Goal: Task Accomplishment & Management: Complete application form

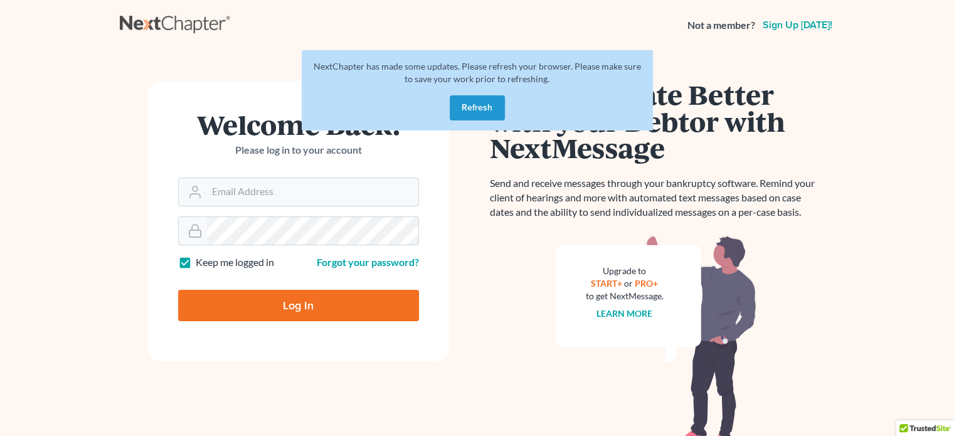
click at [475, 108] on button "Refresh" at bounding box center [477, 107] width 55 height 25
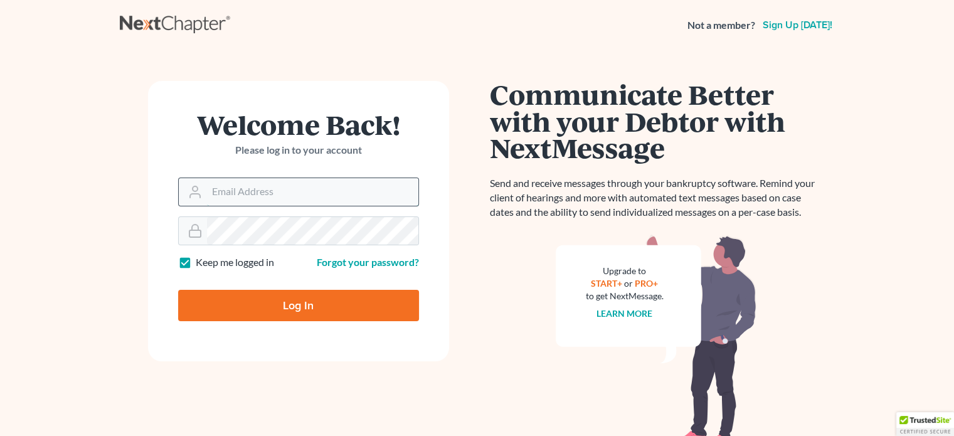
click at [284, 186] on input "Email Address" at bounding box center [312, 192] width 211 height 28
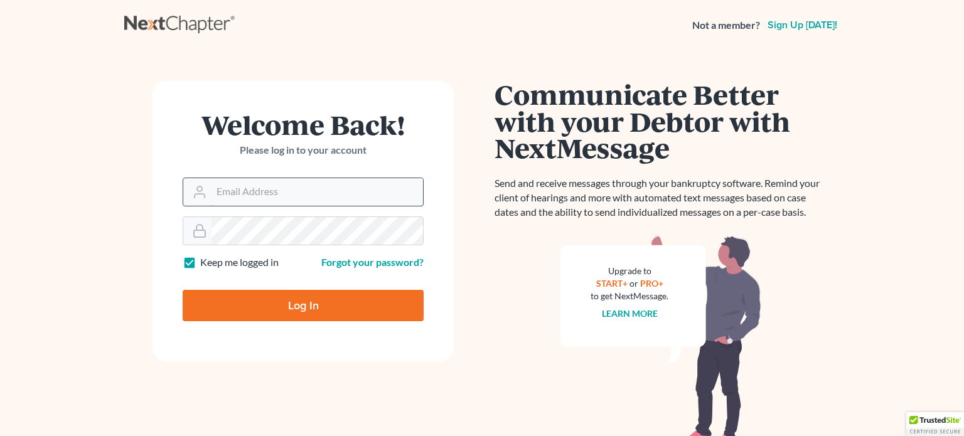
type input "shmuelklein"
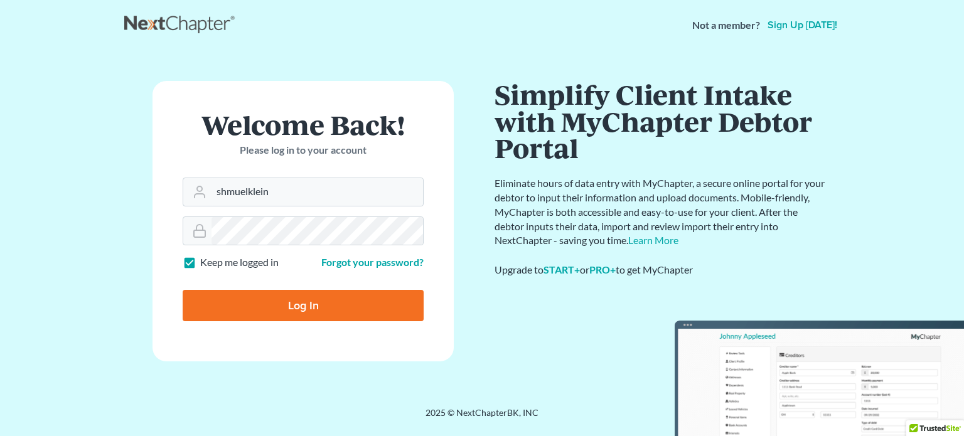
click at [300, 304] on input "Log In" at bounding box center [303, 305] width 241 height 31
type input "Thinking..."
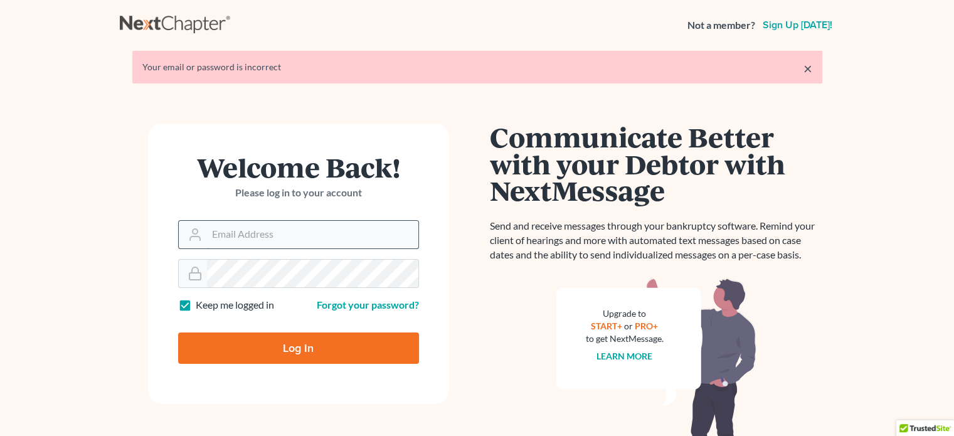
click at [237, 235] on input "Email Address" at bounding box center [312, 235] width 211 height 28
type input "bleichmanklein@gmail.com"
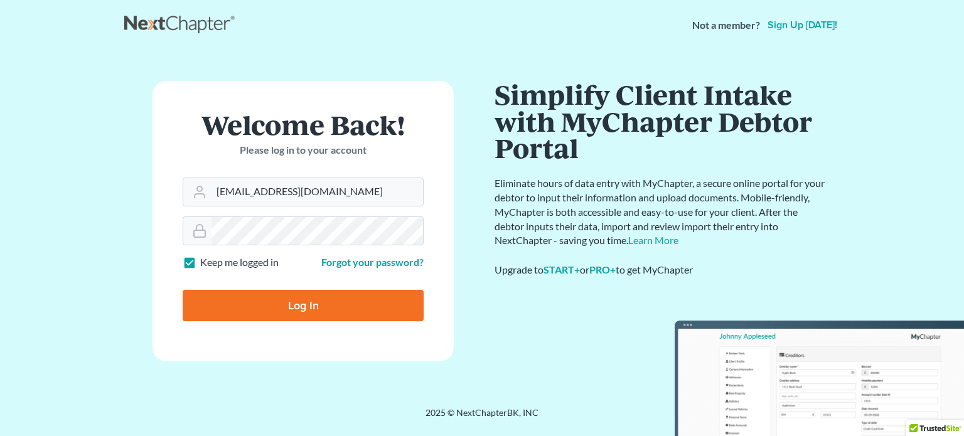
click at [287, 306] on input "Log In" at bounding box center [303, 305] width 241 height 31
type input "Thinking..."
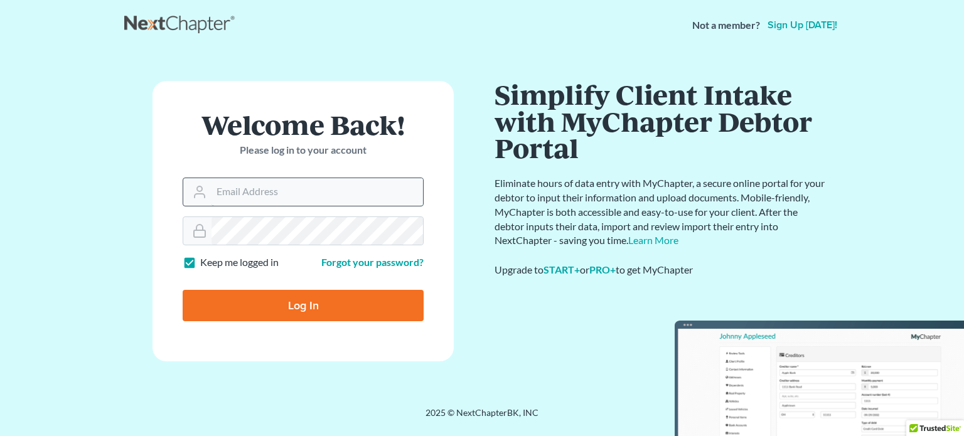
click at [279, 195] on input "Email Address" at bounding box center [316, 192] width 211 height 28
type input "shmuel.klein@verizon.net"
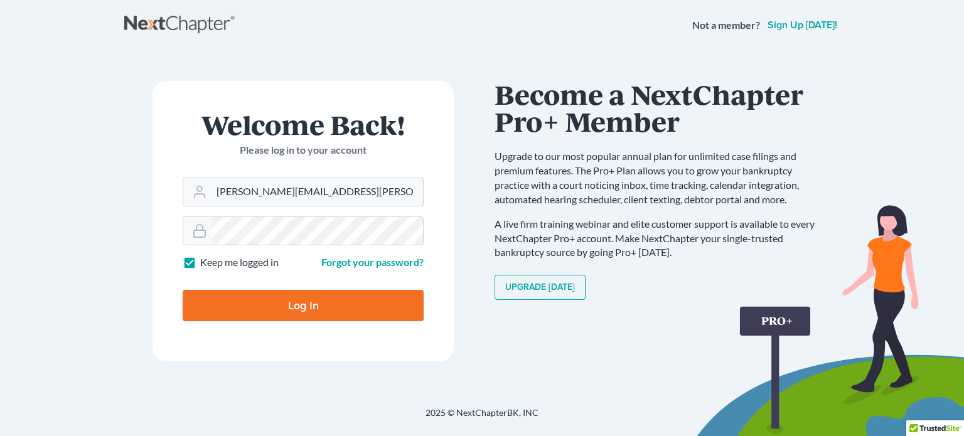
click at [306, 311] on input "Log In" at bounding box center [303, 305] width 241 height 31
type input "Thinking..."
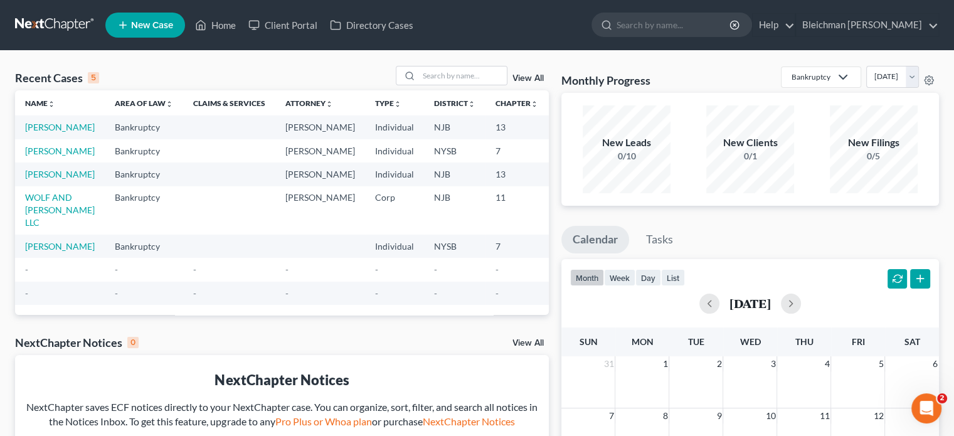
click at [155, 24] on span "New Case" at bounding box center [152, 25] width 42 height 9
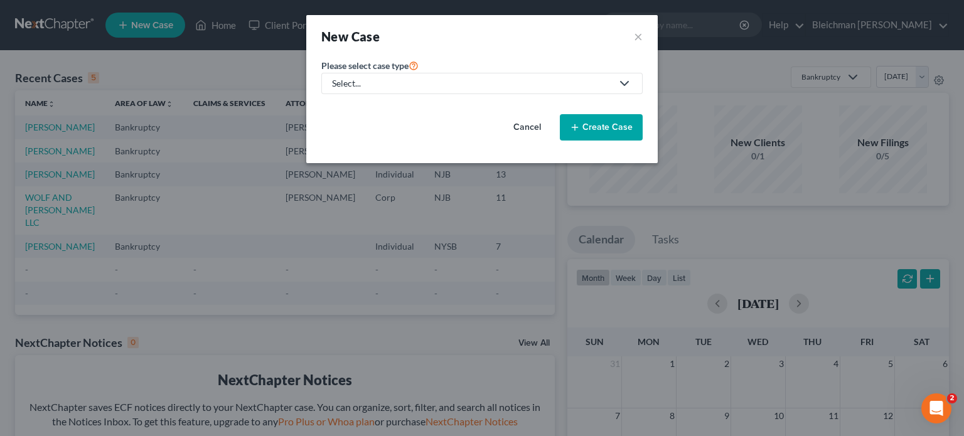
click at [338, 87] on div "Select..." at bounding box center [472, 83] width 280 height 13
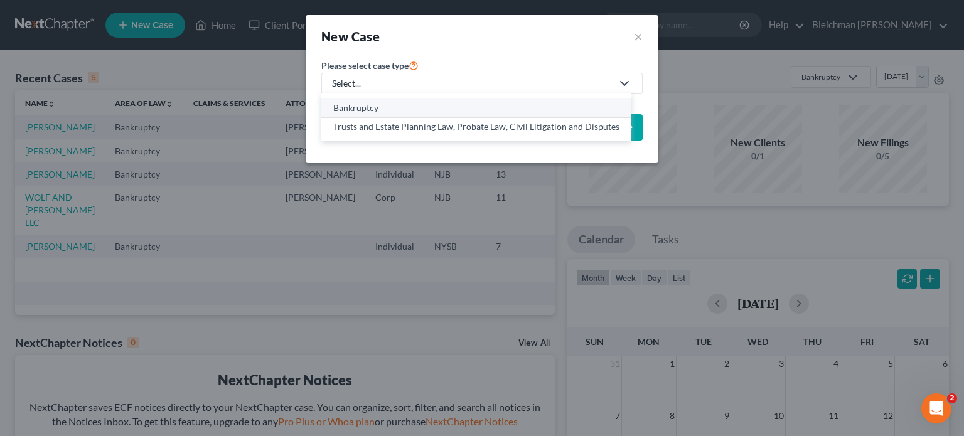
click at [341, 107] on div "Bankruptcy" at bounding box center [476, 108] width 286 height 13
select select "51"
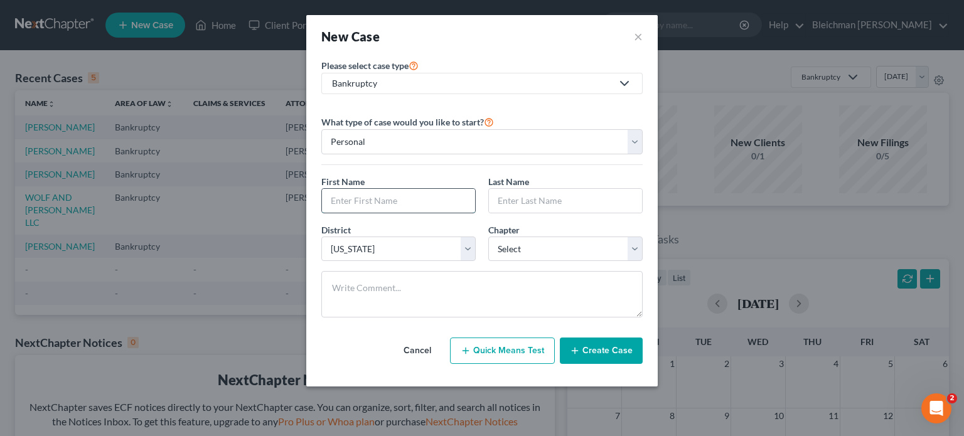
click at [334, 200] on input "text" at bounding box center [398, 201] width 153 height 24
paste input "GIANNIA"
type input "GIANNIA"
click at [516, 200] on input "text" at bounding box center [565, 201] width 153 height 24
paste input "SCHETTINI"
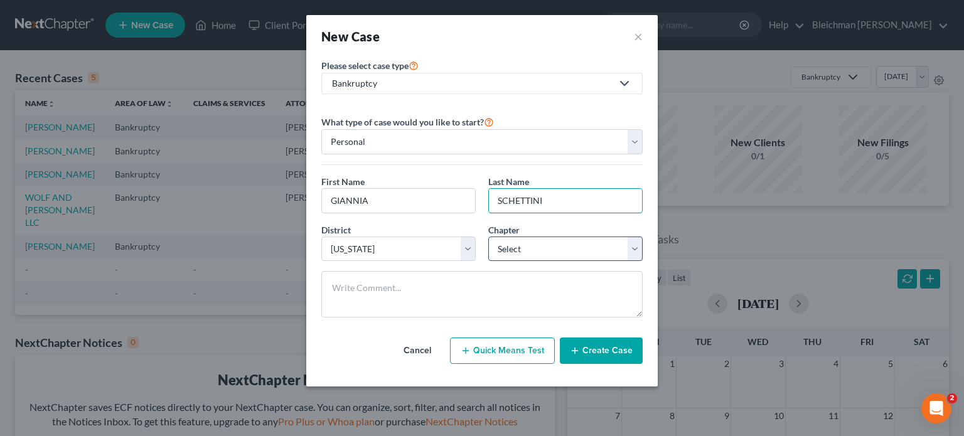
type input "SCHETTINI"
click at [555, 253] on select "Select 7 11 12 13" at bounding box center [565, 249] width 154 height 25
select select "0"
click at [488, 237] on select "Select 7 11 12 13" at bounding box center [565, 249] width 154 height 25
click at [590, 351] on button "Create Case" at bounding box center [601, 351] width 83 height 26
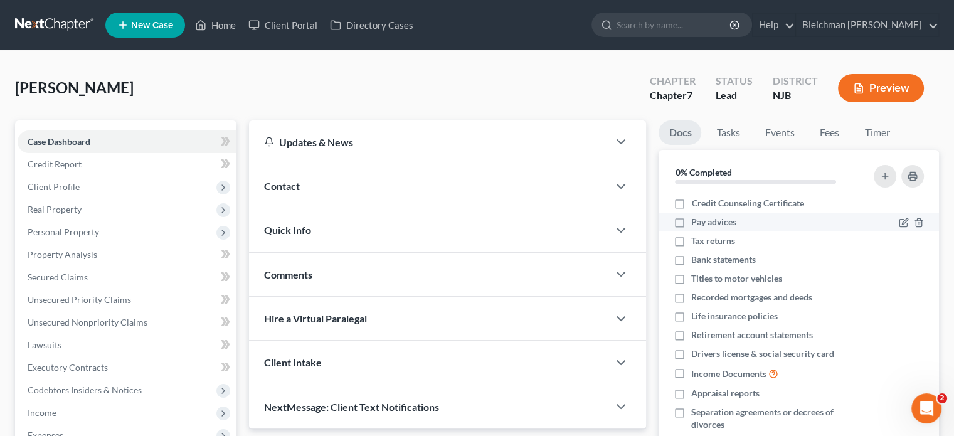
click at [691, 220] on label "Pay advices" at bounding box center [713, 222] width 45 height 13
click at [696, 220] on input "Pay advices" at bounding box center [700, 220] width 8 height 8
checkbox input "true"
click at [691, 241] on label "Tax returns" at bounding box center [713, 241] width 44 height 13
click at [696, 241] on input "Tax returns" at bounding box center [700, 239] width 8 height 8
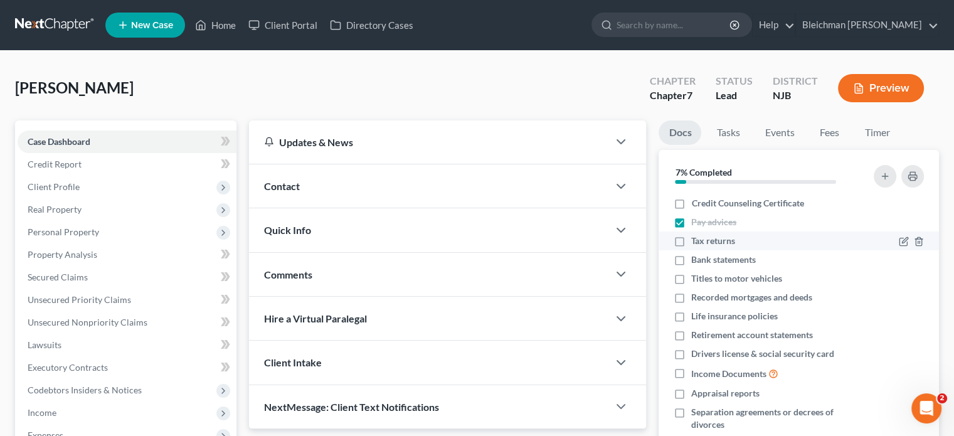
checkbox input "true"
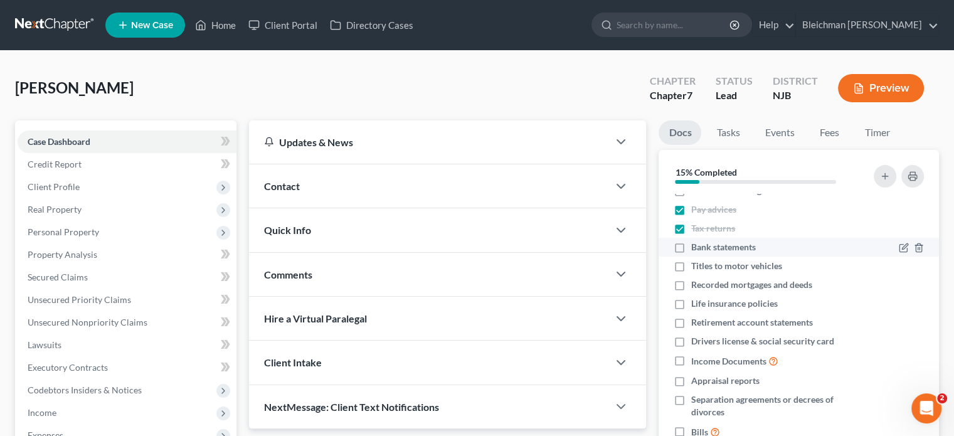
scroll to position [24, 0]
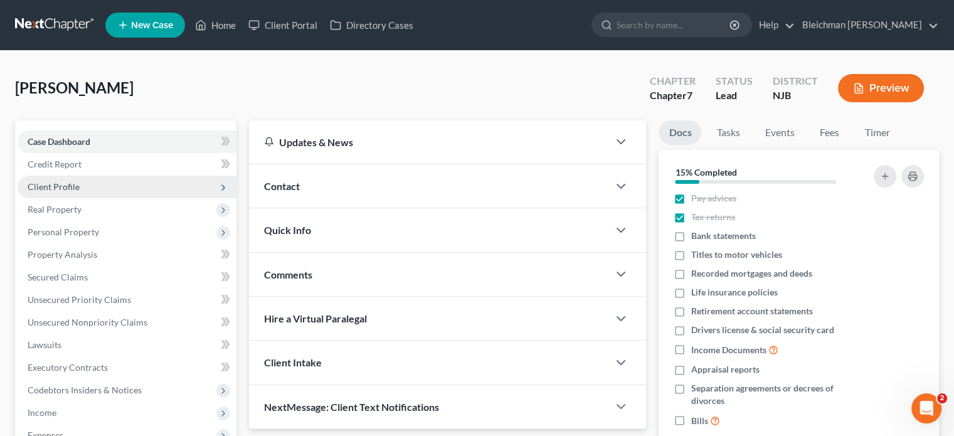
click at [53, 188] on span "Client Profile" at bounding box center [54, 186] width 52 height 11
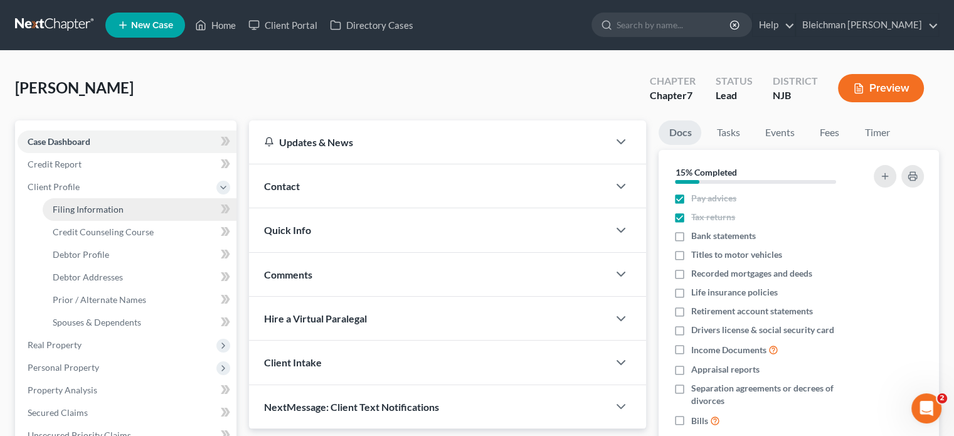
click at [74, 206] on span "Filing Information" at bounding box center [88, 209] width 71 height 11
select select "1"
select select "0"
select select "51"
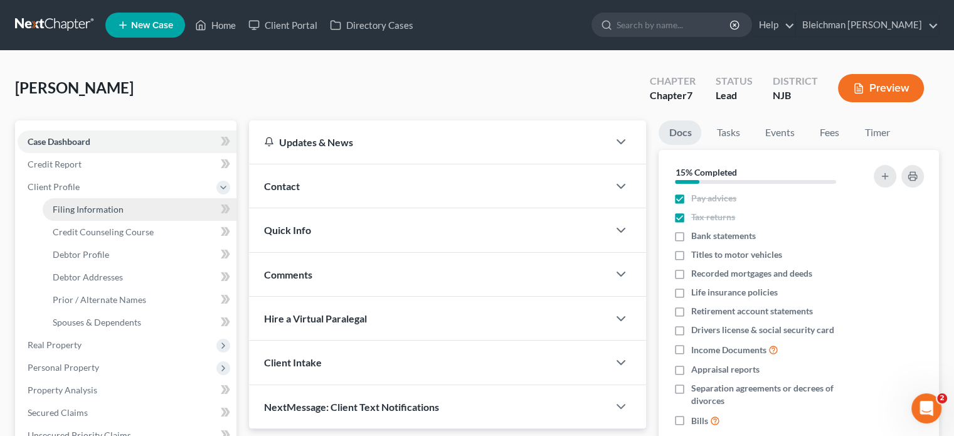
select select "33"
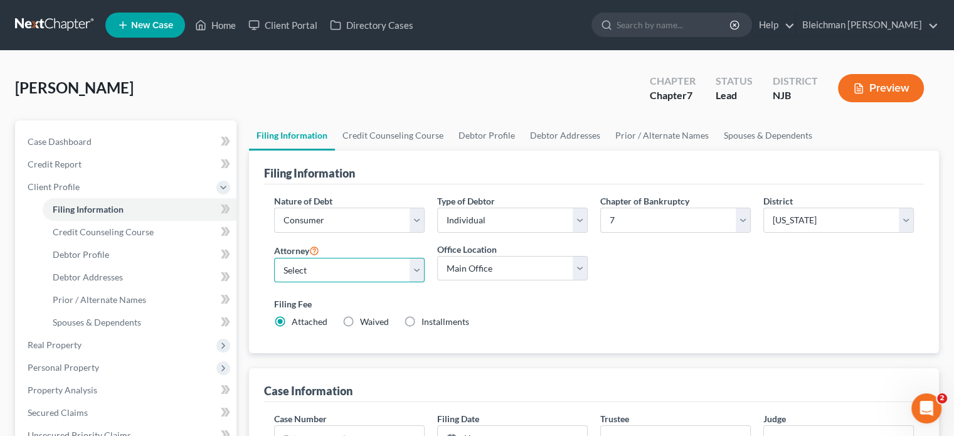
click at [419, 268] on select "Select [PERSON_NAME] - NJB [PERSON_NAME] - NYSB [PERSON_NAME] - NJB [PERSON_NAM…" at bounding box center [349, 270] width 151 height 25
select select "0"
click at [274, 258] on select "Select [PERSON_NAME] - NJB [PERSON_NAME] - NYSB [PERSON_NAME] - NJB [PERSON_NAM…" at bounding box center [349, 270] width 151 height 25
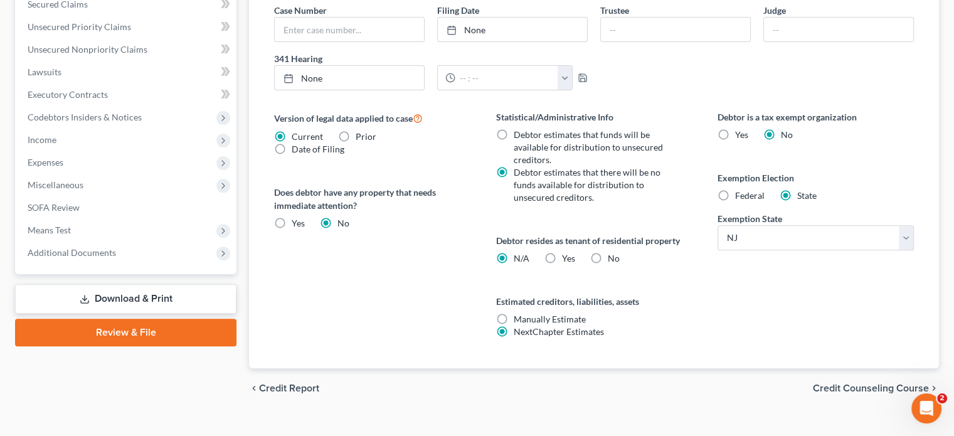
scroll to position [427, 0]
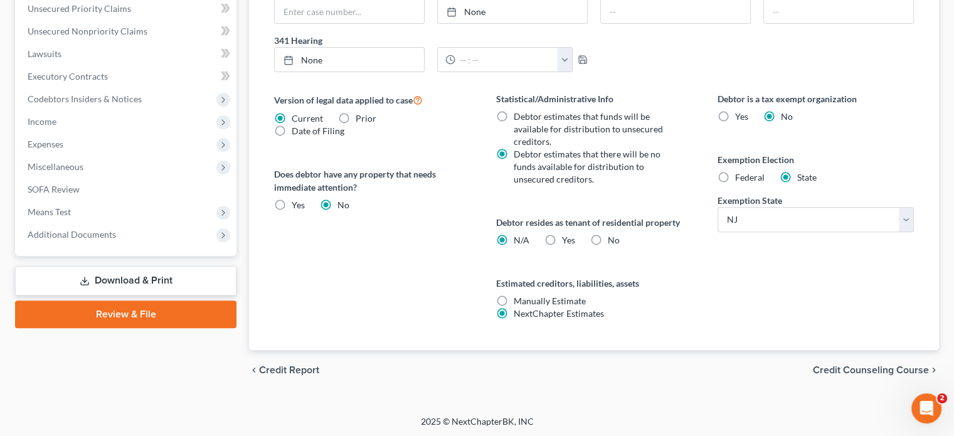
click at [839, 369] on span "Credit Counseling Course" at bounding box center [871, 370] width 116 height 10
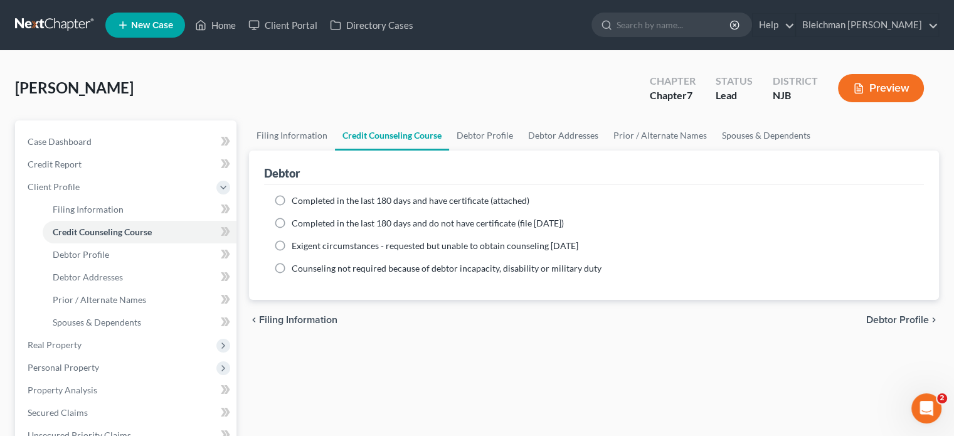
click at [893, 319] on span "Debtor Profile" at bounding box center [898, 320] width 63 height 10
select select "0"
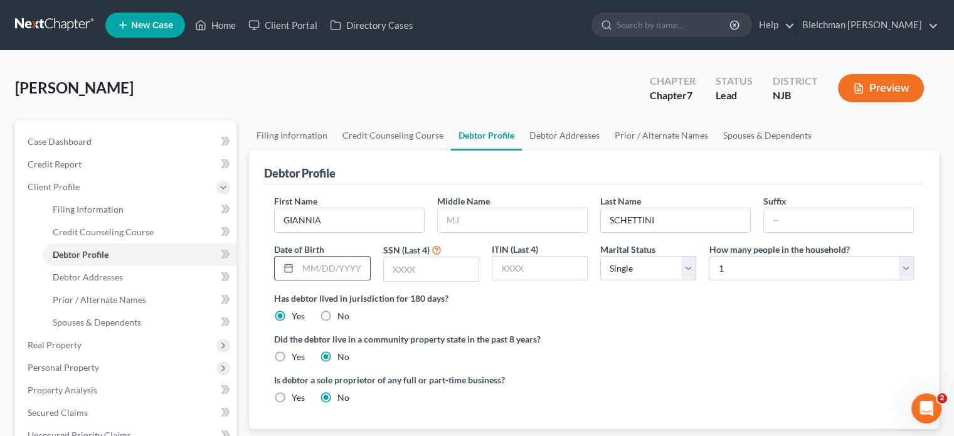
click at [309, 264] on input "text" at bounding box center [334, 269] width 72 height 24
paste input "[DATE]"
type input "[DATE]"
click at [392, 268] on input "text" at bounding box center [431, 269] width 95 height 24
paste input "XXX-"
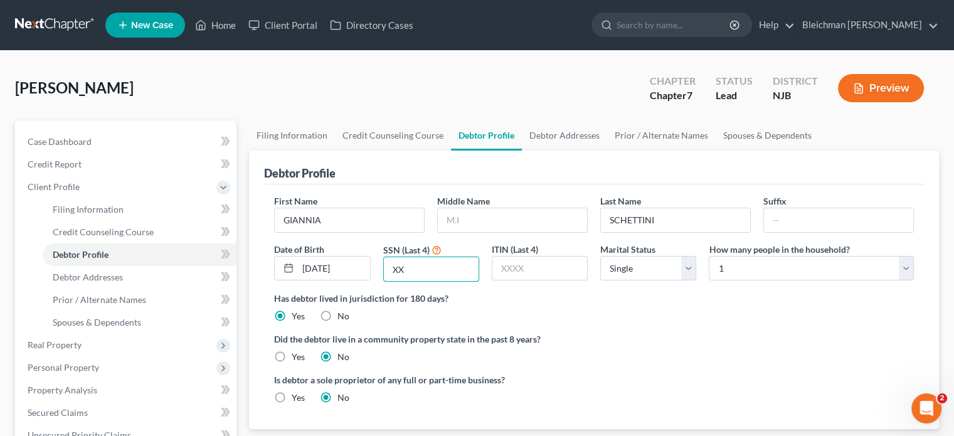
type input "X"
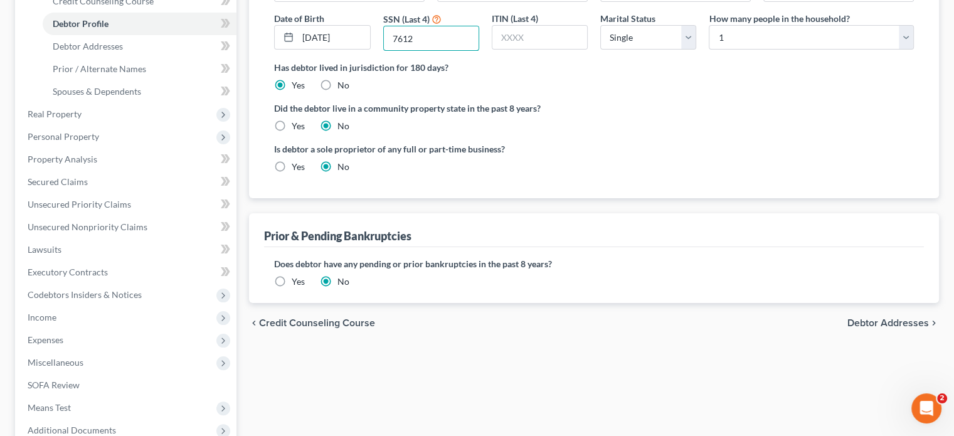
scroll to position [251, 0]
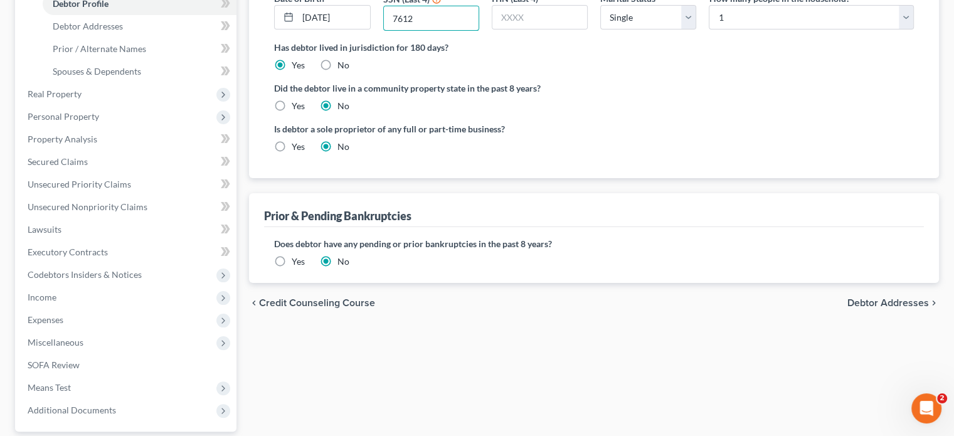
type input "7612"
click at [856, 303] on span "Debtor Addresses" at bounding box center [889, 303] width 82 height 10
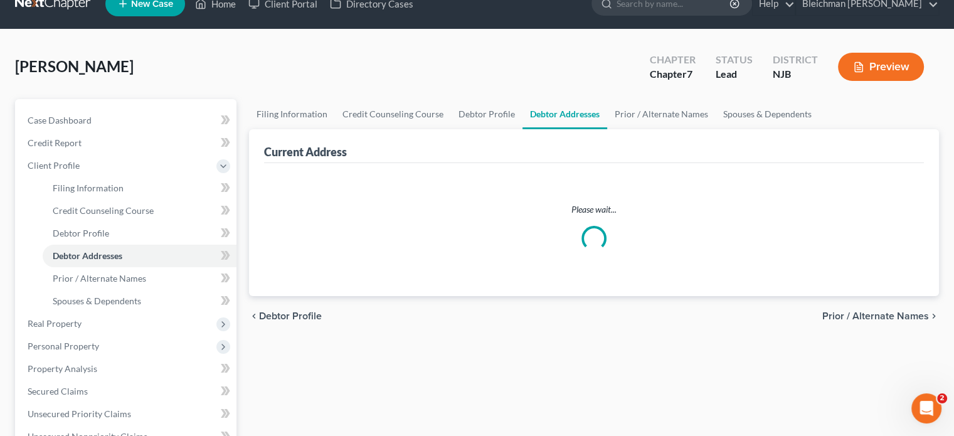
select select "0"
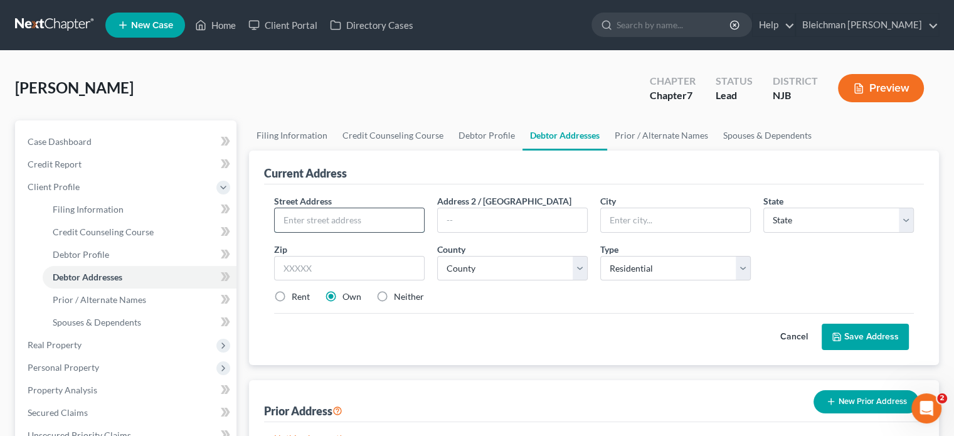
click at [370, 223] on input "text" at bounding box center [349, 220] width 149 height 24
paste input "[STREET_ADDRESS]"
type input "[STREET_ADDRESS]"
click at [334, 263] on input "text" at bounding box center [349, 268] width 151 height 25
type input "07109"
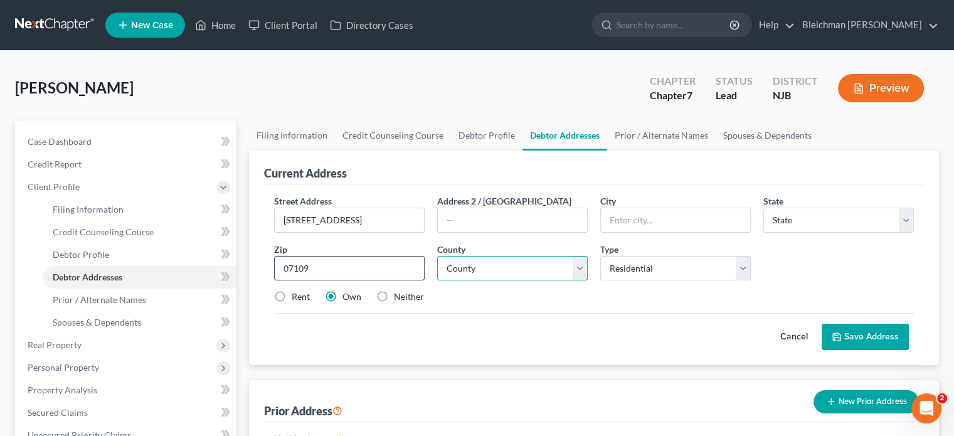
type input "[GEOGRAPHIC_DATA]"
select select "33"
click at [292, 294] on label "Rent" at bounding box center [301, 297] width 18 height 13
click at [297, 294] on input "Rent" at bounding box center [301, 295] width 8 height 8
radio input "true"
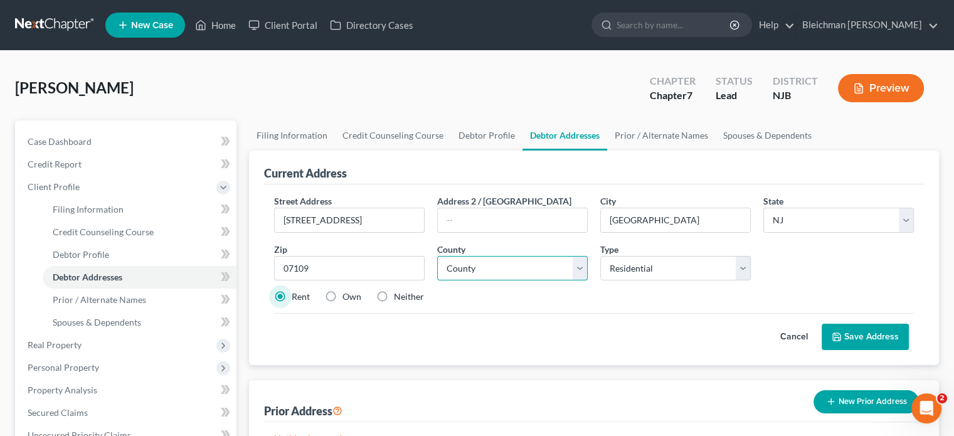
click at [489, 268] on select "County [GEOGRAPHIC_DATA] [GEOGRAPHIC_DATA] [GEOGRAPHIC_DATA] [GEOGRAPHIC_DATA] …" at bounding box center [512, 268] width 151 height 25
select select "6"
click at [437, 256] on select "County [GEOGRAPHIC_DATA] [GEOGRAPHIC_DATA] [GEOGRAPHIC_DATA] [GEOGRAPHIC_DATA] …" at bounding box center [512, 268] width 151 height 25
click at [868, 332] on button "Save Address" at bounding box center [865, 337] width 87 height 26
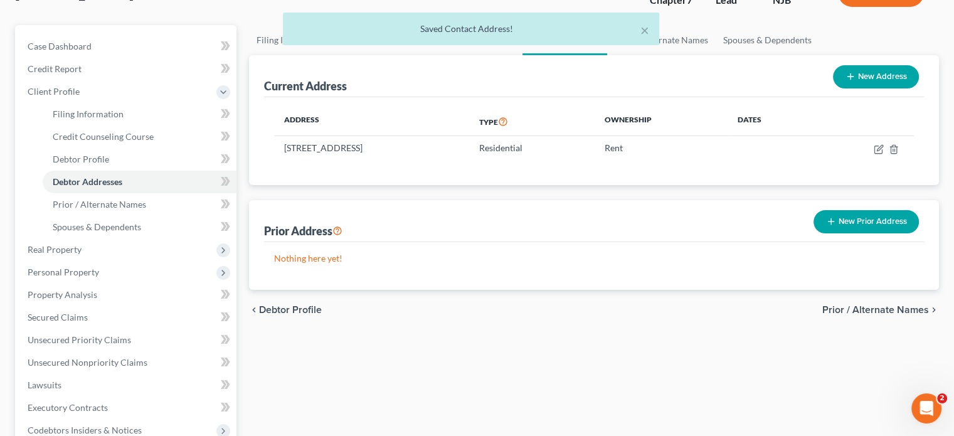
scroll to position [125, 0]
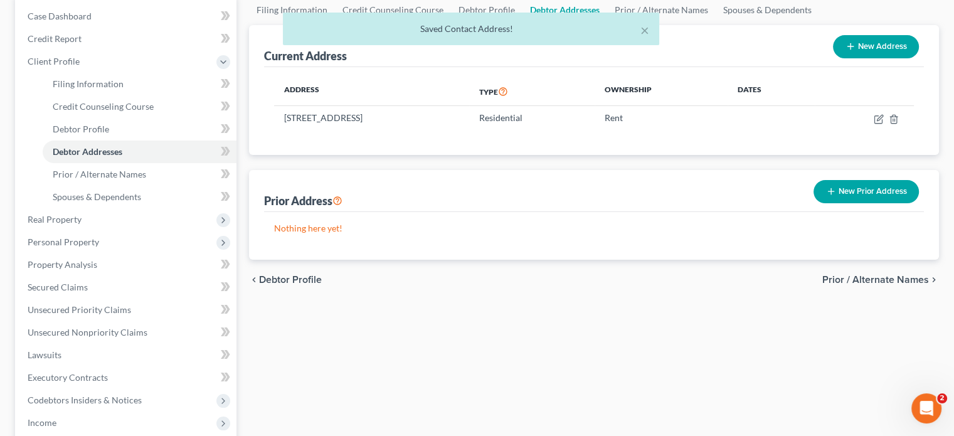
click at [875, 277] on span "Prior / Alternate Names" at bounding box center [876, 280] width 107 height 10
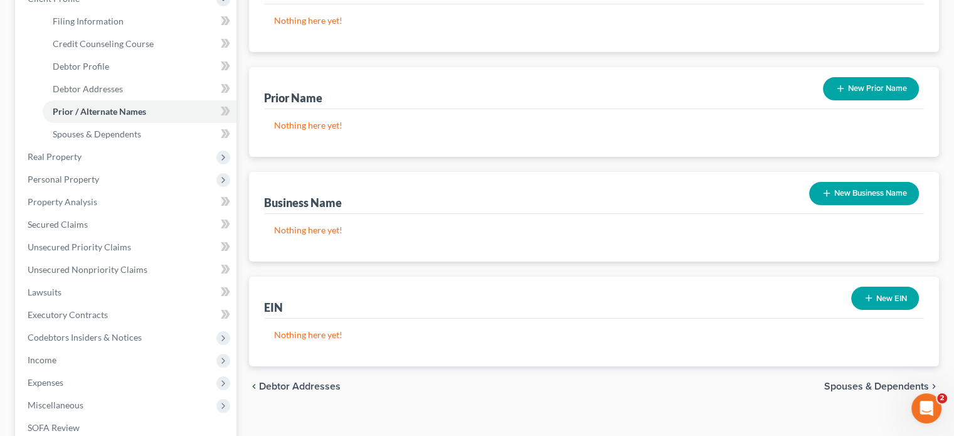
scroll to position [251, 0]
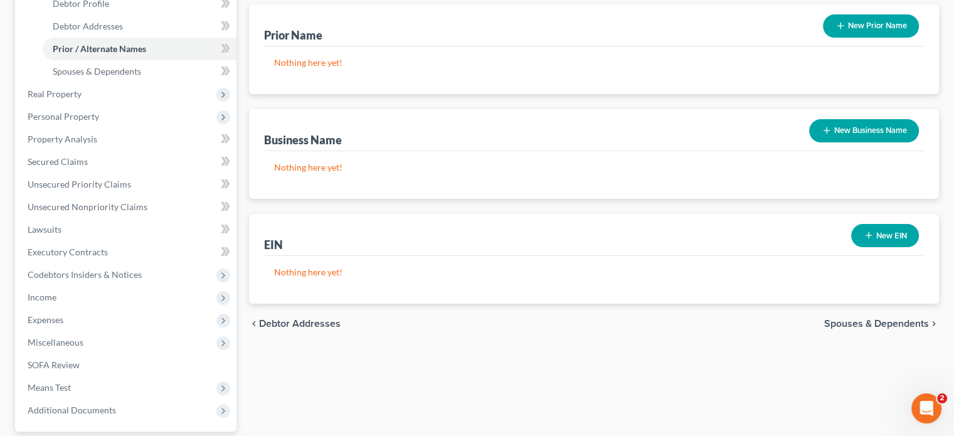
click at [858, 323] on span "Spouses & Dependents" at bounding box center [876, 324] width 105 height 10
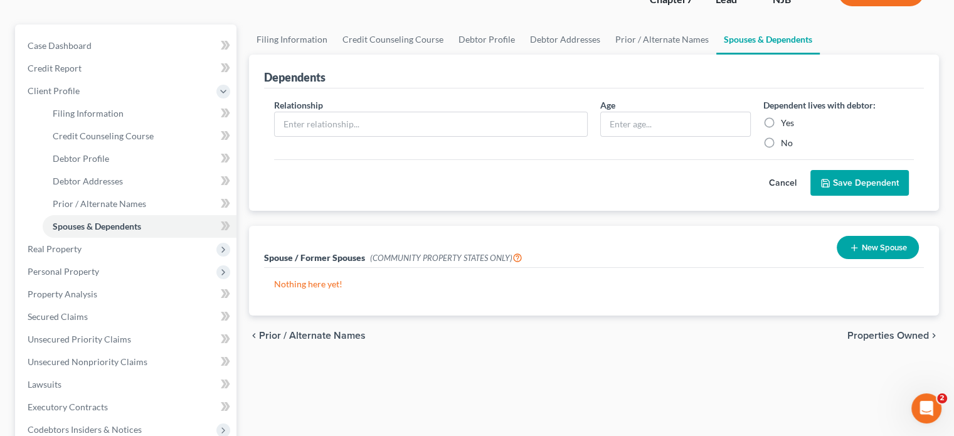
scroll to position [125, 0]
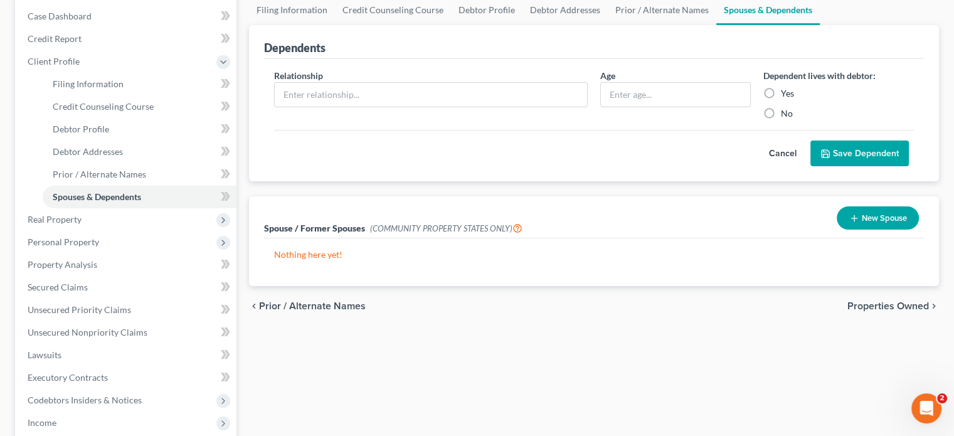
click at [870, 308] on span "Properties Owned" at bounding box center [889, 306] width 82 height 10
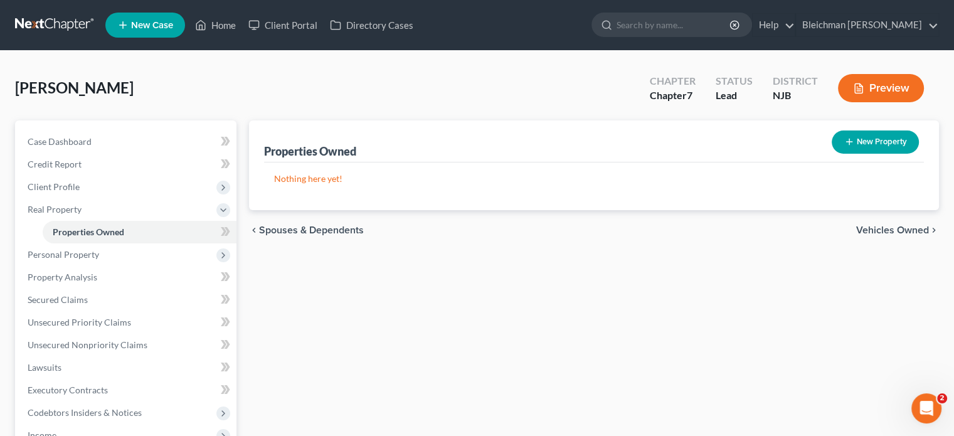
click at [897, 230] on span "Vehicles Owned" at bounding box center [892, 230] width 73 height 10
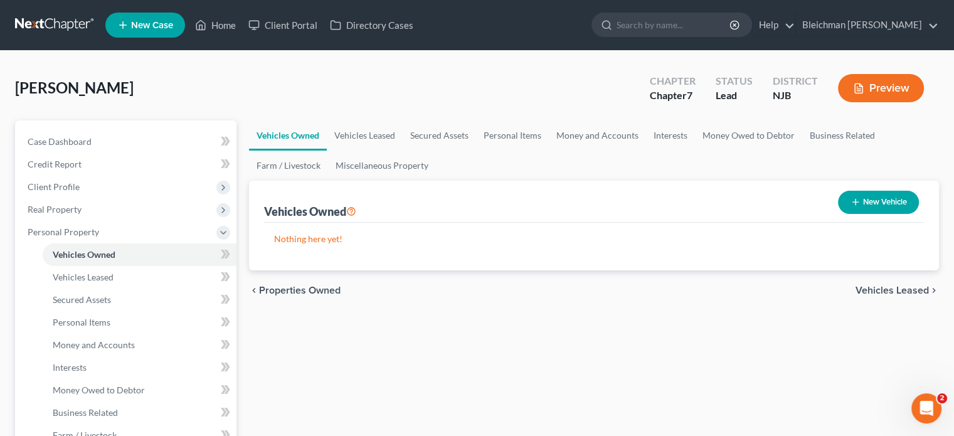
click at [868, 288] on span "Vehicles Leased" at bounding box center [892, 290] width 73 height 10
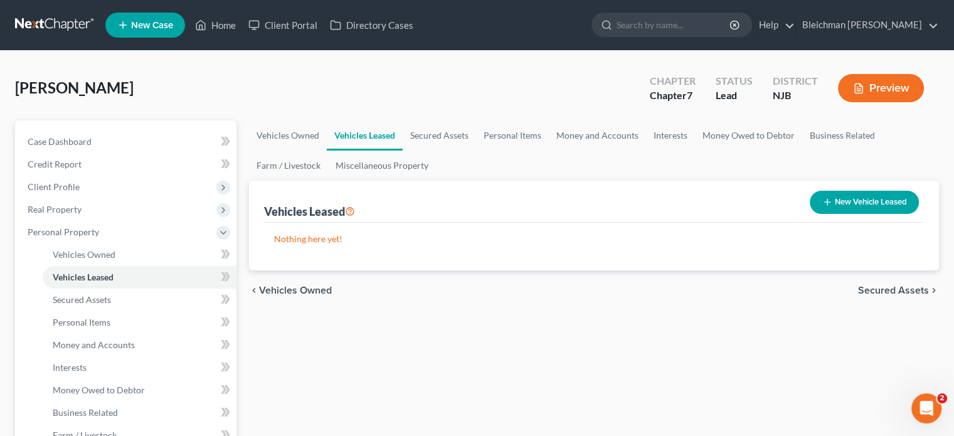
click at [868, 287] on span "Secured Assets" at bounding box center [893, 290] width 71 height 10
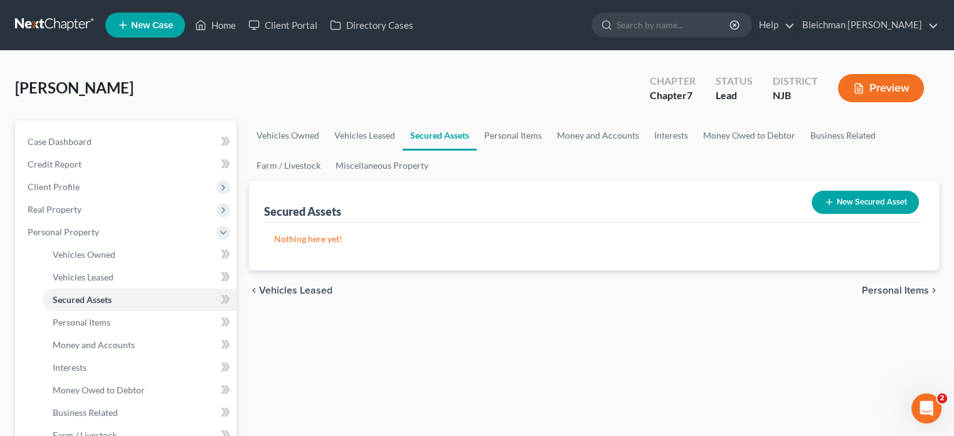
click at [868, 287] on span "Personal Items" at bounding box center [895, 290] width 67 height 10
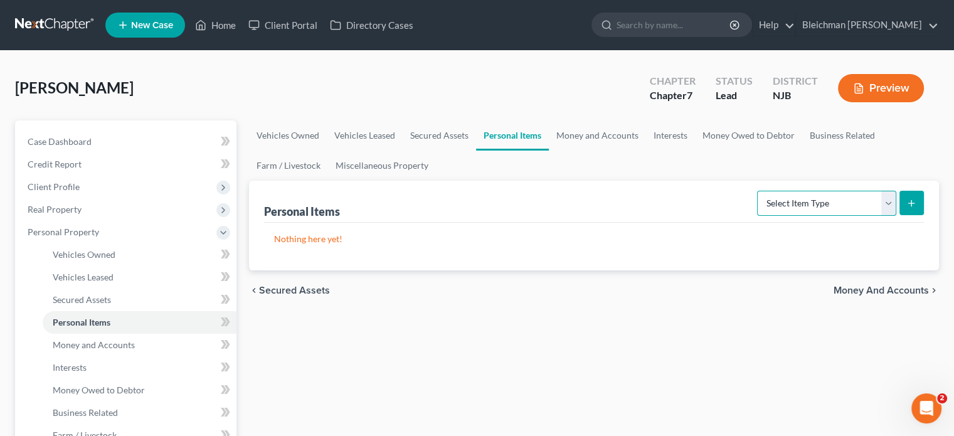
click at [801, 206] on select "Select Item Type Clothing Collectibles Of Value Electronics Firearms Household …" at bounding box center [826, 203] width 139 height 25
select select "clothing"
click at [759, 191] on select "Select Item Type Clothing Collectibles Of Value Electronics Firearms Household …" at bounding box center [826, 203] width 139 height 25
click at [910, 200] on icon "submit" at bounding box center [912, 203] width 10 height 10
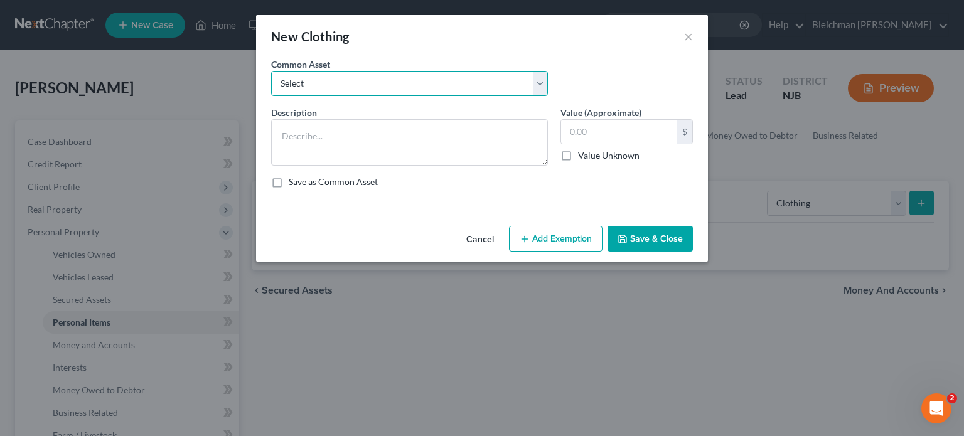
click at [306, 86] on select "Select misc clothing" at bounding box center [409, 83] width 277 height 25
select select "0"
click at [271, 71] on select "Select misc clothing" at bounding box center [409, 83] width 277 height 25
type textarea "misc clothing"
type input "100.00"
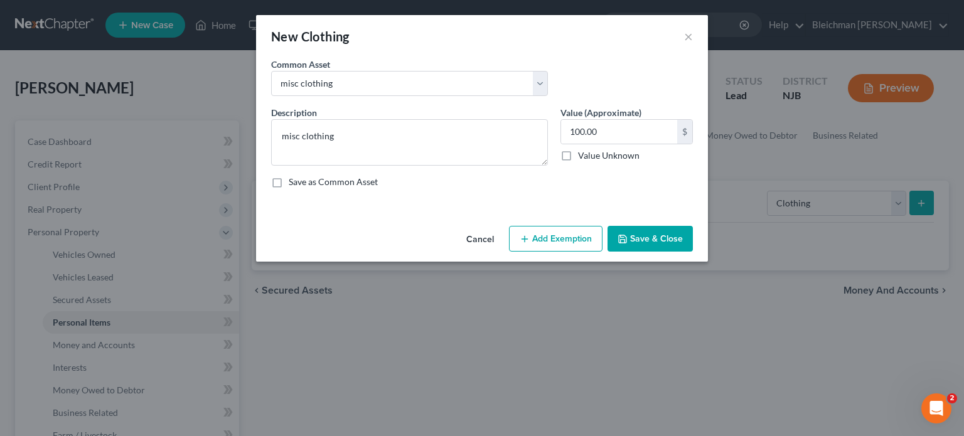
click at [560, 239] on button "Add Exemption" at bounding box center [555, 239] width 93 height 26
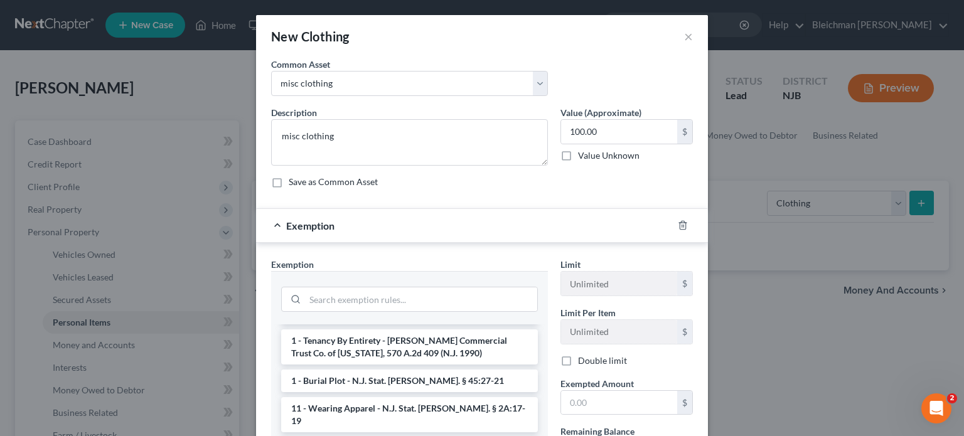
click at [307, 225] on span "Exemption" at bounding box center [310, 226] width 48 height 12
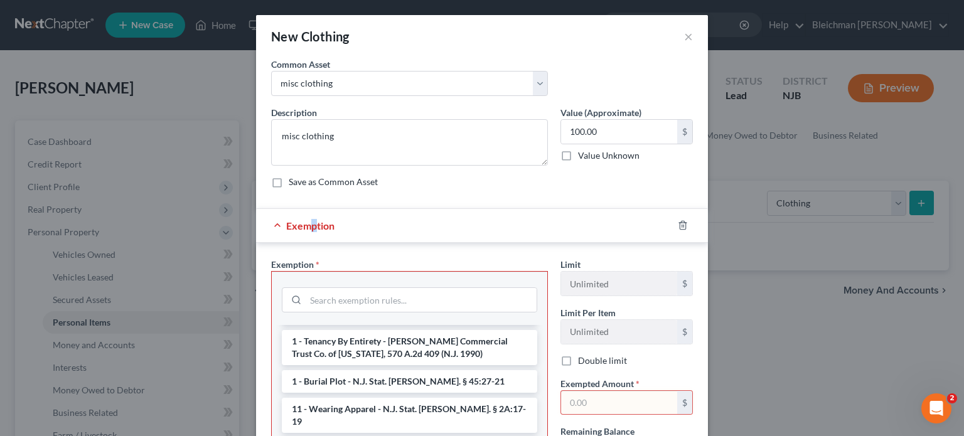
click at [309, 225] on span "Exemption" at bounding box center [310, 226] width 48 height 12
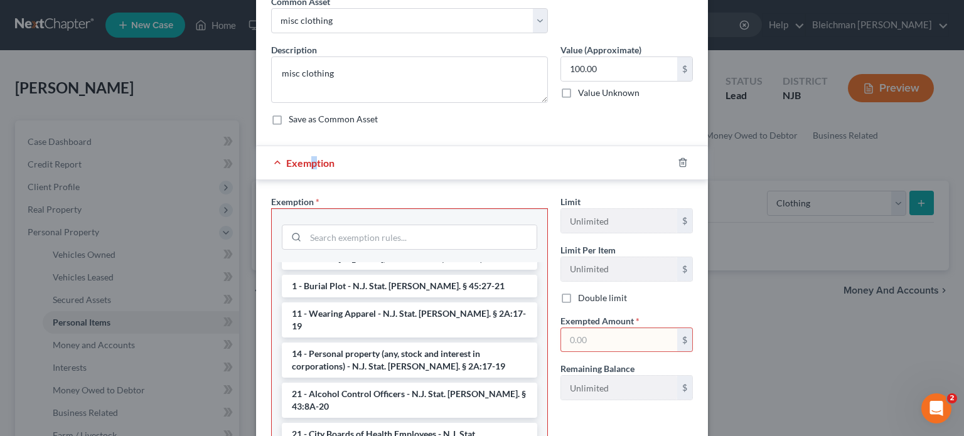
scroll to position [125, 0]
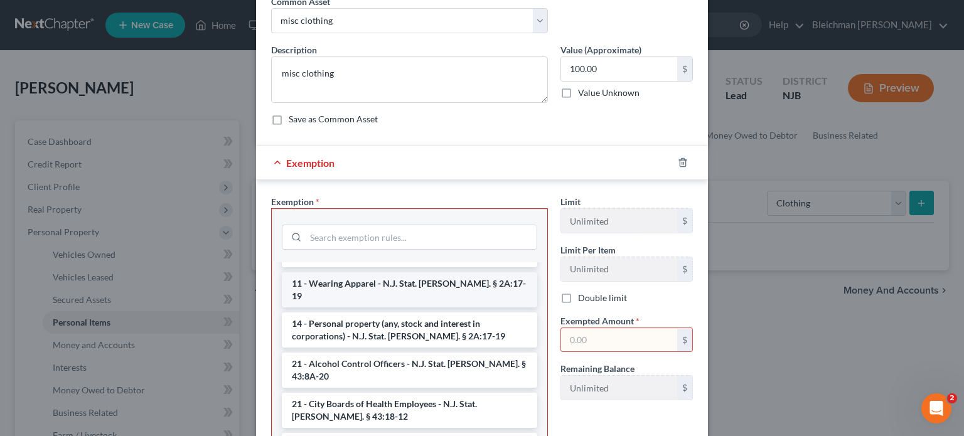
click at [376, 272] on li "11 - Wearing Apparel - N.J. Stat. [PERSON_NAME]. § 2A:17-19" at bounding box center [409, 289] width 255 height 35
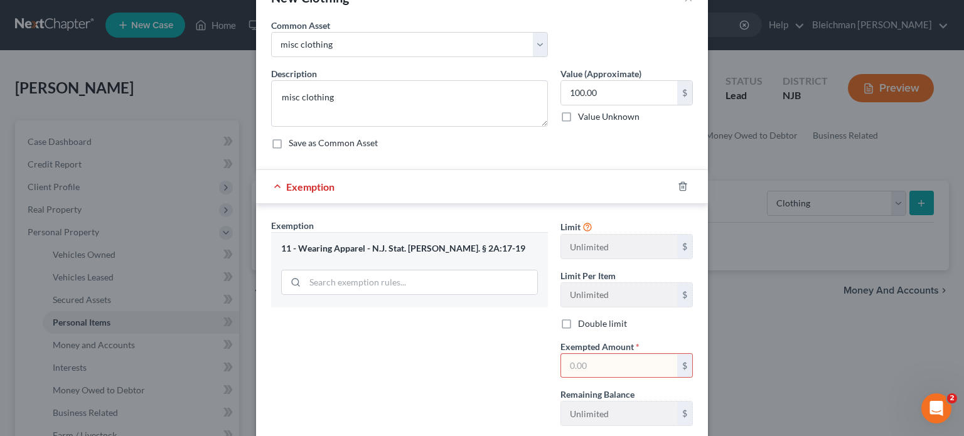
scroll to position [0, 0]
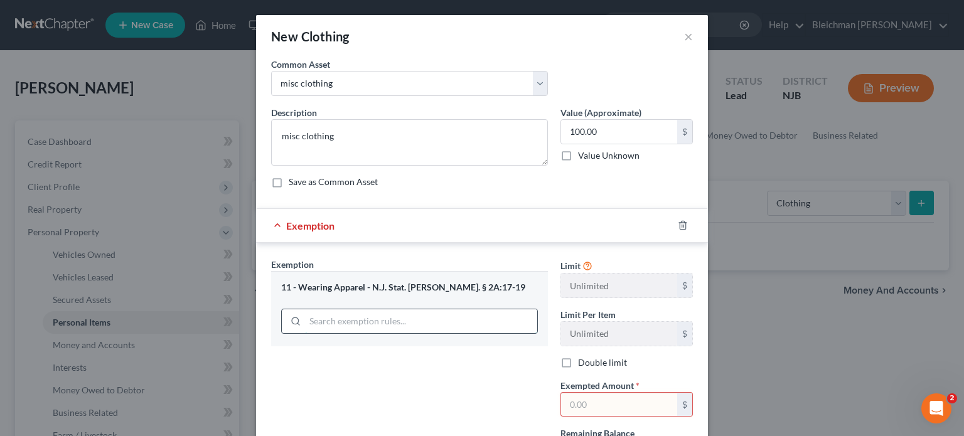
click at [501, 329] on input "search" at bounding box center [421, 321] width 232 height 24
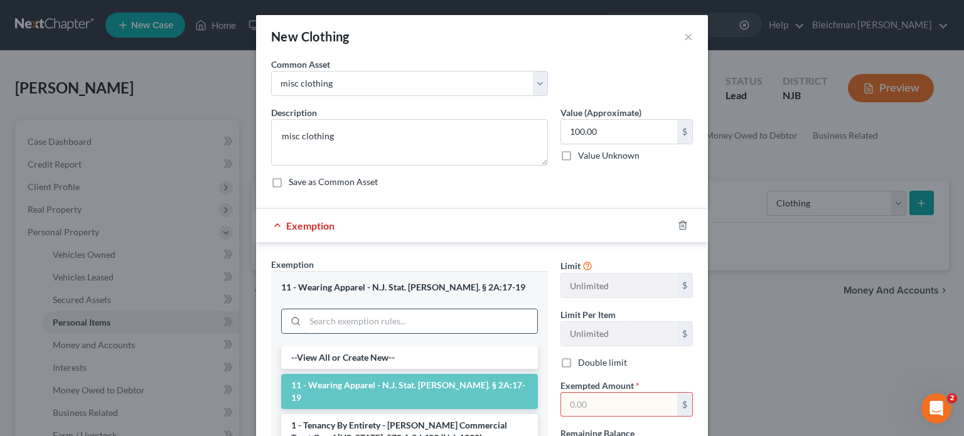
click at [496, 328] on input "search" at bounding box center [421, 321] width 232 height 24
click at [565, 401] on input "text" at bounding box center [619, 405] width 116 height 24
type input "100"
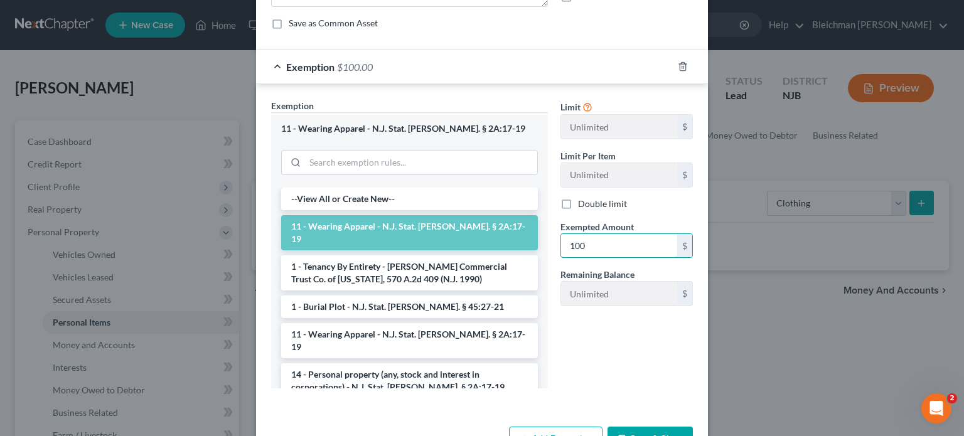
scroll to position [188, 0]
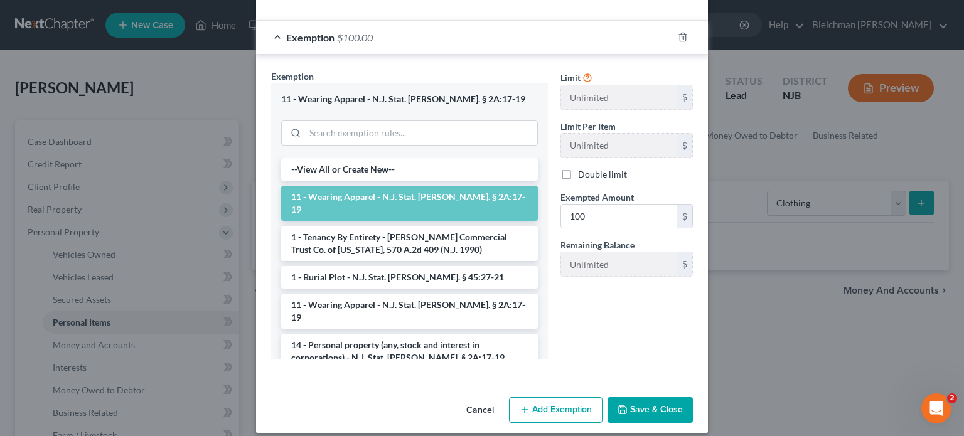
click at [585, 327] on div "Limit Unlimited $ Limit Per Item Unlimited $ Double limit Exempted Amount * 100…" at bounding box center [626, 219] width 145 height 299
click at [634, 409] on button "Save & Close" at bounding box center [649, 410] width 85 height 26
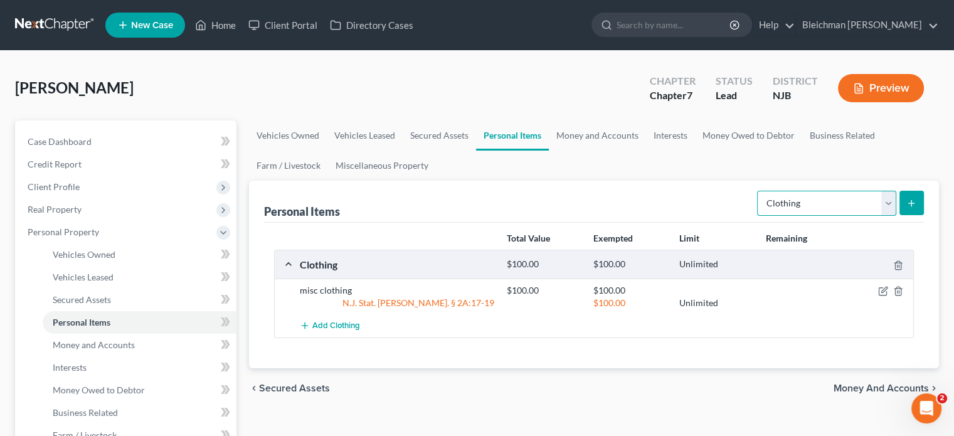
click at [890, 205] on select "Select Item Type Clothing Collectibles Of Value Electronics Firearms Household …" at bounding box center [826, 203] width 139 height 25
select select "household_goods"
click at [759, 191] on select "Select Item Type Clothing Collectibles Of Value Electronics Firearms Household …" at bounding box center [826, 203] width 139 height 25
click at [909, 205] on icon "submit" at bounding box center [912, 203] width 10 height 10
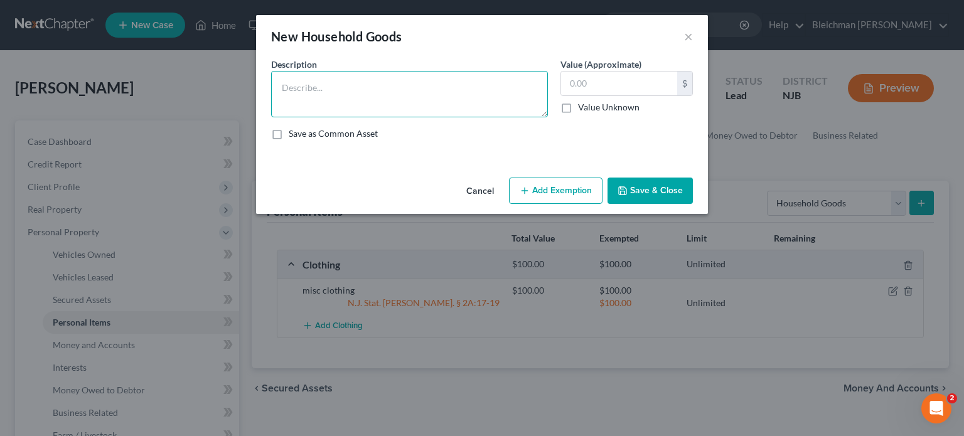
click at [364, 92] on textarea at bounding box center [409, 94] width 277 height 46
type textarea "misc furnishings"
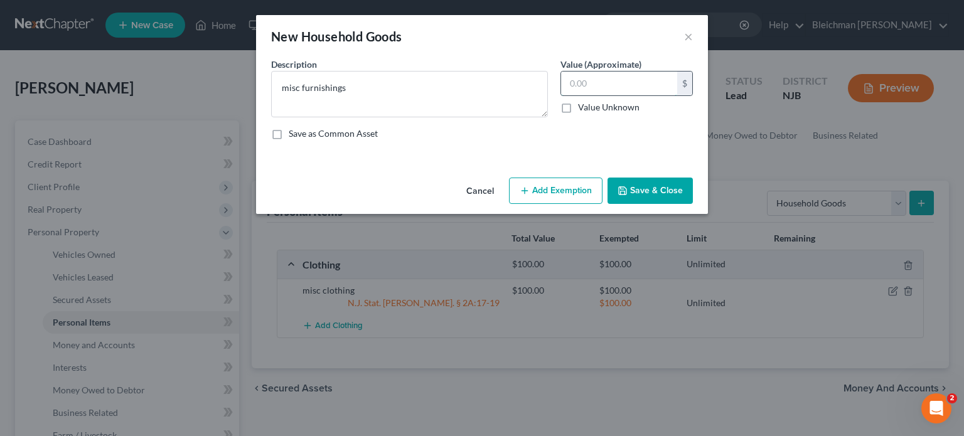
click at [599, 82] on input "text" at bounding box center [619, 84] width 116 height 24
type input "500"
click at [289, 133] on label "Save as Common Asset" at bounding box center [333, 133] width 89 height 13
click at [294, 133] on input "Save as Common Asset" at bounding box center [298, 131] width 8 height 8
checkbox input "true"
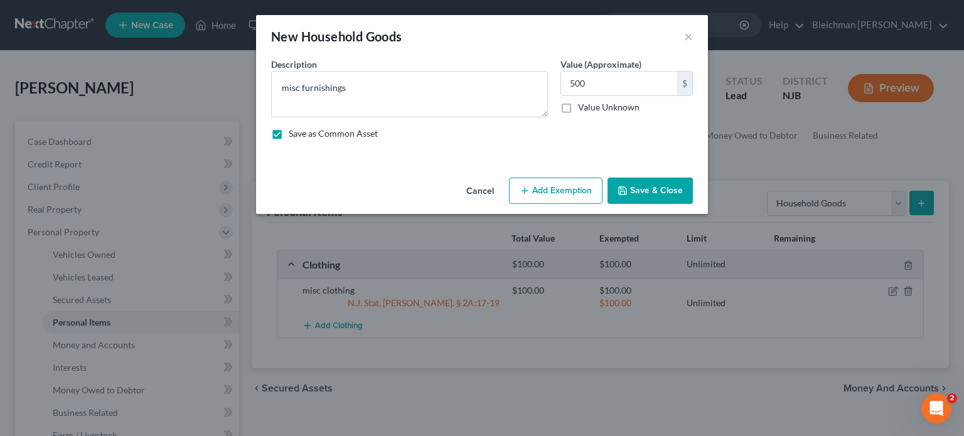
click at [557, 193] on button "Add Exemption" at bounding box center [555, 191] width 93 height 26
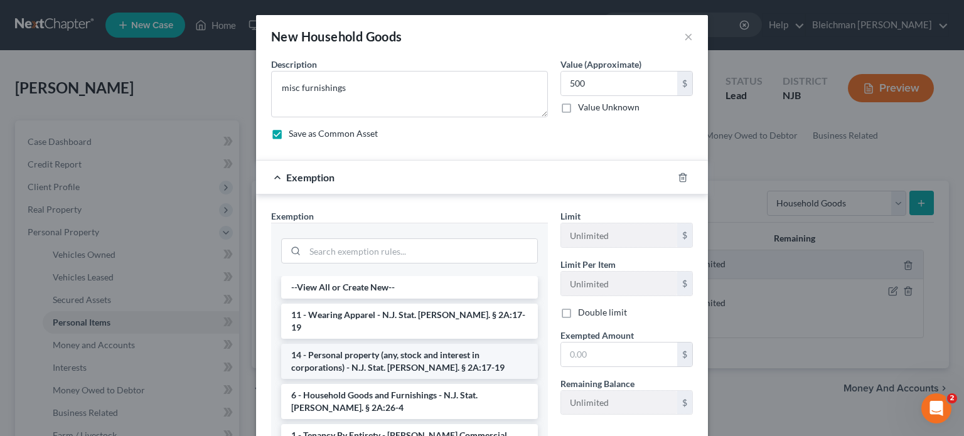
click at [373, 351] on li "14 - Personal property (any, stock and interest in corporations) - N.J. Stat. […" at bounding box center [409, 361] width 257 height 35
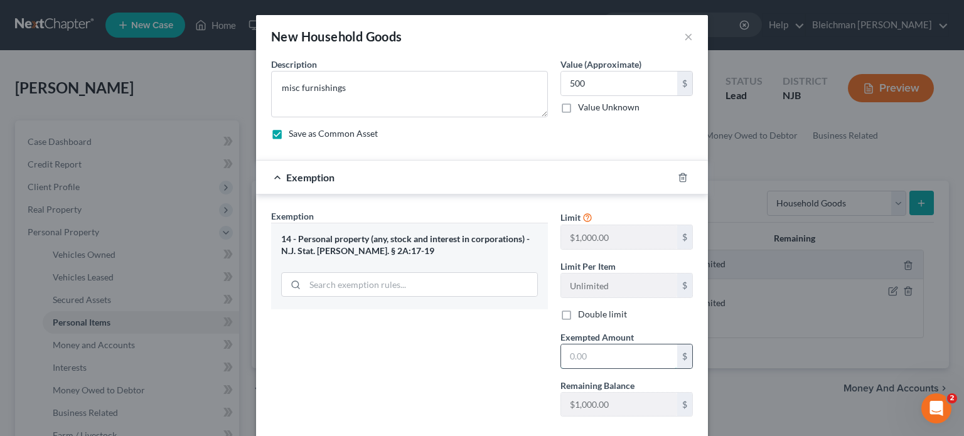
click at [577, 348] on input "text" at bounding box center [619, 356] width 116 height 24
type input "500"
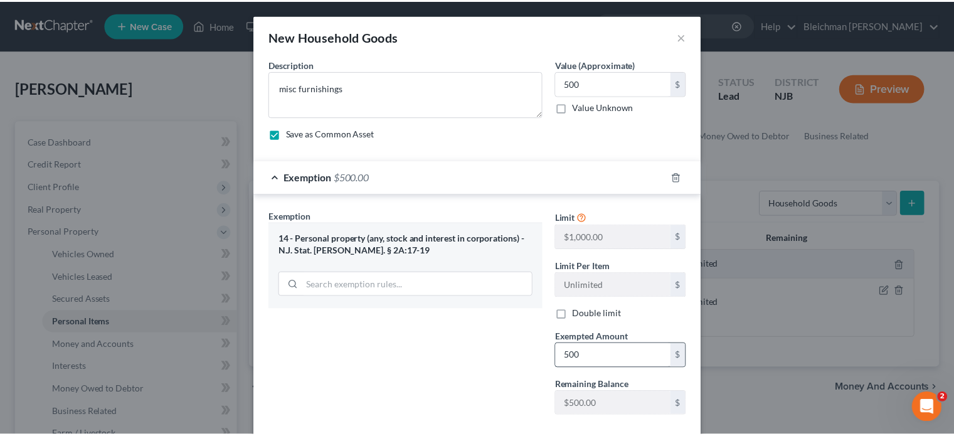
scroll to position [68, 0]
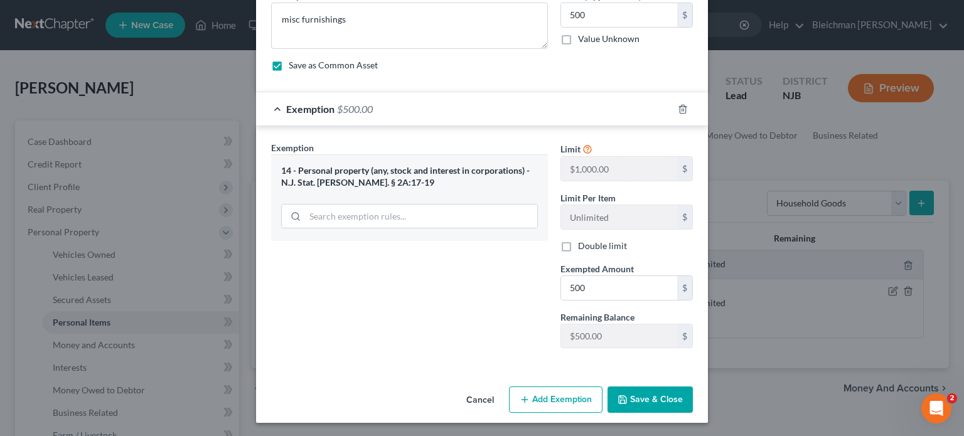
click at [650, 395] on button "Save & Close" at bounding box center [649, 400] width 85 height 26
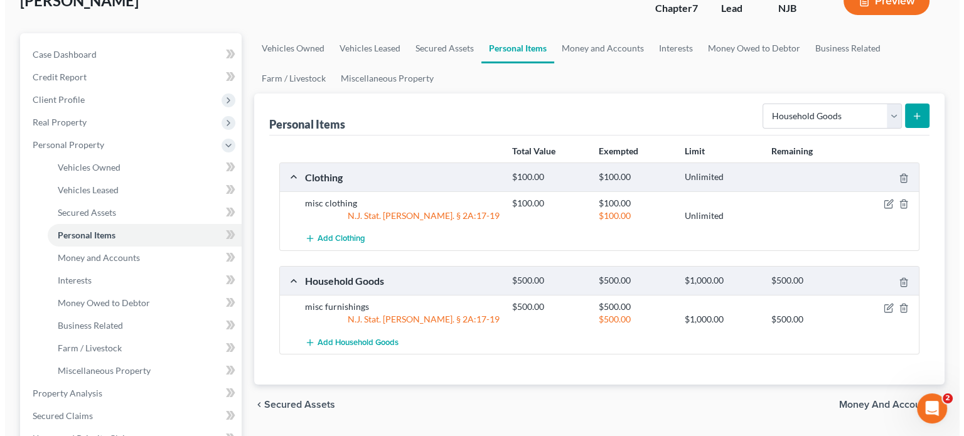
scroll to position [125, 0]
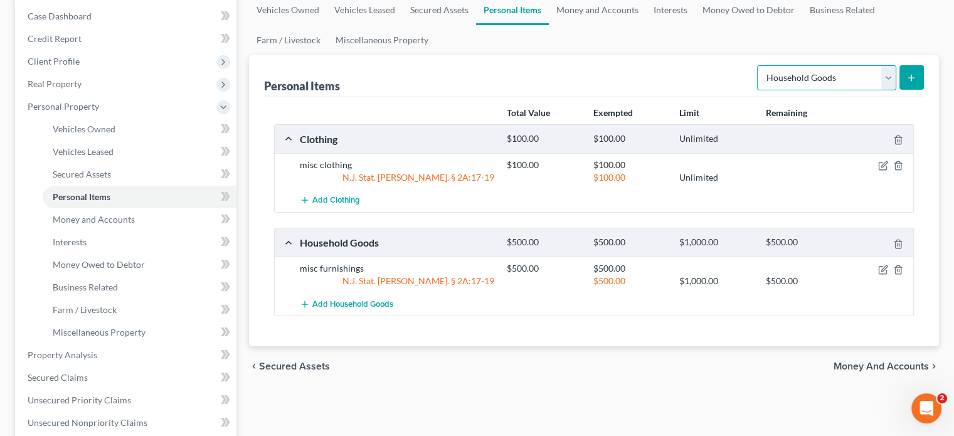
click at [889, 80] on select "Select Item Type Clothing Collectibles Of Value Electronics Firearms Household …" at bounding box center [826, 77] width 139 height 25
select select "jewelry"
click at [759, 65] on select "Select Item Type Clothing Collectibles Of Value Electronics Firearms Household …" at bounding box center [826, 77] width 139 height 25
click at [911, 75] on icon "submit" at bounding box center [912, 78] width 10 height 10
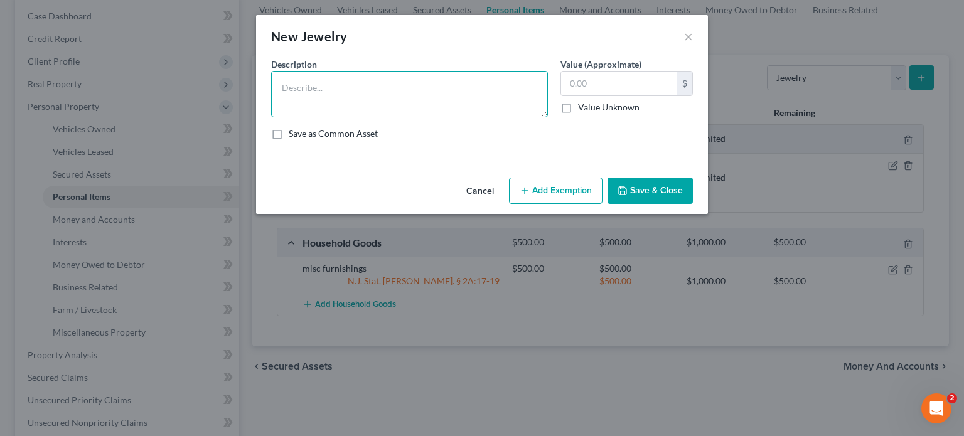
click at [433, 85] on textarea at bounding box center [409, 94] width 277 height 46
type textarea "misc jewelry"
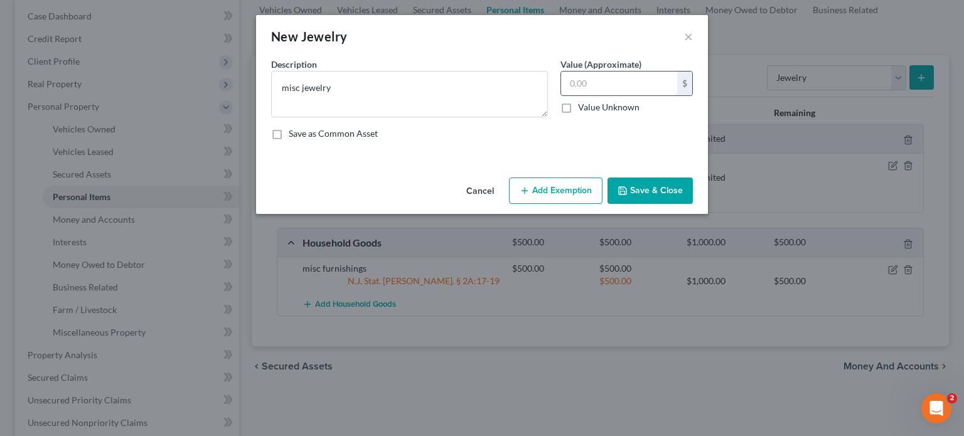
click at [577, 85] on input "text" at bounding box center [619, 84] width 116 height 24
type input "100"
click at [552, 191] on button "Add Exemption" at bounding box center [555, 191] width 93 height 26
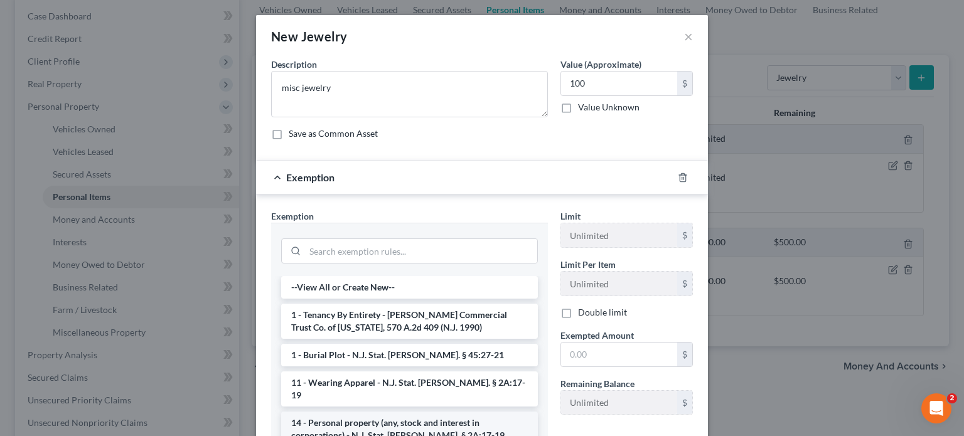
click at [378, 412] on li "14 - Personal property (any, stock and interest in corporations) - N.J. Stat. […" at bounding box center [409, 429] width 257 height 35
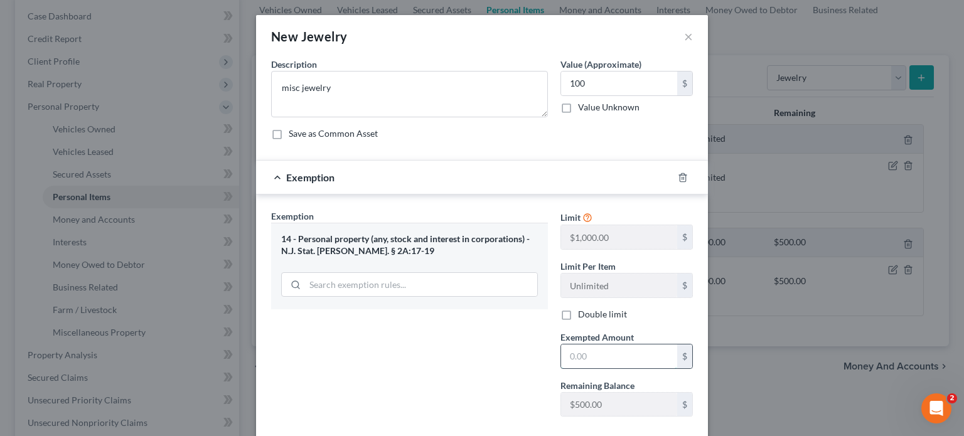
click at [562, 354] on input "text" at bounding box center [619, 356] width 116 height 24
type input "100"
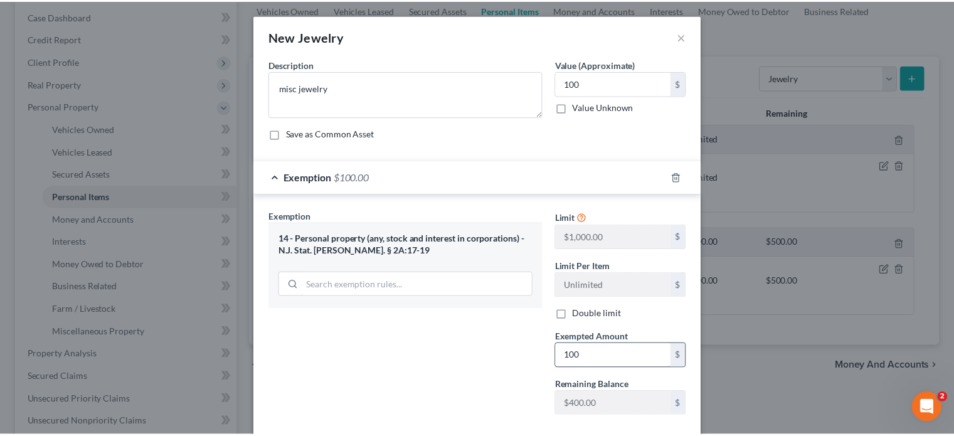
scroll to position [68, 0]
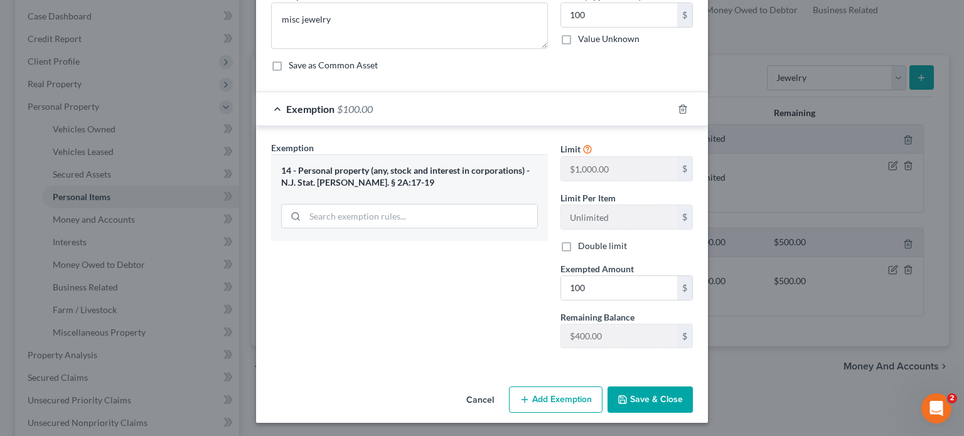
click at [646, 395] on button "Save & Close" at bounding box center [649, 400] width 85 height 26
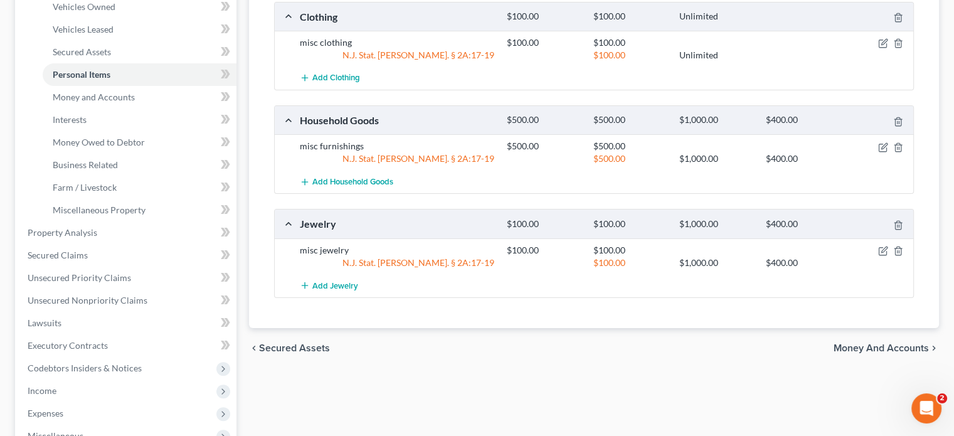
scroll to position [251, 0]
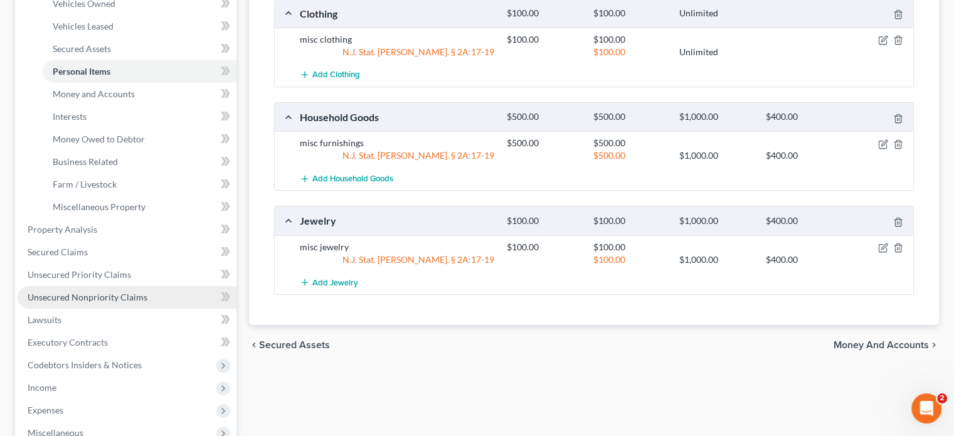
click at [128, 295] on span "Unsecured Nonpriority Claims" at bounding box center [88, 297] width 120 height 11
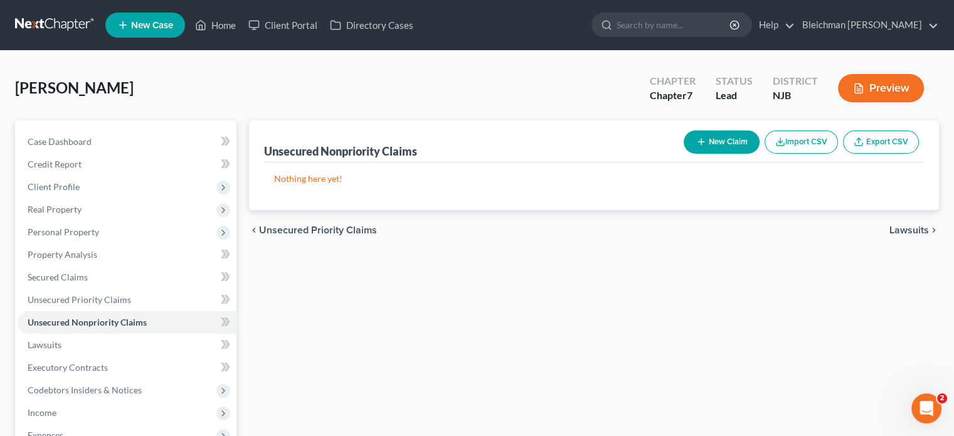
click at [794, 145] on button "Import CSV" at bounding box center [801, 142] width 73 height 23
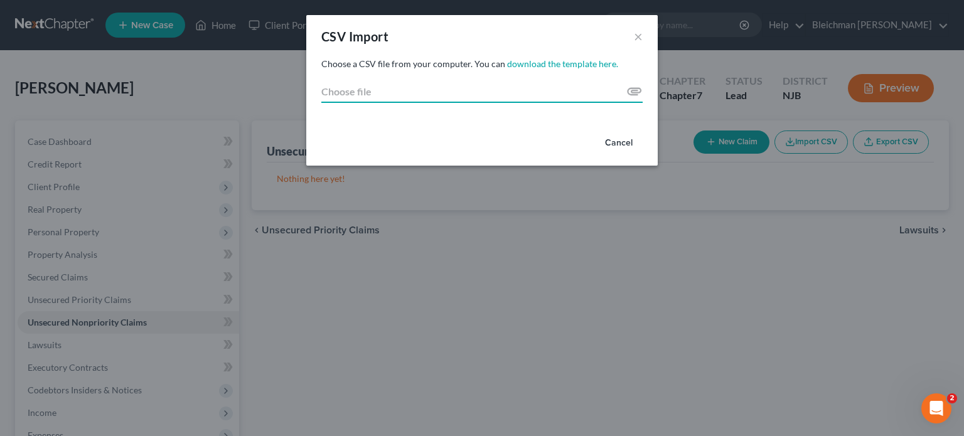
click at [370, 88] on input "Choose file" at bounding box center [481, 91] width 321 height 23
type input "C:\fakepath\credit_report_accounts.csv"
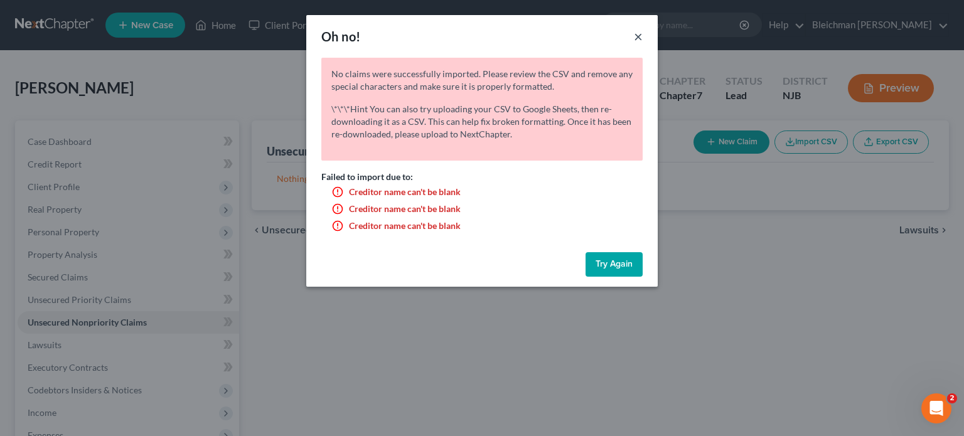
click at [641, 35] on button "×" at bounding box center [638, 36] width 9 height 15
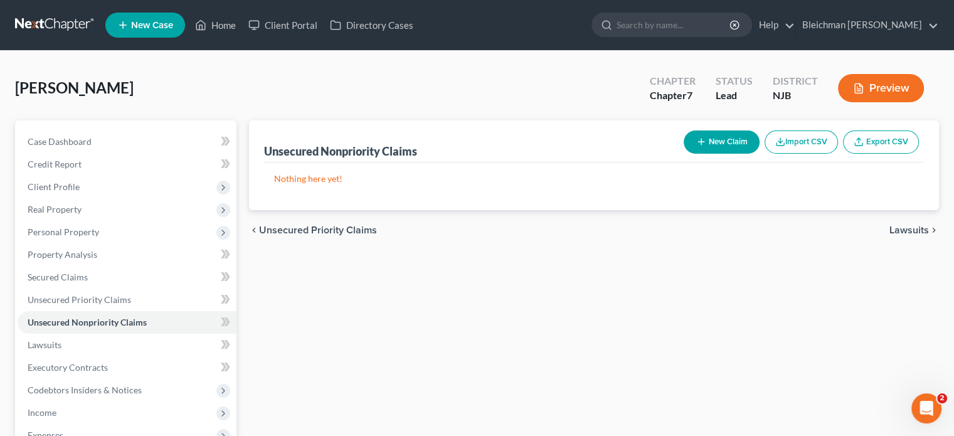
click at [728, 143] on button "New Claim" at bounding box center [722, 142] width 76 height 23
select select "0"
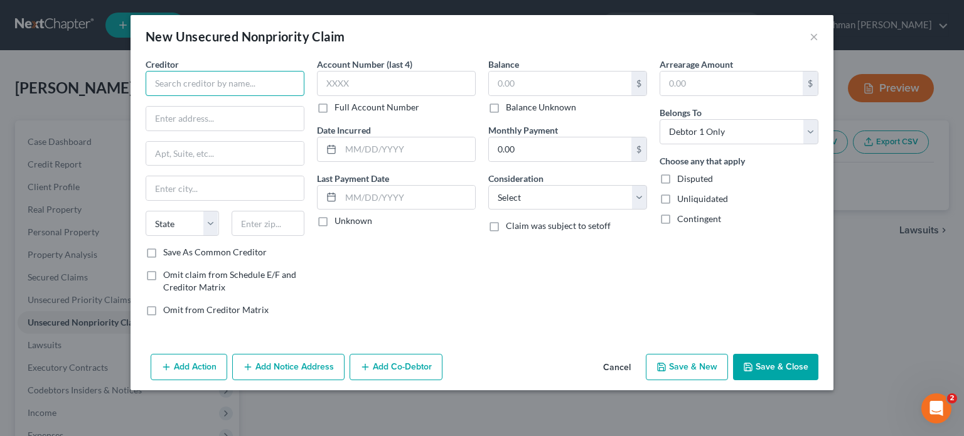
click at [203, 80] on input "text" at bounding box center [225, 83] width 159 height 25
paste input "CAPITAL ONE AUTO FINANCE"
type input "CAPITAL ONE AUTO FINANCE"
click at [251, 118] on input "text" at bounding box center [224, 119] width 157 height 24
click at [543, 303] on div "Balance $ Balance Unknown Balance Undetermined $ Balance Unknown Monthly Paymen…" at bounding box center [567, 192] width 171 height 269
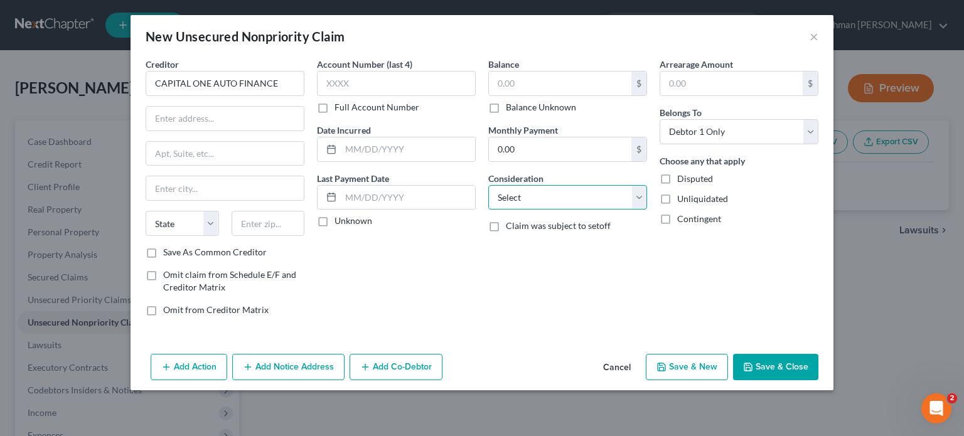
click at [513, 198] on select "Select Cable / Satellite Services Collection Agency Credit Card Debt Debt Couns…" at bounding box center [567, 197] width 159 height 25
select select "10"
click at [488, 185] on select "Select Cable / Satellite Services Collection Agency Credit Card Debt Debt Couns…" at bounding box center [567, 197] width 159 height 25
click at [193, 119] on input "text" at bounding box center [224, 119] width 157 height 24
paste input "P O BOX 259407"
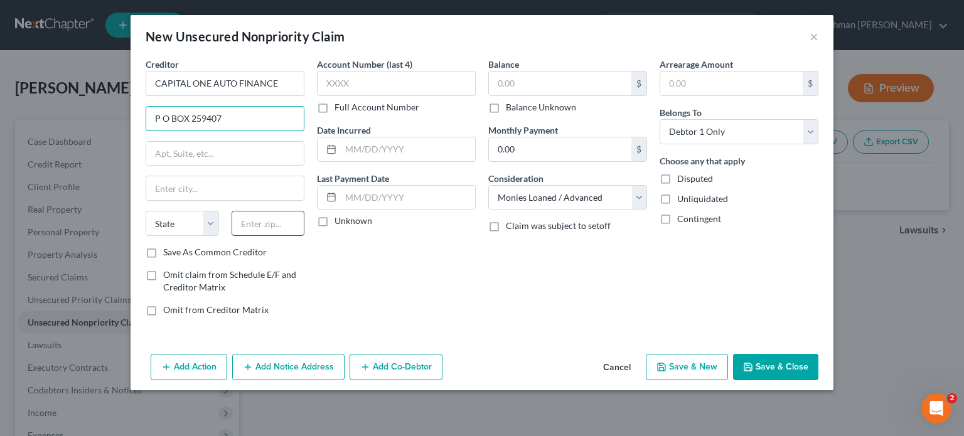
type input "P O BOX 259407"
click at [253, 223] on input "text" at bounding box center [268, 223] width 73 height 25
type input "75025"
type input "Plano"
select select "45"
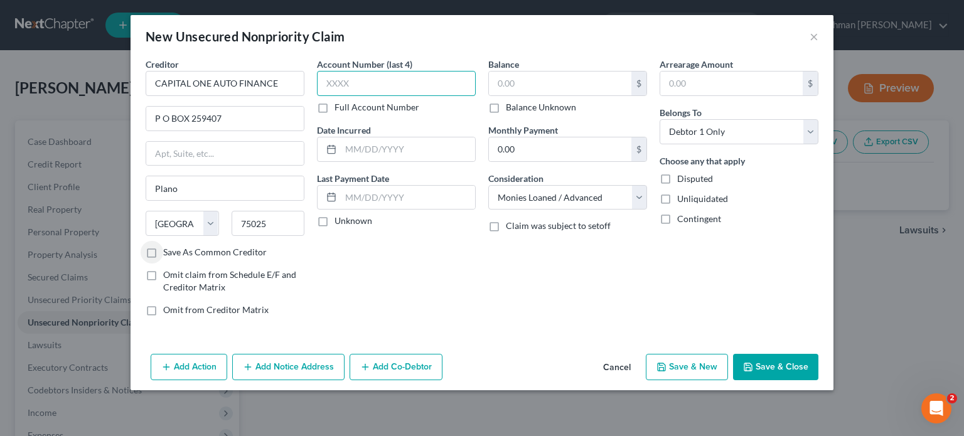
click at [341, 82] on input "text" at bounding box center [396, 83] width 159 height 25
type input "6201"
click at [513, 77] on input "text" at bounding box center [560, 84] width 142 height 24
paste input "$31,019"
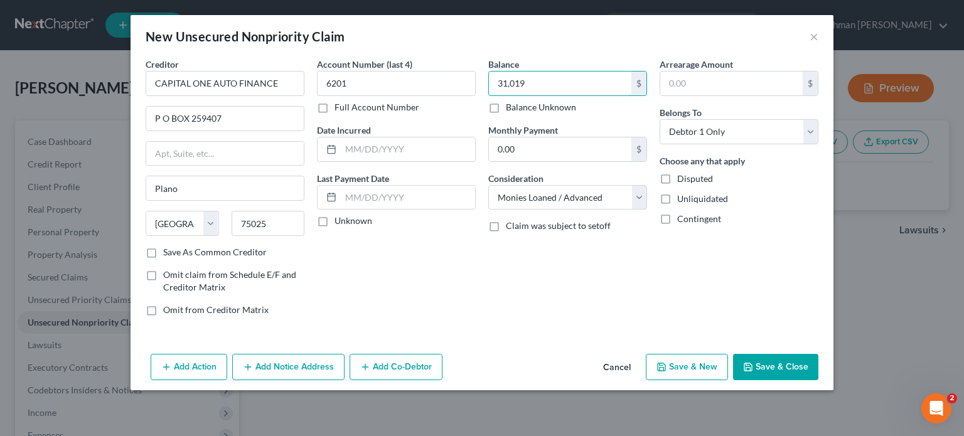
type input "31,019"
click at [509, 146] on input "0.00" at bounding box center [560, 149] width 142 height 24
paste input "$34"
type input "340"
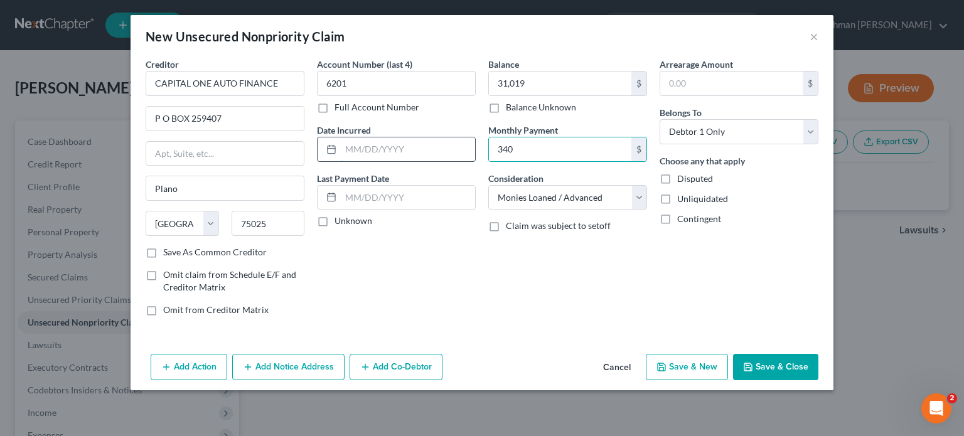
click at [351, 147] on input "text" at bounding box center [408, 149] width 134 height 24
paste input "[DATE]"
type input "[DATE]"
click at [693, 85] on input "text" at bounding box center [731, 84] width 142 height 24
type input "0"
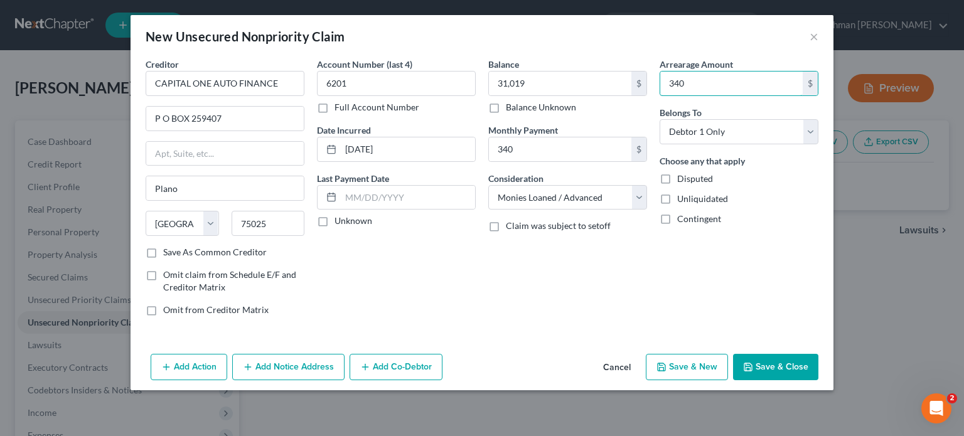
type input "340"
click at [752, 363] on icon "button" at bounding box center [748, 367] width 8 height 8
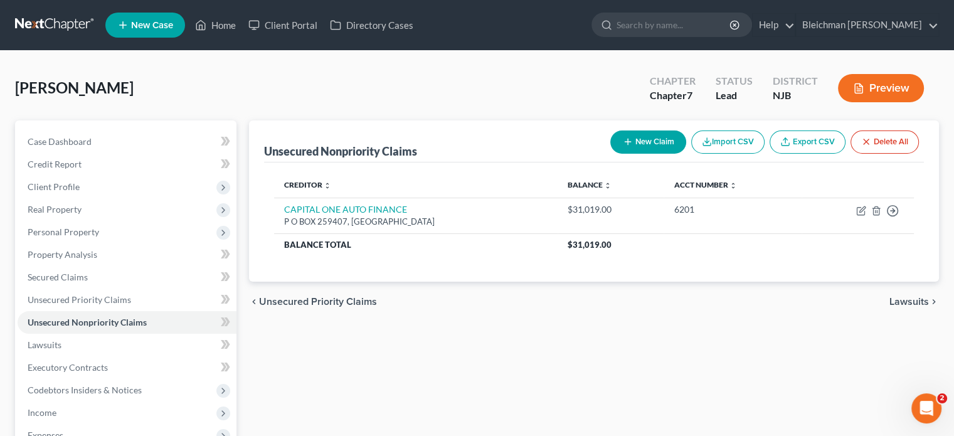
click at [637, 141] on button "New Claim" at bounding box center [649, 142] width 76 height 23
select select "0"
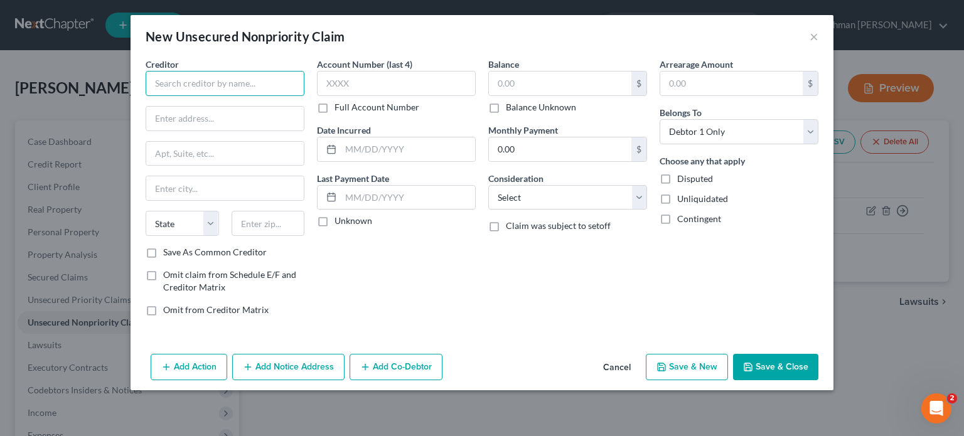
click at [233, 75] on input "text" at bounding box center [225, 83] width 159 height 25
paste input "CREDIT ONE BANK"
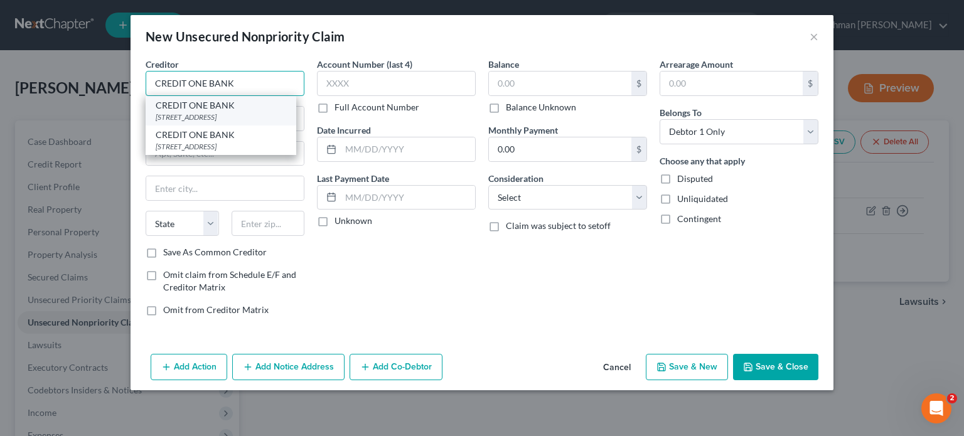
type input "CREDIT ONE BANK"
click at [198, 119] on div "[STREET_ADDRESS]" at bounding box center [221, 117] width 131 height 11
type input "PO BOX 98873"
type input "[GEOGRAPHIC_DATA]"
select select "31"
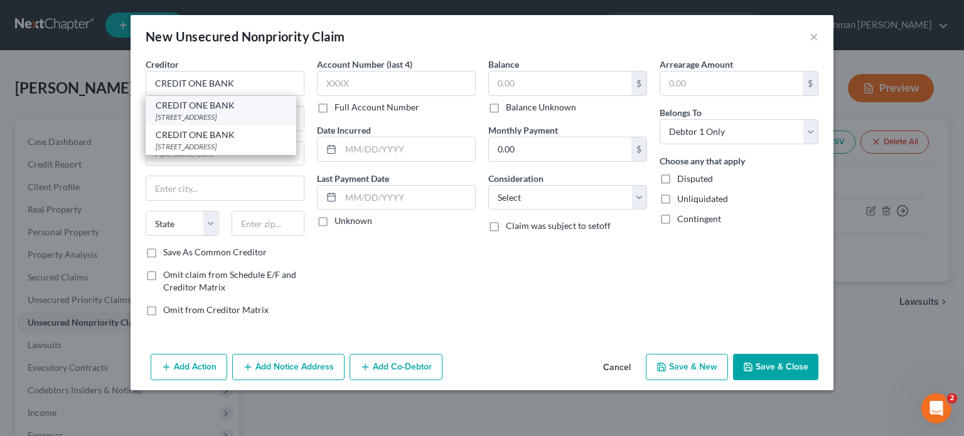
type input "89193"
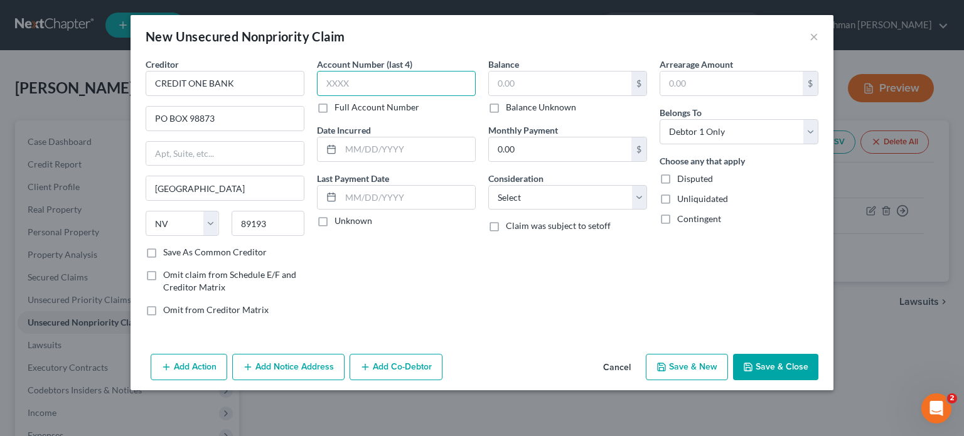
click at [331, 80] on input "text" at bounding box center [396, 83] width 159 height 25
type input "3703"
click at [378, 146] on input "text" at bounding box center [408, 149] width 134 height 24
paste input "[DATE]"
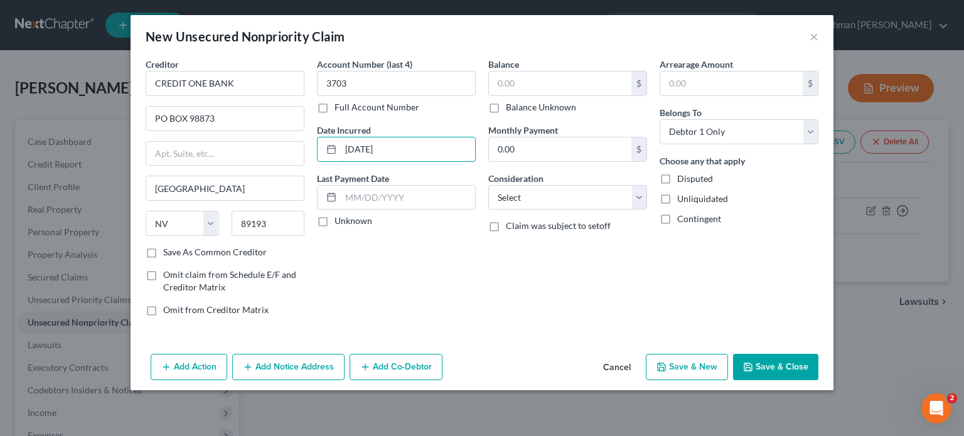
type input "[DATE]"
click at [545, 84] on input "text" at bounding box center [560, 84] width 142 height 24
paste input "$327"
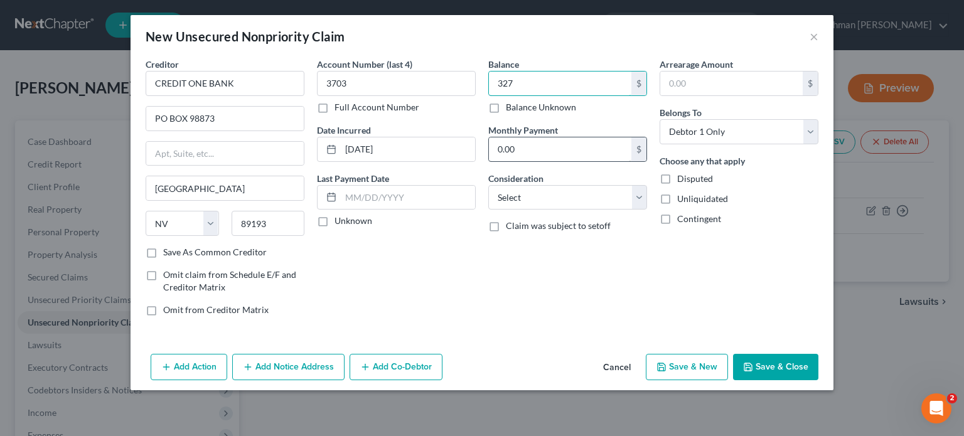
type input "327"
click at [522, 151] on input "0.00" at bounding box center [560, 149] width 142 height 24
type input "30"
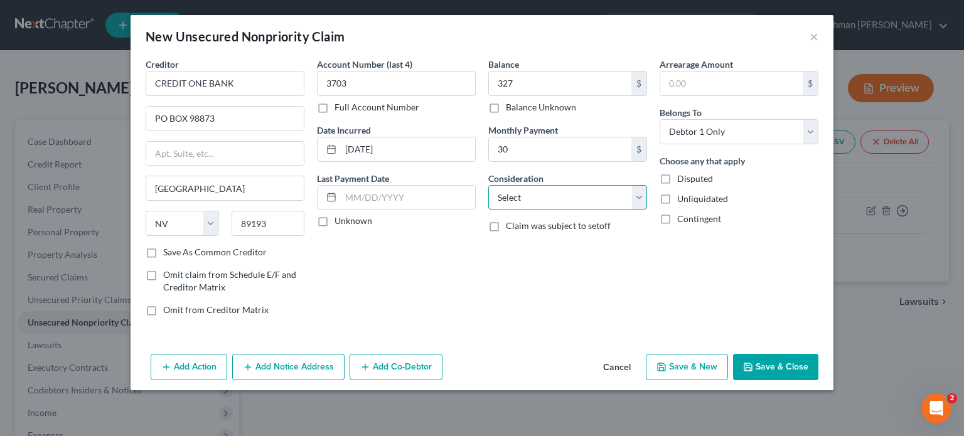
click at [512, 200] on select "Select Cable / Satellite Services Collection Agency Credit Card Debt Debt Couns…" at bounding box center [567, 197] width 159 height 25
select select "2"
click at [488, 185] on select "Select Cable / Satellite Services Collection Agency Credit Card Debt Debt Couns…" at bounding box center [567, 197] width 159 height 25
click at [448, 278] on div "Account Number (last 4) 3703 Full Account Number Date Incurred [DATE] Last Paym…" at bounding box center [396, 192] width 171 height 269
click at [674, 79] on input "text" at bounding box center [731, 84] width 142 height 24
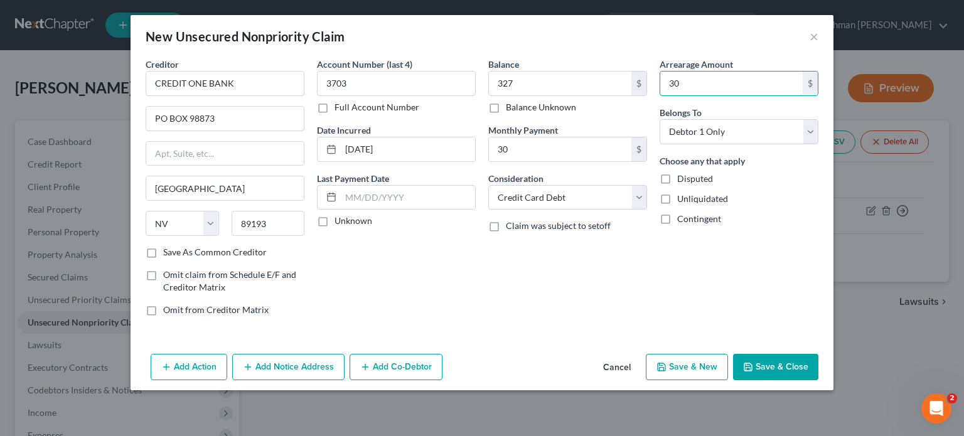
type input "30"
drag, startPoint x: 765, startPoint y: 361, endPoint x: 758, endPoint y: 356, distance: 9.4
click at [765, 361] on button "Save & Close" at bounding box center [775, 367] width 85 height 26
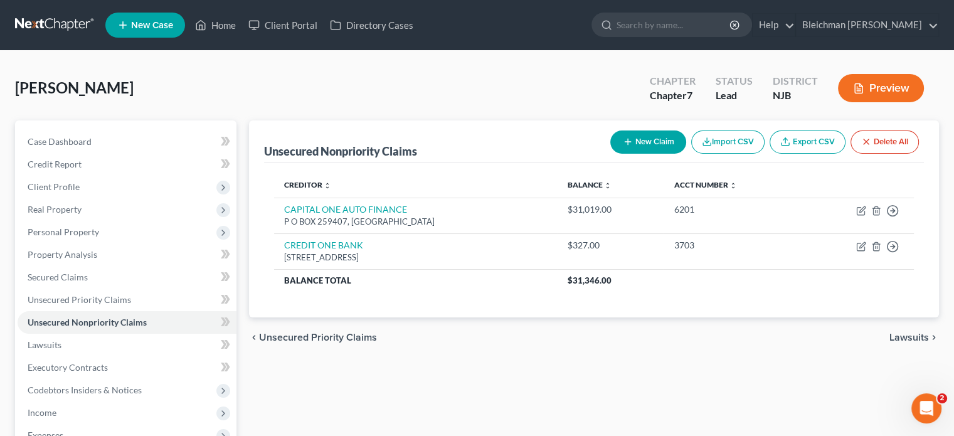
click at [655, 140] on button "New Claim" at bounding box center [649, 142] width 76 height 23
select select "0"
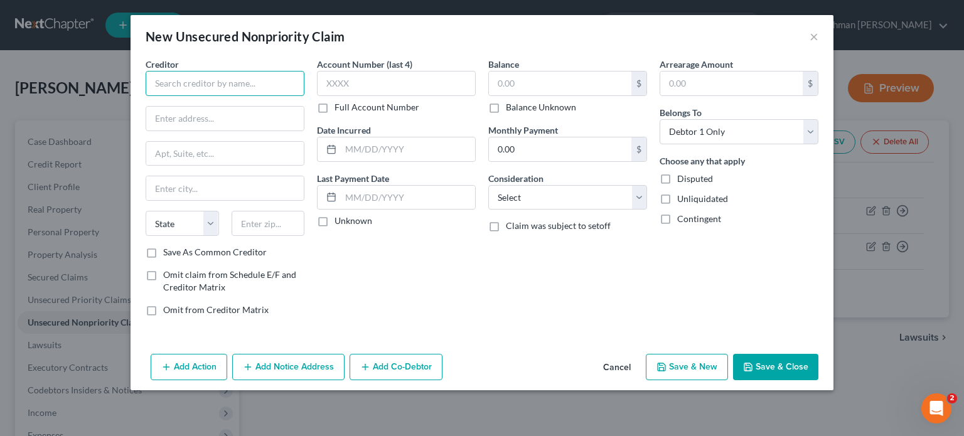
click at [221, 77] on input "text" at bounding box center [225, 83] width 159 height 25
paste input "M & T BANK"
type input "M & T BANK"
click at [245, 222] on input "text" at bounding box center [268, 223] width 73 height 25
click at [483, 319] on div "Balance $ Balance Unknown Balance Undetermined $ Balance Unknown Monthly Paymen…" at bounding box center [567, 192] width 171 height 269
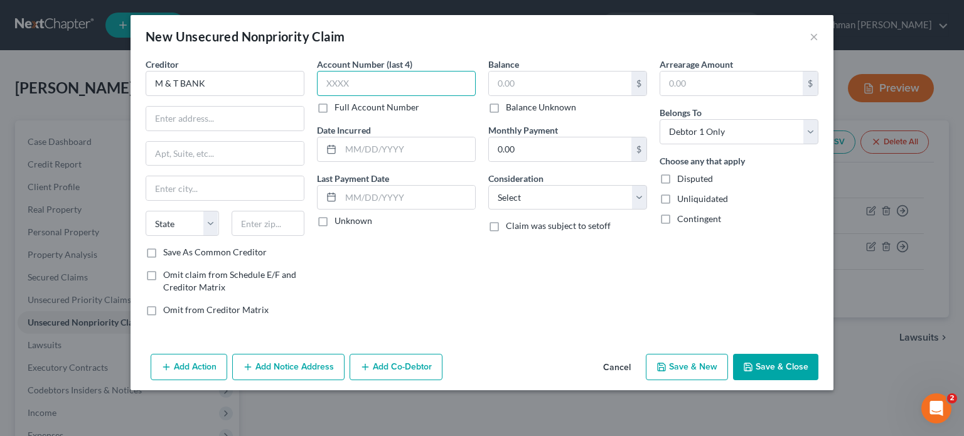
click at [336, 75] on input "text" at bounding box center [396, 83] width 159 height 25
type input "4170"
click at [249, 222] on input "text" at bounding box center [268, 223] width 73 height 25
type input "19966"
type input "Millsboro"
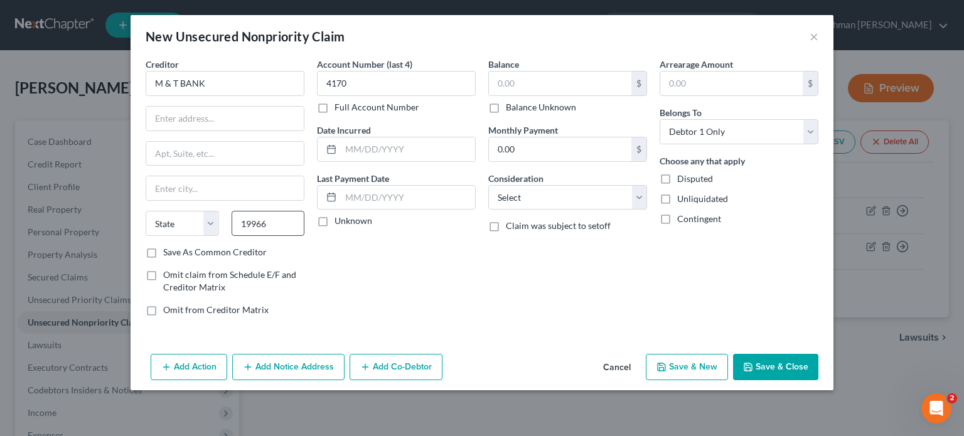
select select "7"
click at [213, 122] on input "text" at bounding box center [224, 119] width 157 height 24
paste input "PO BOX 900"
type input "PO BOX 900"
click at [512, 77] on input "text" at bounding box center [560, 84] width 142 height 24
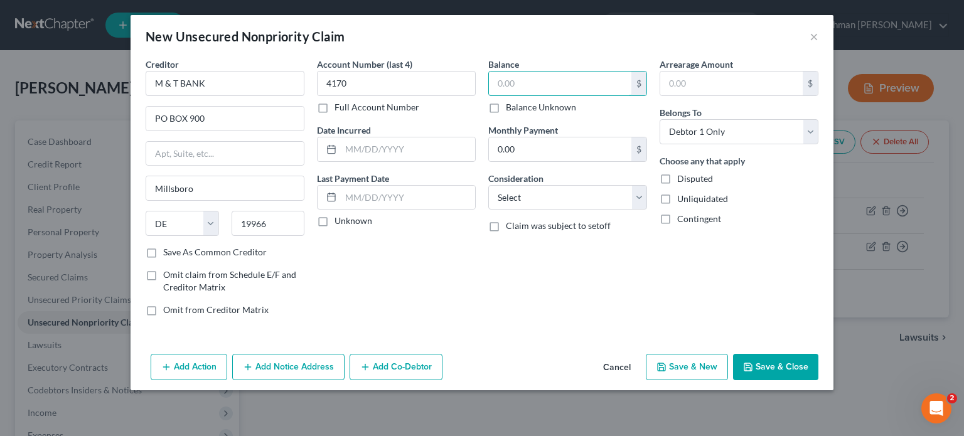
paste input "$2,731"
type input "2,731"
click at [371, 147] on input "text" at bounding box center [408, 149] width 134 height 24
paste input "[DATE]"
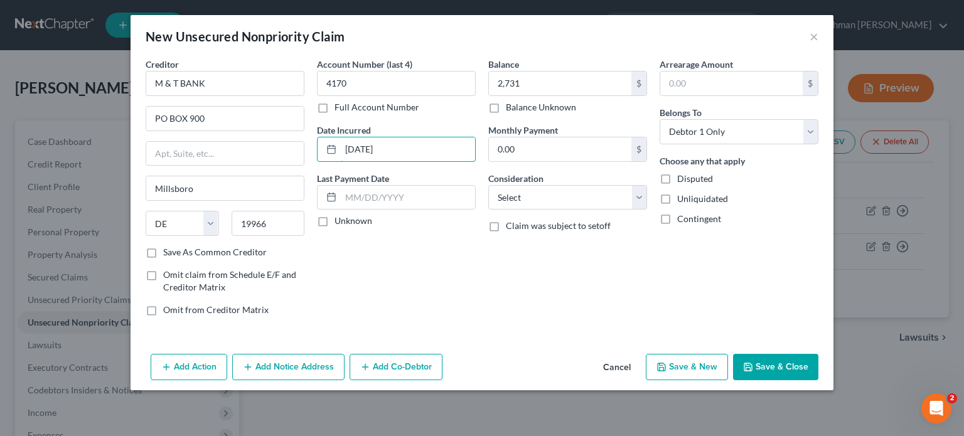
type input "[DATE]"
click at [459, 264] on div "Account Number (last 4) 4170 Full Account Number Date Incurred [DATE] Last Paym…" at bounding box center [396, 192] width 171 height 269
click at [383, 200] on input "text" at bounding box center [408, 198] width 134 height 24
paste input "[DATE]"
type input "[DATE]"
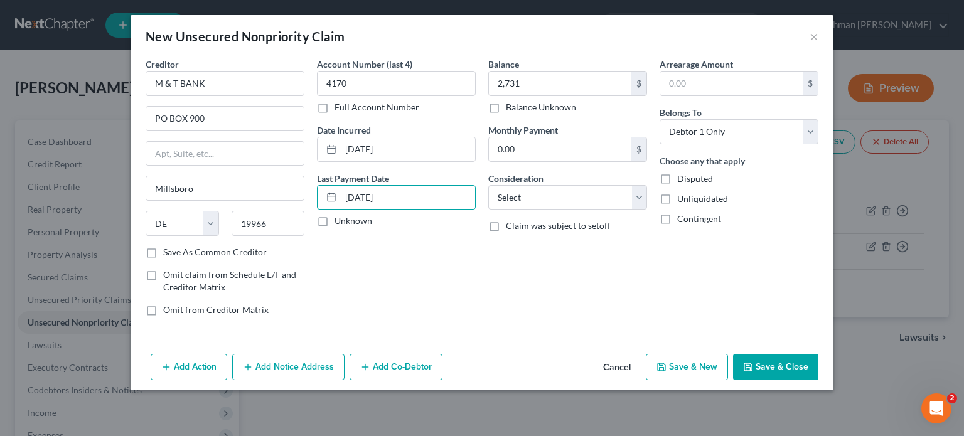
click at [444, 245] on div "Account Number (last 4) 4170 Full Account Number Date Incurred [DATE] Last Paym…" at bounding box center [396, 192] width 171 height 269
click at [548, 199] on select "Select Cable / Satellite Services Collection Agency Credit Card Debt Debt Couns…" at bounding box center [567, 197] width 159 height 25
select select "2"
click at [488, 185] on select "Select Cable / Satellite Services Collection Agency Credit Card Debt Debt Couns…" at bounding box center [567, 197] width 159 height 25
click at [163, 248] on label "Save As Common Creditor" at bounding box center [215, 252] width 104 height 13
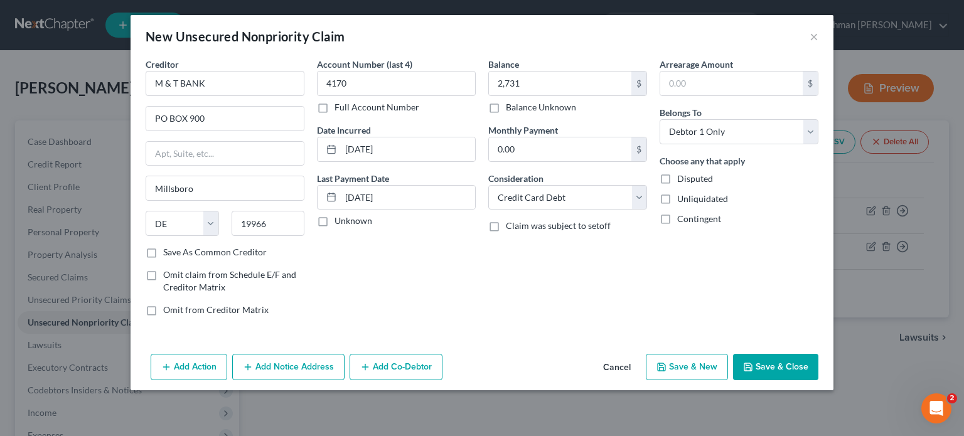
click at [168, 248] on input "Save As Common Creditor" at bounding box center [172, 250] width 8 height 8
click at [757, 368] on button "Save & Close" at bounding box center [775, 367] width 85 height 26
checkbox input "false"
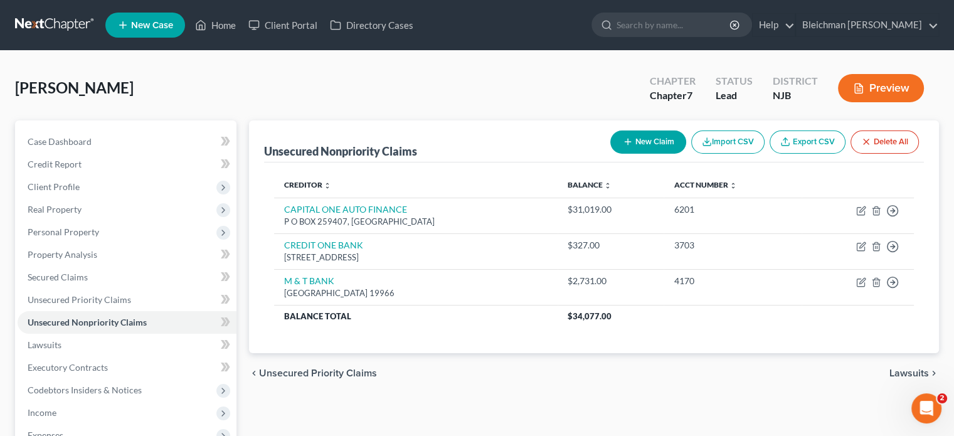
click at [651, 137] on button "New Claim" at bounding box center [649, 142] width 76 height 23
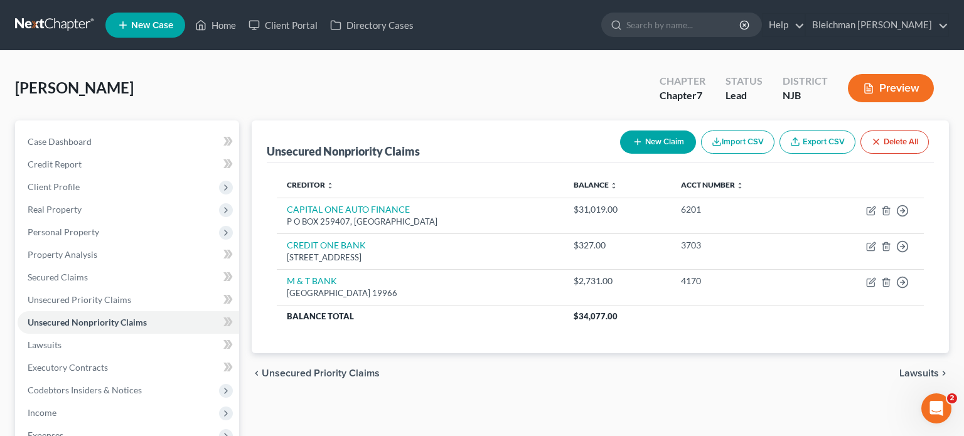
select select "0"
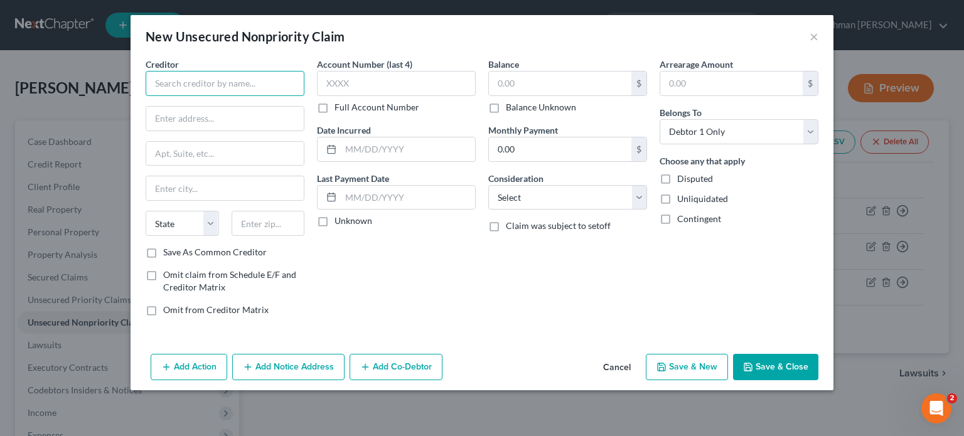
click at [242, 88] on input "text" at bounding box center [225, 83] width 159 height 25
paste input "TAB BANK/NETCREDIT"
type input "TAB BANK/NETCREDIT"
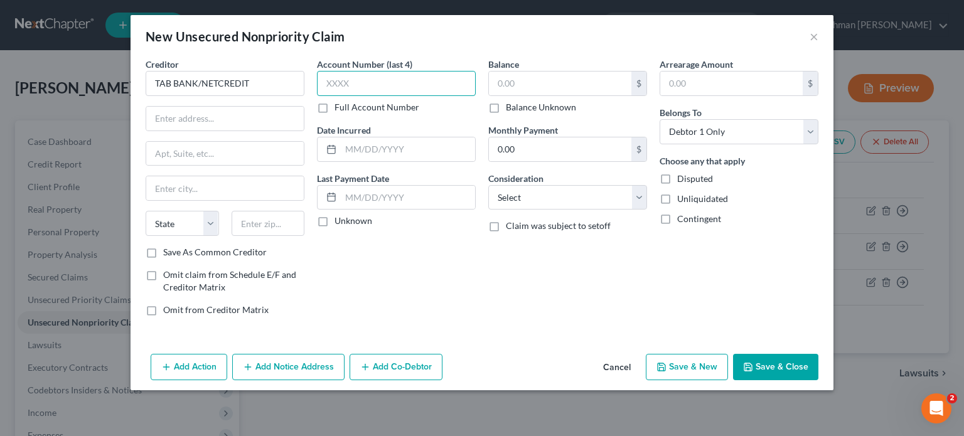
click at [338, 82] on input "text" at bounding box center [396, 83] width 159 height 25
type input "2025"
click at [206, 119] on input "text" at bounding box center [224, 119] width 157 height 24
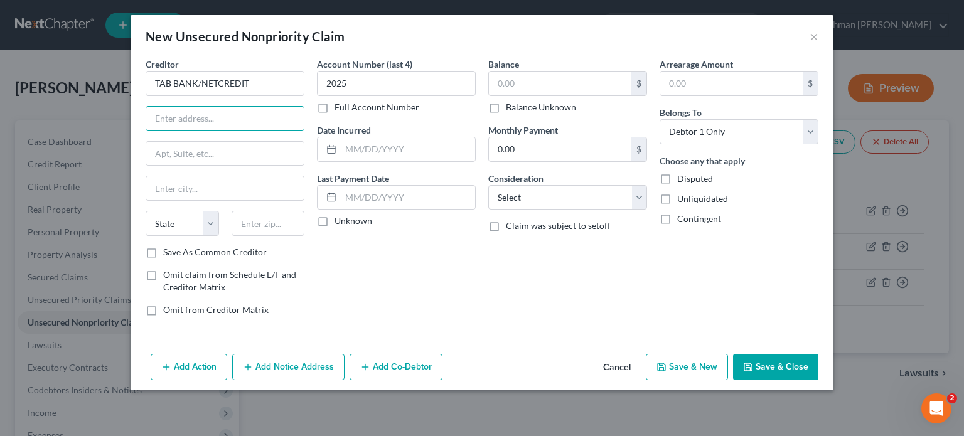
paste input "[STREET_ADDRESS][PERSON_NAME]"
drag, startPoint x: 249, startPoint y: 115, endPoint x: 294, endPoint y: 112, distance: 44.6
click at [294, 112] on input "[STREET_ADDRESS][PERSON_NAME]" at bounding box center [224, 119] width 157 height 24
type input "[STREET_ADDRESS][PERSON_NAME],"
click at [248, 143] on input "text" at bounding box center [224, 154] width 157 height 24
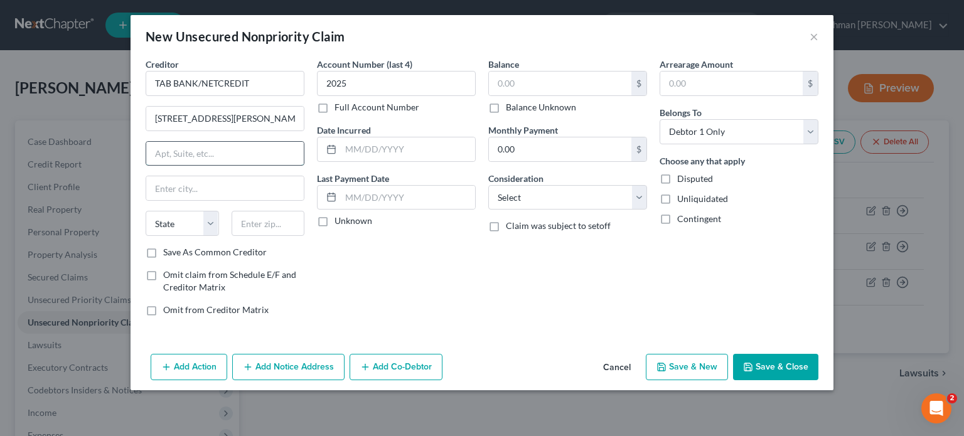
paste input "SUITE 1000"
type input "SUITE 1000"
click at [258, 223] on input "text" at bounding box center [268, 223] width 73 height 25
type input "60604"
type input "[GEOGRAPHIC_DATA]"
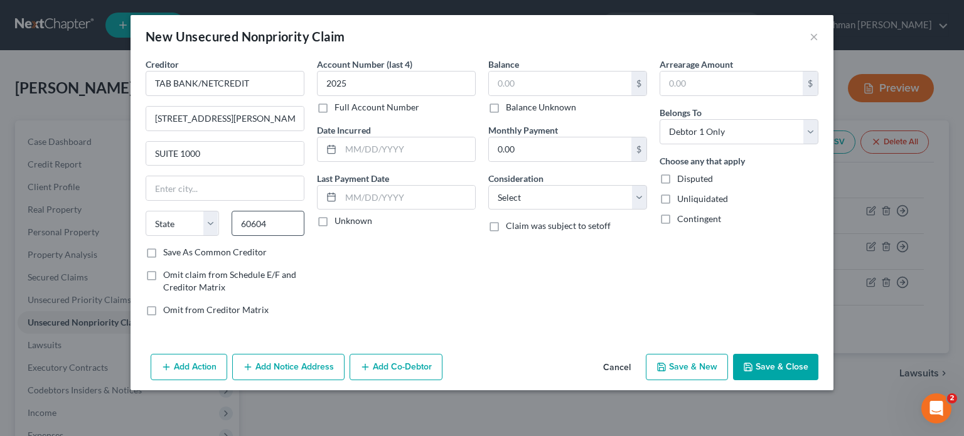
select select "14"
click at [366, 147] on input "text" at bounding box center [408, 149] width 134 height 24
paste input "[DATE]"
type input "[DATE]"
click at [494, 82] on input "text" at bounding box center [560, 84] width 142 height 24
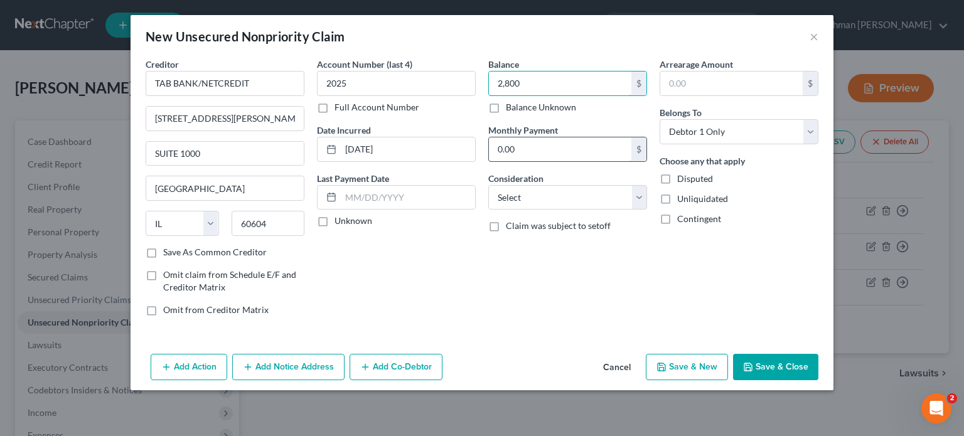
type input "2,800"
click at [533, 147] on input "0.00" at bounding box center [560, 149] width 142 height 24
type input "283"
click at [675, 82] on input "text" at bounding box center [731, 84] width 142 height 24
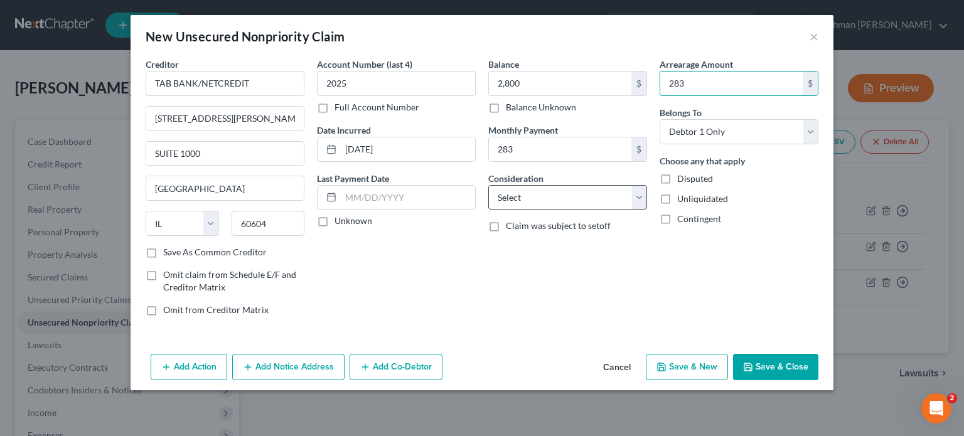
type input "283"
click at [517, 200] on select "Select Cable / Satellite Services Collection Agency Credit Card Debt Debt Couns…" at bounding box center [567, 197] width 159 height 25
select select "2"
click at [488, 185] on select "Select Cable / Satellite Services Collection Agency Credit Card Debt Debt Couns…" at bounding box center [567, 197] width 159 height 25
click at [450, 296] on div "Account Number (last 4) 2025 Full Account Number Date Incurred [DATE] Last Paym…" at bounding box center [396, 192] width 171 height 269
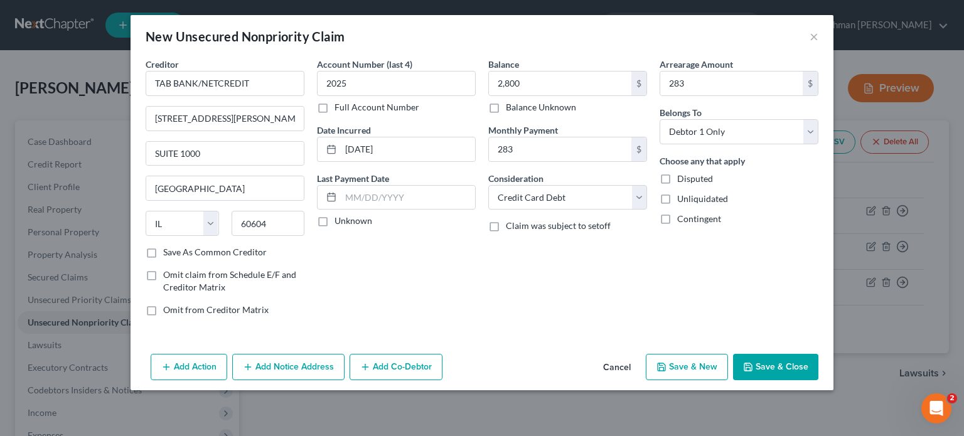
click at [163, 253] on label "Save As Common Creditor" at bounding box center [215, 252] width 104 height 13
click at [168, 253] on input "Save As Common Creditor" at bounding box center [172, 250] width 8 height 8
click at [757, 372] on button "Save & Close" at bounding box center [775, 367] width 85 height 26
checkbox input "false"
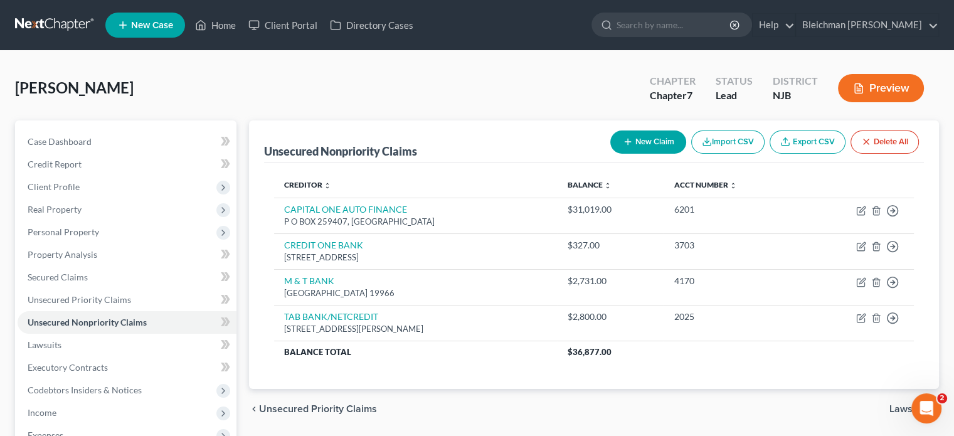
click at [649, 141] on button "New Claim" at bounding box center [649, 142] width 76 height 23
select select "0"
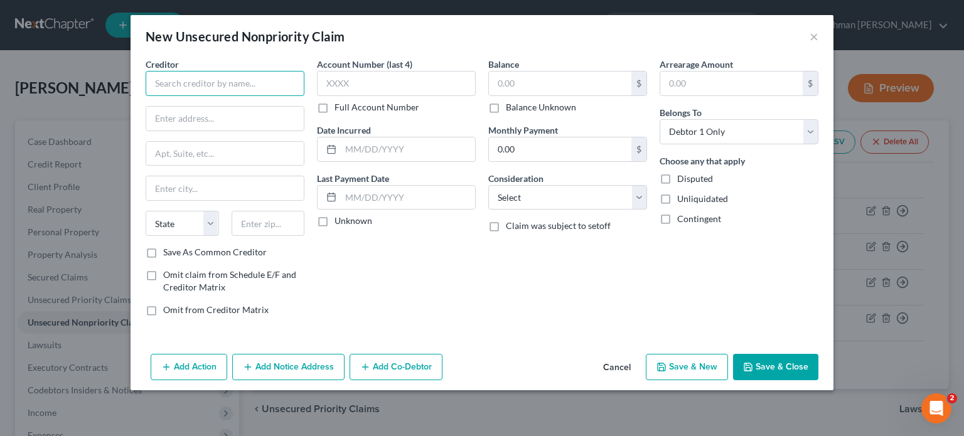
click at [162, 77] on input "text" at bounding box center [225, 83] width 159 height 25
paste input "VA LEAGUE CENTRAL CU"
type input "VA LEAGUE CENTRAL CU"
click at [163, 253] on label "Save As Common Creditor" at bounding box center [215, 252] width 104 height 13
click at [168, 253] on input "Save As Common Creditor" at bounding box center [172, 250] width 8 height 8
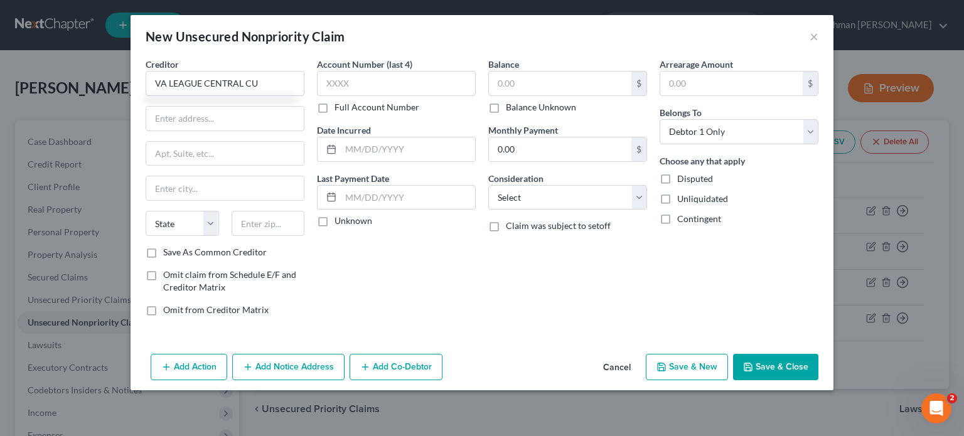
checkbox input "true"
click at [241, 117] on input "text" at bounding box center [224, 119] width 157 height 24
paste input "PO BOX 11469"
type input "PO BOX 11469"
click at [247, 221] on input "text" at bounding box center [268, 223] width 73 height 25
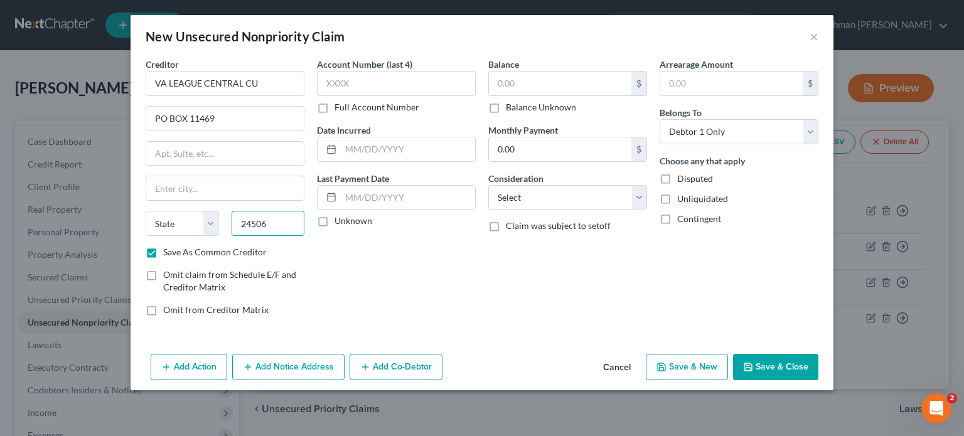
type input "24506"
type input "[GEOGRAPHIC_DATA]"
select select "48"
drag, startPoint x: 266, startPoint y: 78, endPoint x: 92, endPoint y: 85, distance: 173.9
click at [93, 86] on div "New Unsecured Nonpriority Claim × Creditor * VA LEAGUE CENTRAL CU PO BOX 11469 …" at bounding box center [482, 218] width 964 height 436
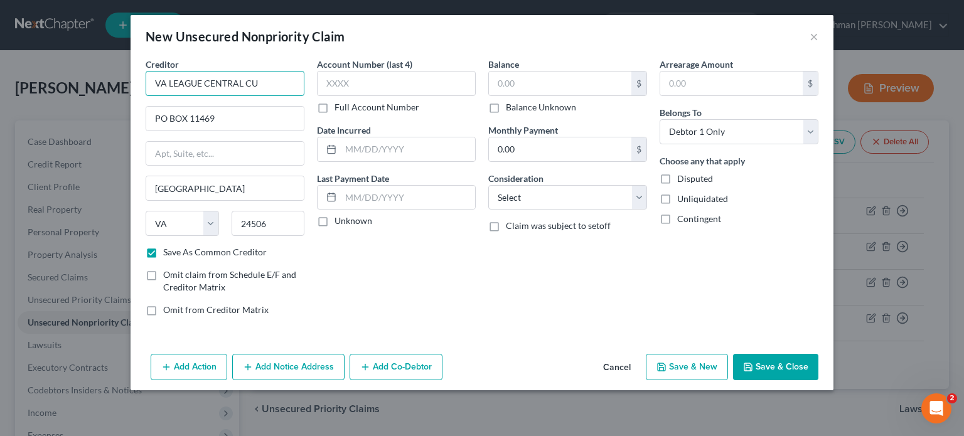
paste input "DEPT OF ED/AIDV"
type input "DEPT OF ED/AIDV"
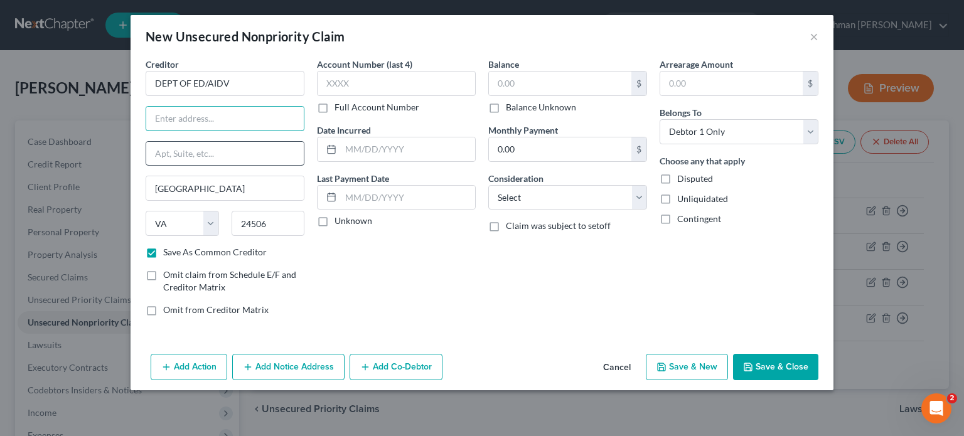
paste input "1891 [GEOGRAPHIC_DATA]"
type input "1891 [GEOGRAPHIC_DATA]"
drag, startPoint x: 278, startPoint y: 225, endPoint x: 203, endPoint y: 215, distance: 75.3
click at [206, 215] on div "State [US_STATE] AK AR AZ CA CO CT DE DC [GEOGRAPHIC_DATA] [GEOGRAPHIC_DATA] GU…" at bounding box center [224, 228] width 171 height 35
type input "20190"
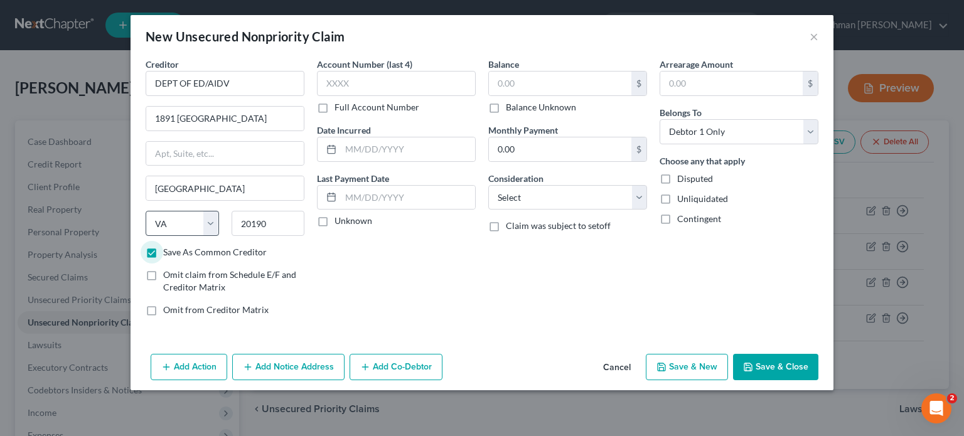
type input "Reston"
click at [505, 77] on input "text" at bounding box center [560, 84] width 142 height 24
paste input "$3,605"
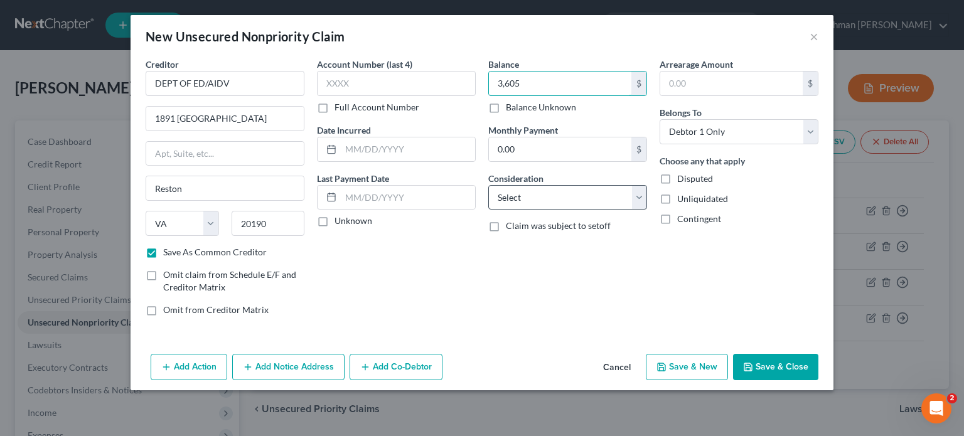
type input "3,605"
click at [517, 201] on select "Select Cable / Satellite Services Collection Agency Credit Card Debt Debt Couns…" at bounding box center [567, 197] width 159 height 25
select select "17"
click at [488, 185] on select "Select Cable / Satellite Services Collection Agency Credit Card Debt Debt Couns…" at bounding box center [567, 197] width 159 height 25
click at [464, 267] on div "Account Number (last 4) Full Account Number Date Incurred Last Payment Date Unk…" at bounding box center [396, 192] width 171 height 269
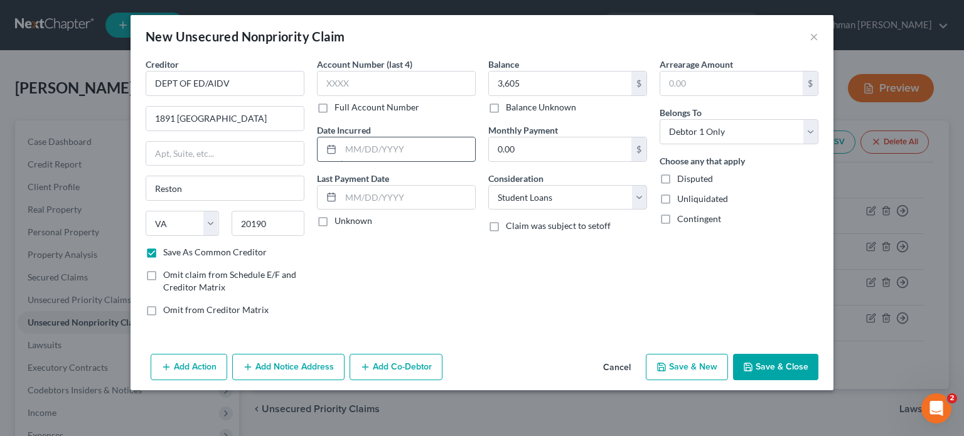
click at [367, 149] on input "text" at bounding box center [408, 149] width 134 height 24
paste input "[DATE]"
type input "[DATE]"
click at [374, 199] on input "text" at bounding box center [408, 198] width 134 height 24
paste input "[DATE]"
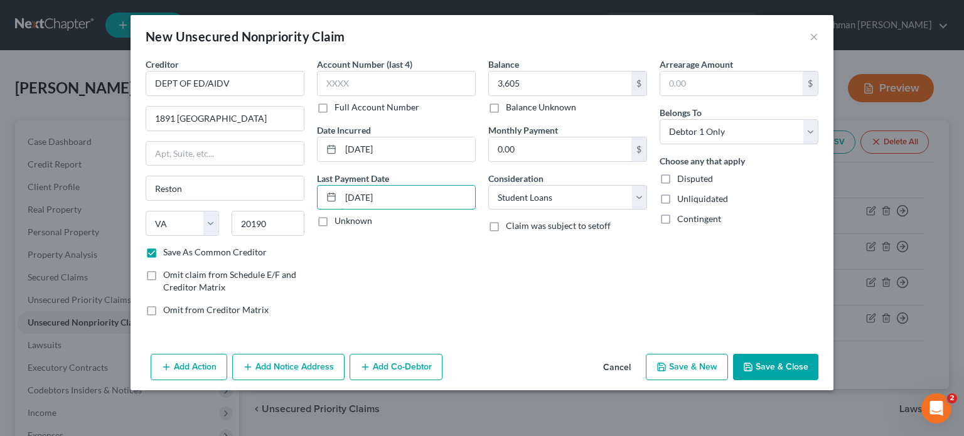
type input "[DATE]"
click at [389, 243] on div "Account Number (last 4) Full Account Number Date Incurred [DATE] Last Payment D…" at bounding box center [396, 192] width 171 height 269
click at [781, 365] on button "Save & Close" at bounding box center [775, 367] width 85 height 26
checkbox input "false"
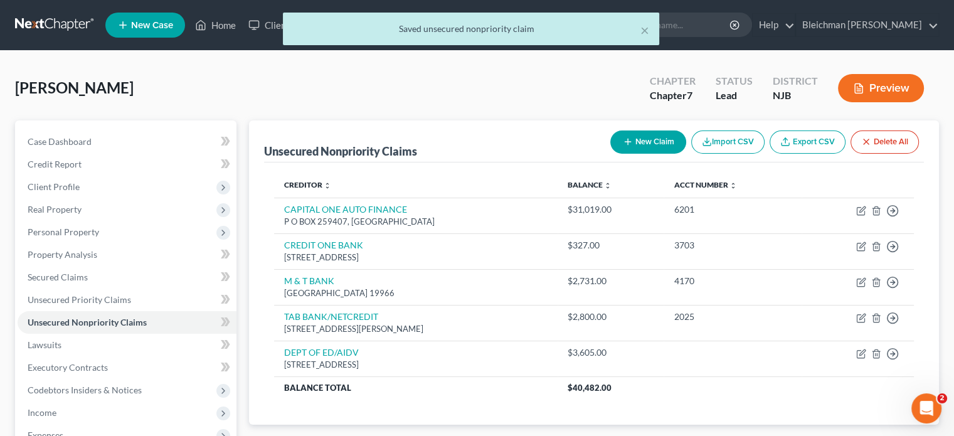
click at [671, 142] on button "New Claim" at bounding box center [649, 142] width 76 height 23
select select "0"
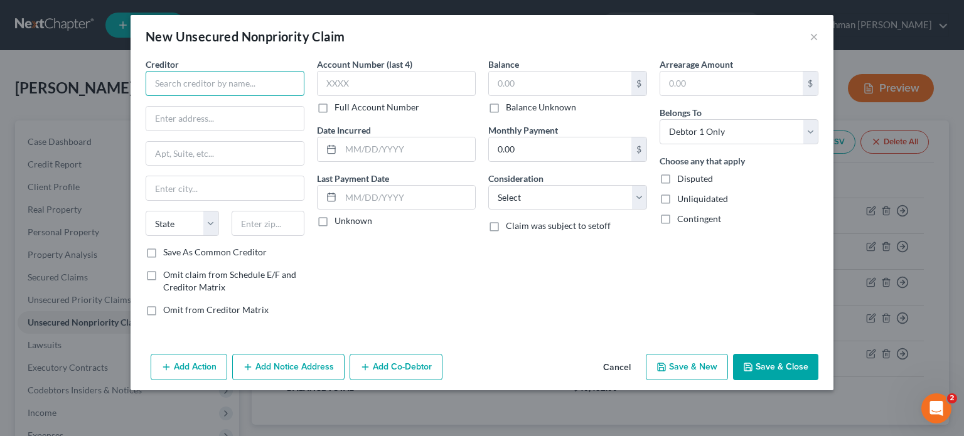
click at [197, 78] on input "text" at bounding box center [225, 83] width 159 height 25
paste input "DEPT OF ED/AIDV"
type input "DEPT OF ED/AIDV"
click at [161, 117] on input "text" at bounding box center [224, 119] width 157 height 24
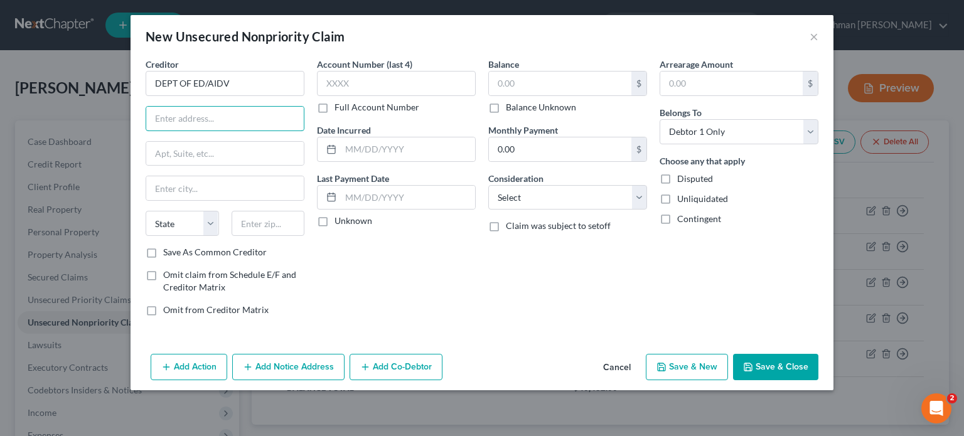
paste input "1891 [GEOGRAPHIC_DATA]"
type input "1891 [GEOGRAPHIC_DATA]"
click at [277, 225] on input "text" at bounding box center [268, 223] width 73 height 25
type input "20190"
click at [163, 253] on label "Save As Common Creditor" at bounding box center [215, 252] width 104 height 13
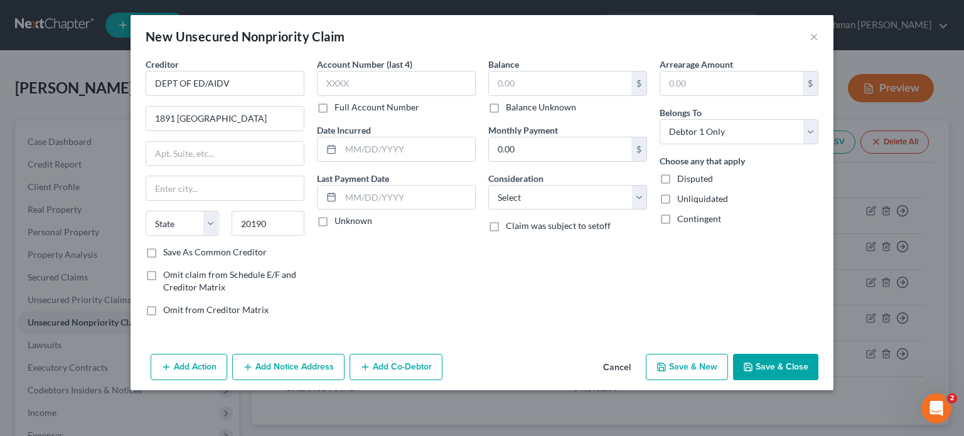
click at [168, 253] on input "Save As Common Creditor" at bounding box center [172, 250] width 8 height 8
checkbox input "true"
type input "Reston"
select select "48"
click at [344, 75] on input "text" at bounding box center [396, 83] width 159 height 25
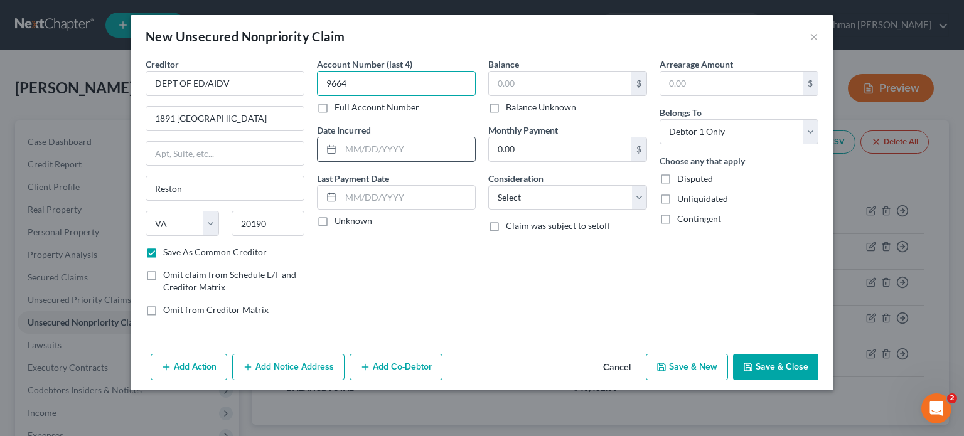
type input "9664"
click at [351, 140] on input "text" at bounding box center [408, 149] width 134 height 24
paste input "[DATE]"
type input "[DATE]"
click at [533, 82] on input "text" at bounding box center [560, 84] width 142 height 24
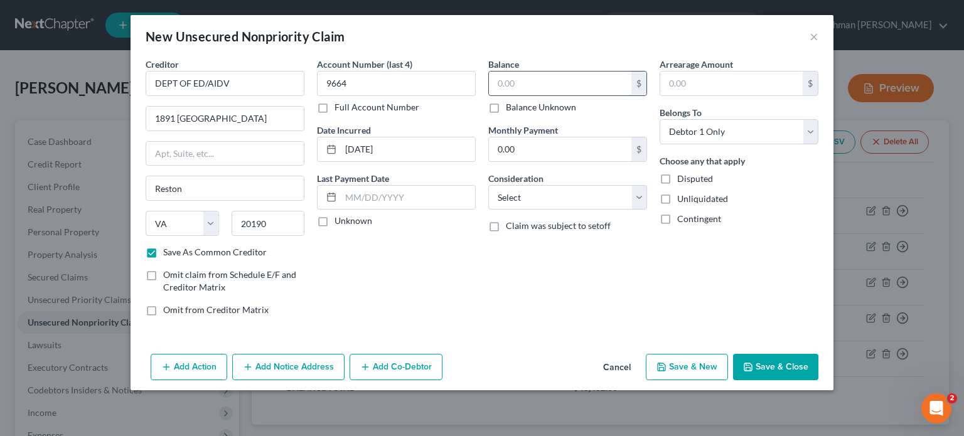
paste input "$2,278"
type input "2,278"
click at [548, 198] on select "Select Cable / Satellite Services Collection Agency Credit Card Debt Debt Couns…" at bounding box center [567, 197] width 159 height 25
select select "17"
click at [488, 185] on select "Select Cable / Satellite Services Collection Agency Credit Card Debt Debt Couns…" at bounding box center [567, 197] width 159 height 25
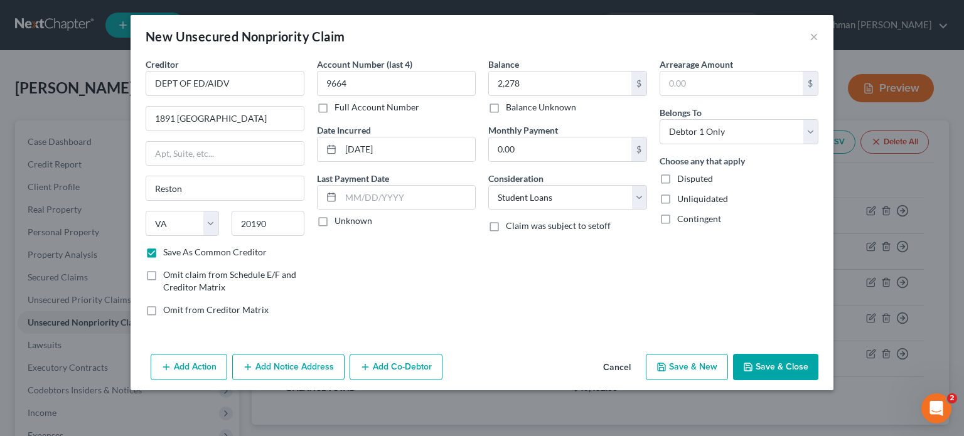
click at [520, 280] on div "Balance 2,278.00 $ Balance Unknown Balance Undetermined 2,278 $ Balance Unknown…" at bounding box center [567, 192] width 171 height 269
click at [778, 363] on button "Save & Close" at bounding box center [775, 367] width 85 height 26
checkbox input "false"
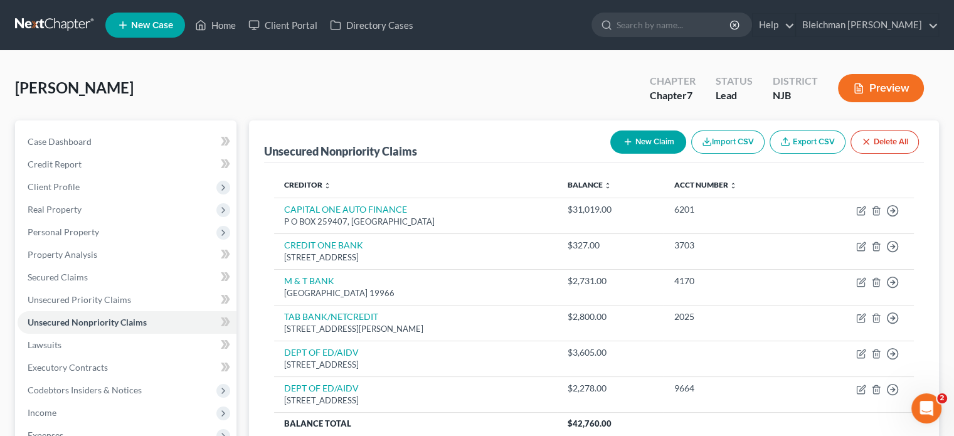
click at [642, 137] on button "New Claim" at bounding box center [649, 142] width 76 height 23
select select "0"
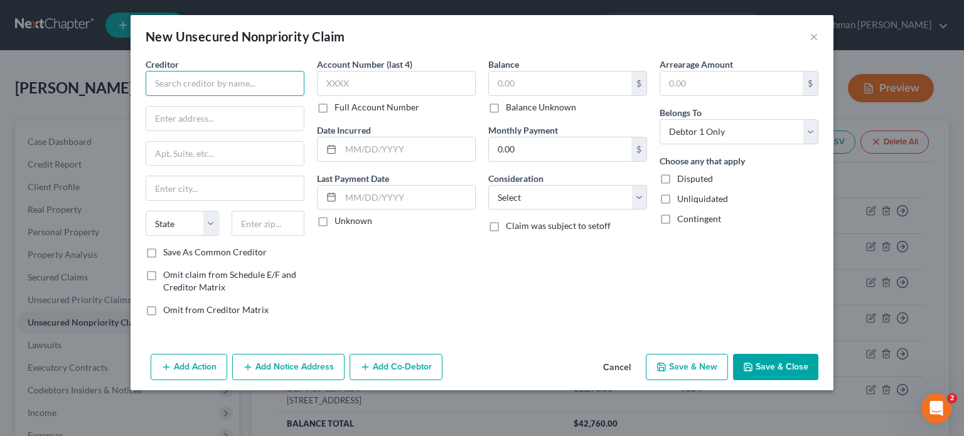
click at [233, 82] on input "text" at bounding box center [225, 83] width 159 height 25
paste input "DEPT OF ED/AIDV"
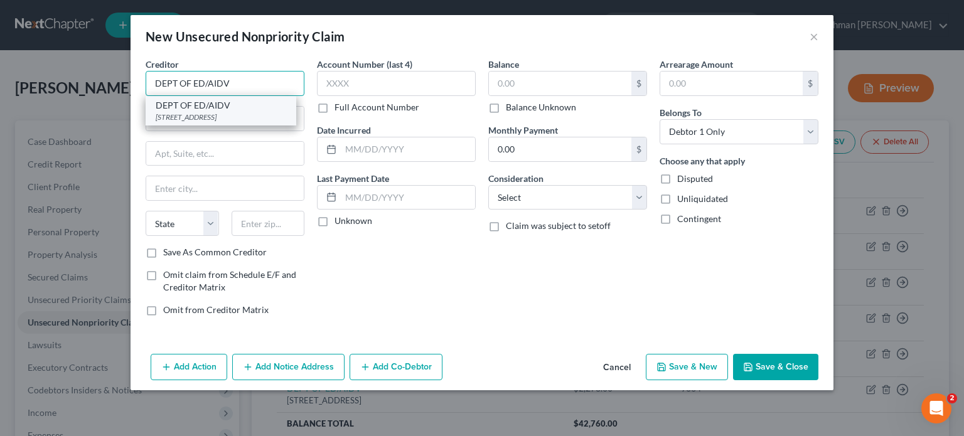
type input "DEPT OF ED/AIDV"
click at [227, 113] on div "[STREET_ADDRESS]" at bounding box center [221, 117] width 131 height 11
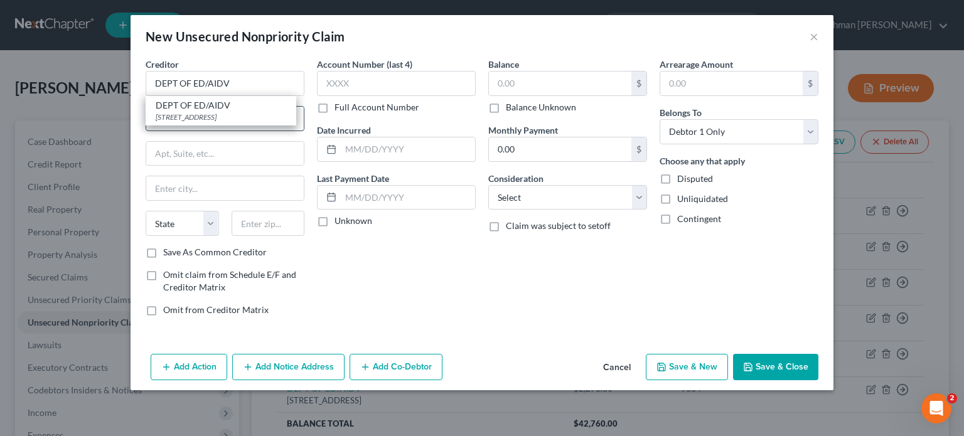
type input "1891 [GEOGRAPHIC_DATA]"
type input "Reston"
select select "48"
type input "20190"
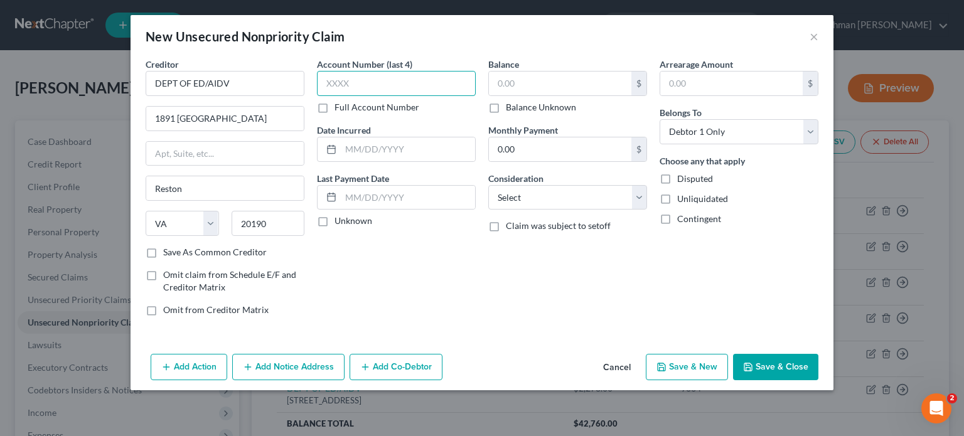
click at [369, 79] on input "text" at bounding box center [396, 83] width 159 height 25
type input "9664"
click at [352, 149] on input "text" at bounding box center [408, 149] width 134 height 24
paste input "[DATE]"
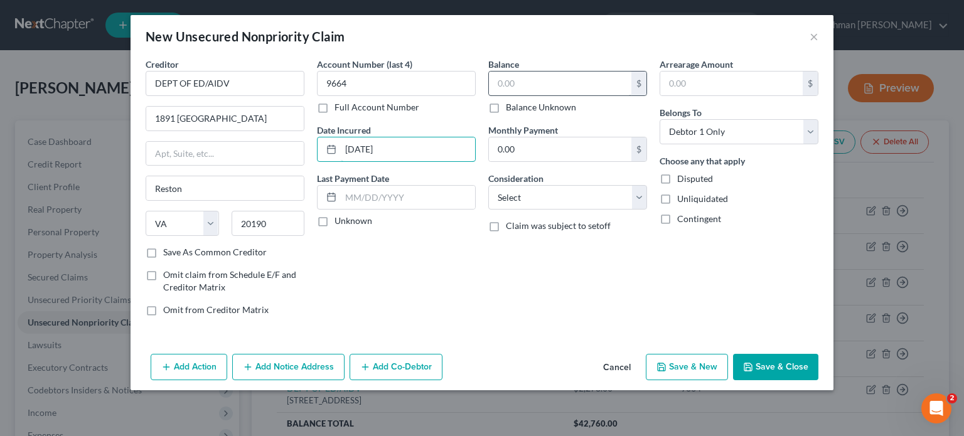
type input "[DATE]"
click at [539, 78] on input "text" at bounding box center [560, 84] width 142 height 24
type input "2,621"
click at [515, 197] on select "Select Cable / Satellite Services Collection Agency Credit Card Debt Debt Couns…" at bounding box center [567, 197] width 159 height 25
select select "17"
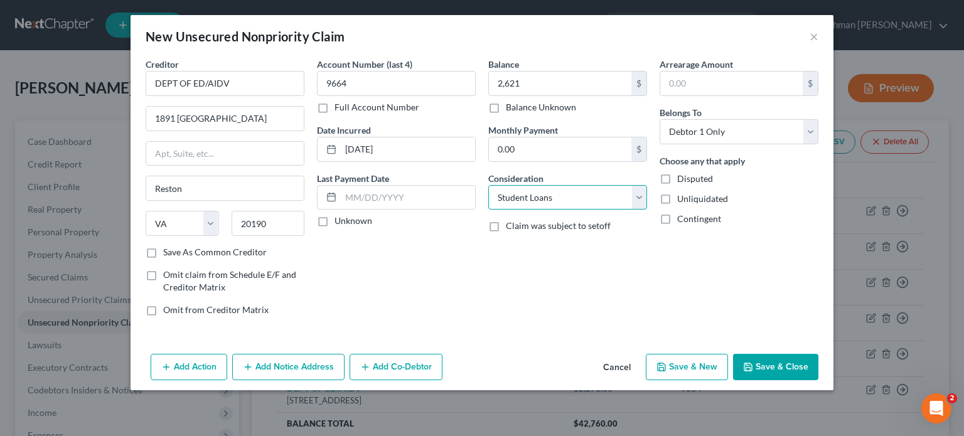
click at [488, 185] on select "Select Cable / Satellite Services Collection Agency Credit Card Debt Debt Couns…" at bounding box center [567, 197] width 159 height 25
click at [431, 279] on div "Account Number (last 4) 9664 Full Account Number Date Incurred [DATE] Last Paym…" at bounding box center [396, 192] width 171 height 269
click at [787, 360] on button "Save & Close" at bounding box center [775, 367] width 85 height 26
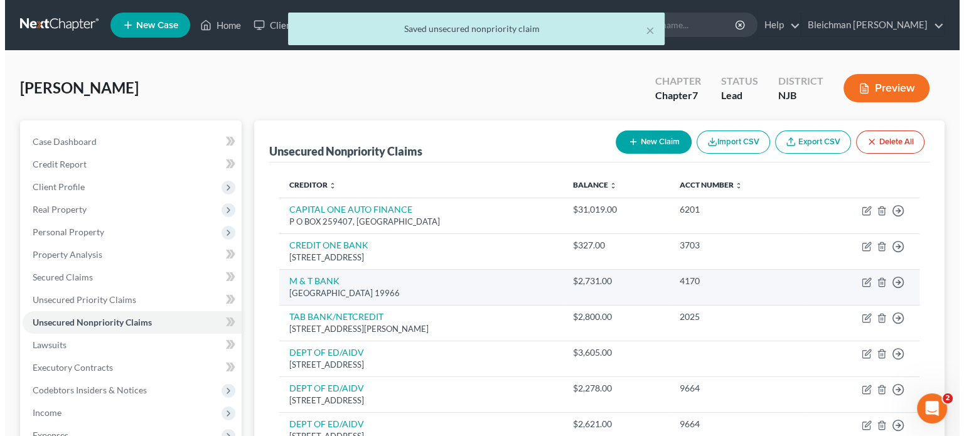
scroll to position [63, 0]
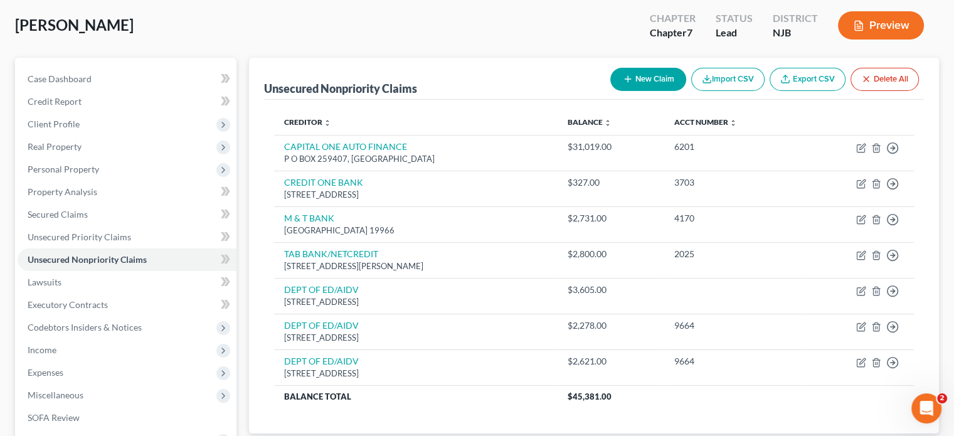
click at [648, 80] on button "New Claim" at bounding box center [649, 79] width 76 height 23
select select "0"
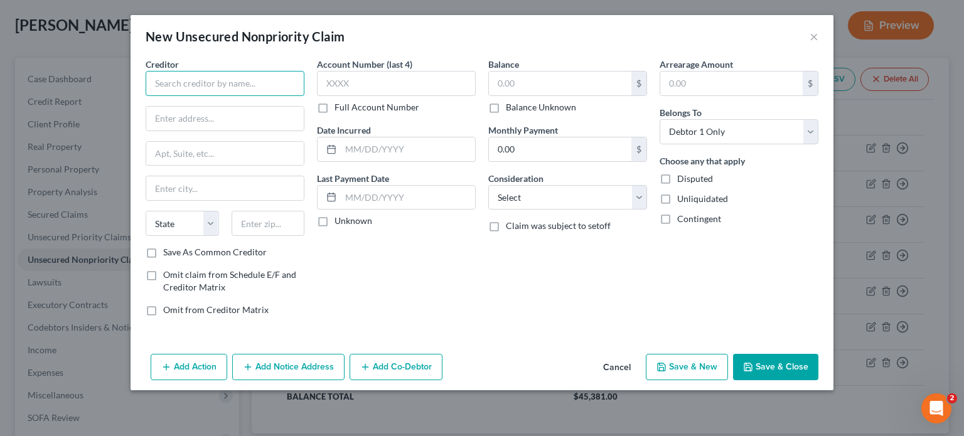
click at [173, 82] on input "text" at bounding box center [225, 83] width 159 height 25
paste input "DEPT OF ED/AIDV"
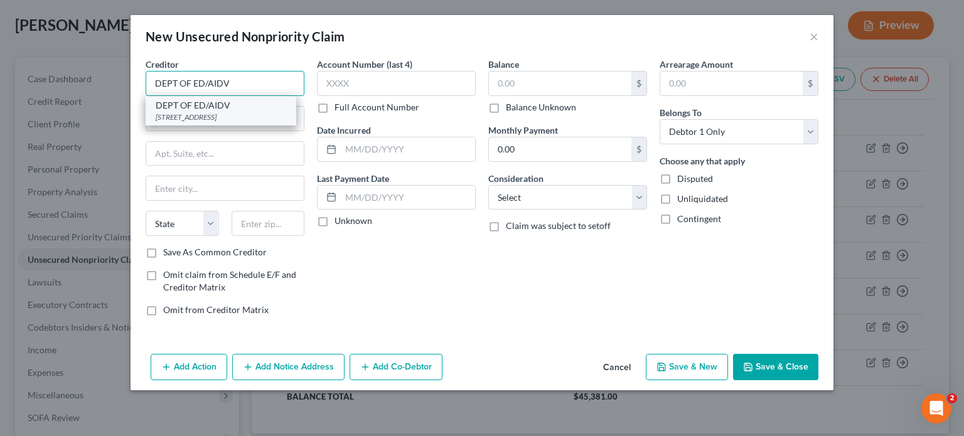
type input "DEPT OF ED/AIDV"
click at [228, 110] on div "DEPT OF ED/AIDV" at bounding box center [221, 105] width 131 height 13
type input "1891 [GEOGRAPHIC_DATA]"
type input "Reston"
select select "48"
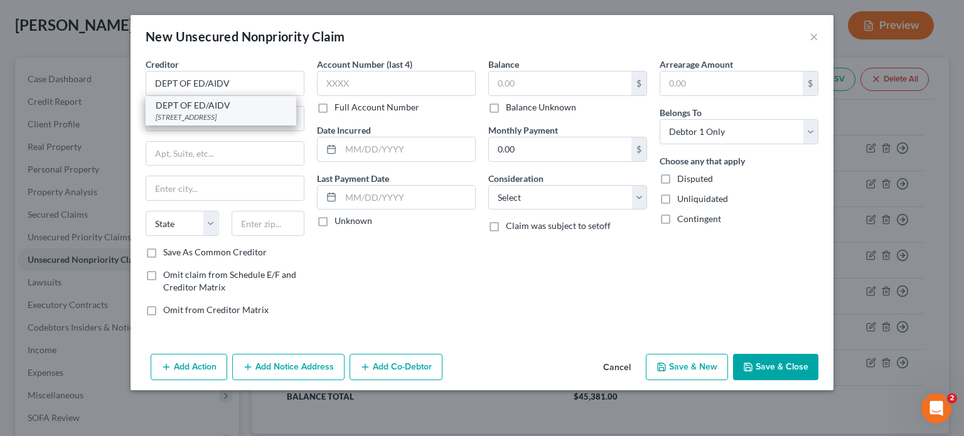
type input "20190"
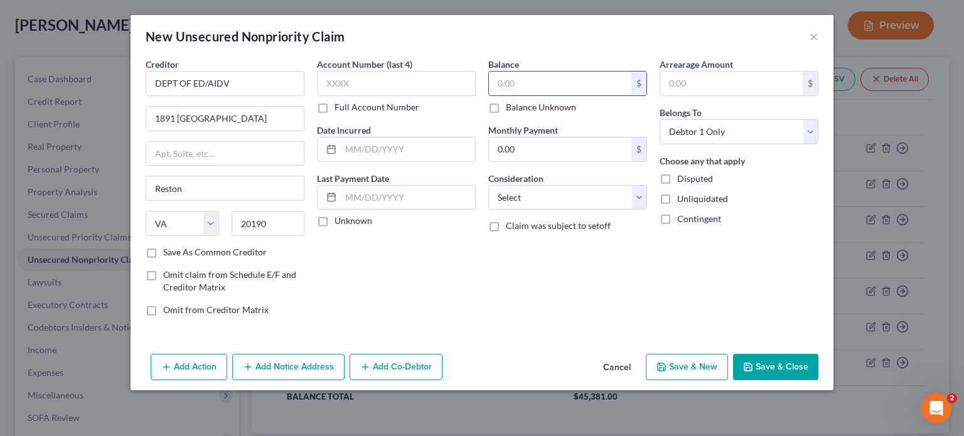
click at [533, 73] on input "text" at bounding box center [560, 84] width 142 height 24
type input "1,151"
click at [355, 80] on input "text" at bounding box center [396, 83] width 159 height 25
type input "9664"
click at [392, 145] on input "text" at bounding box center [408, 149] width 134 height 24
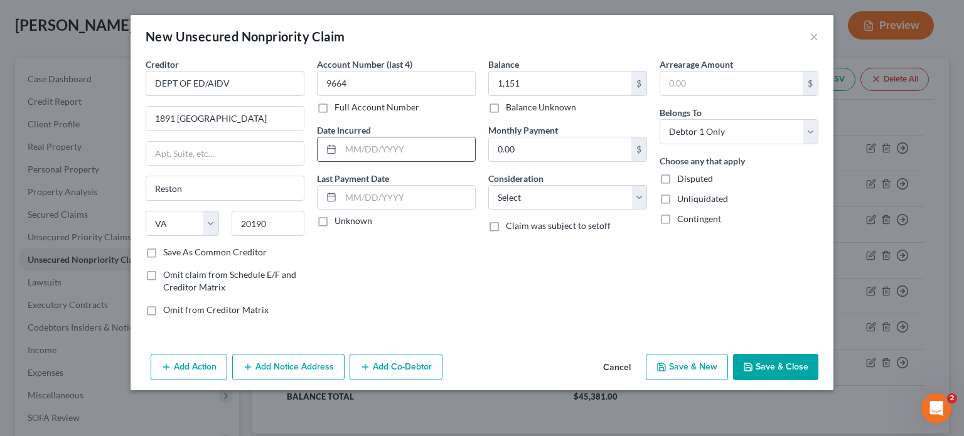
paste input "[DATE]"
type input "[DATE]"
click at [511, 198] on select "Select Cable / Satellite Services Collection Agency Credit Card Debt Debt Couns…" at bounding box center [567, 197] width 159 height 25
select select "17"
click at [488, 185] on select "Select Cable / Satellite Services Collection Agency Credit Card Debt Debt Couns…" at bounding box center [567, 197] width 159 height 25
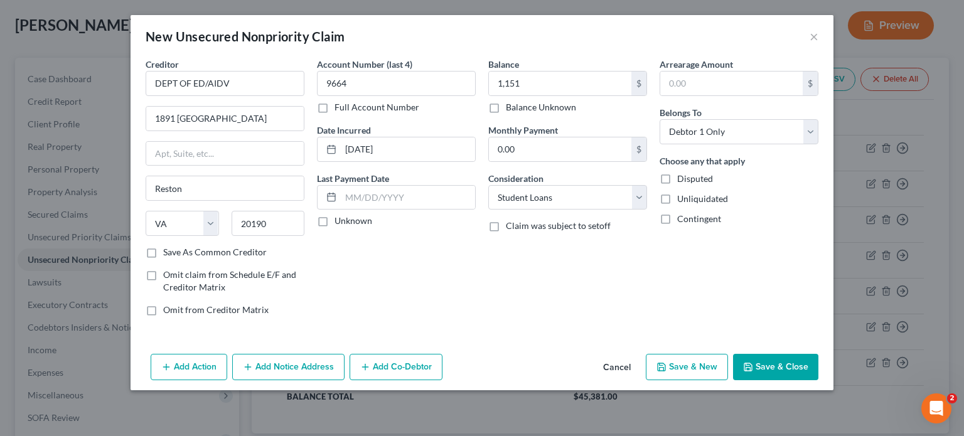
click at [755, 368] on button "Save & Close" at bounding box center [775, 367] width 85 height 26
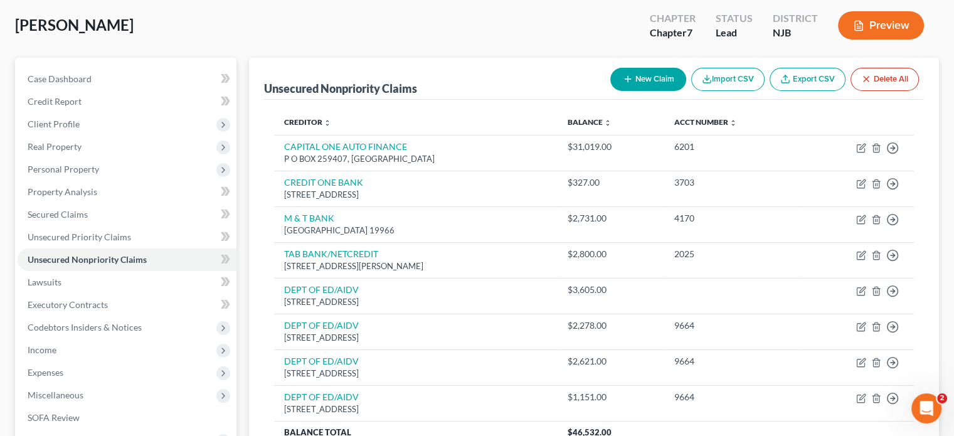
click at [644, 77] on button "New Claim" at bounding box center [649, 79] width 76 height 23
select select "0"
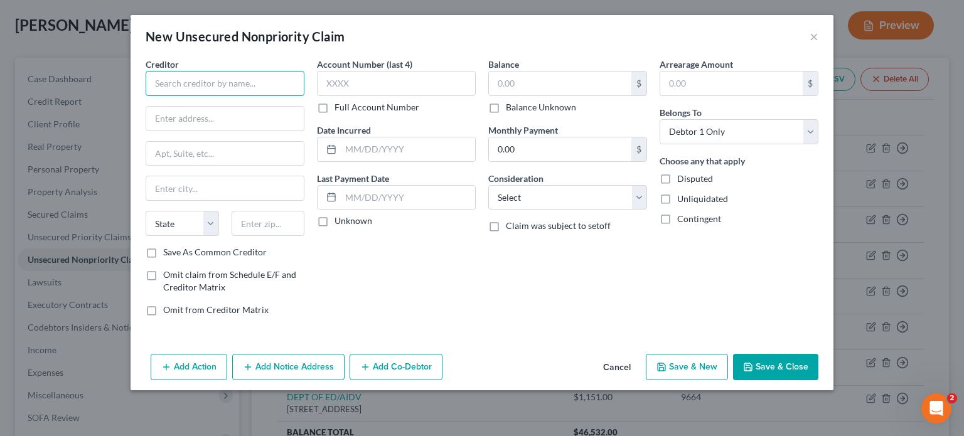
click at [157, 85] on input "text" at bounding box center [225, 83] width 159 height 25
type input "Twin Towing"
click at [150, 114] on input "text" at bounding box center [224, 119] width 157 height 24
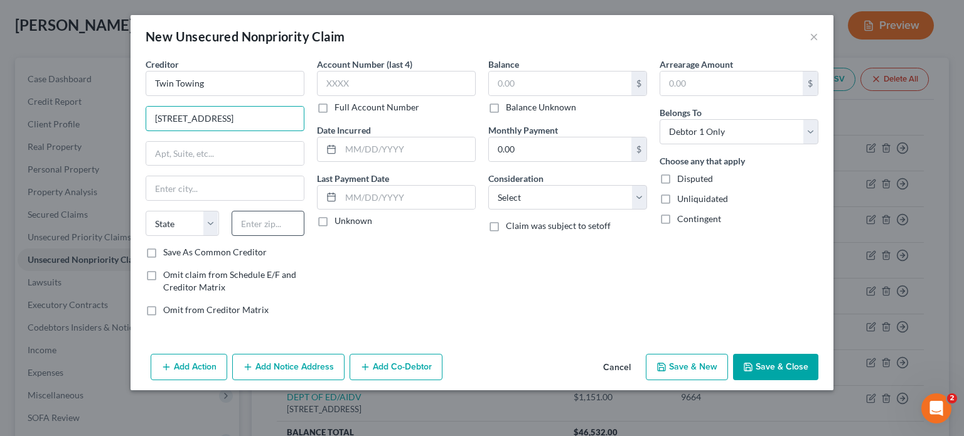
type input "[STREET_ADDRESS]"
click at [269, 223] on input "text" at bounding box center [268, 223] width 73 height 25
type input "07109"
type input "[GEOGRAPHIC_DATA]"
select select "33"
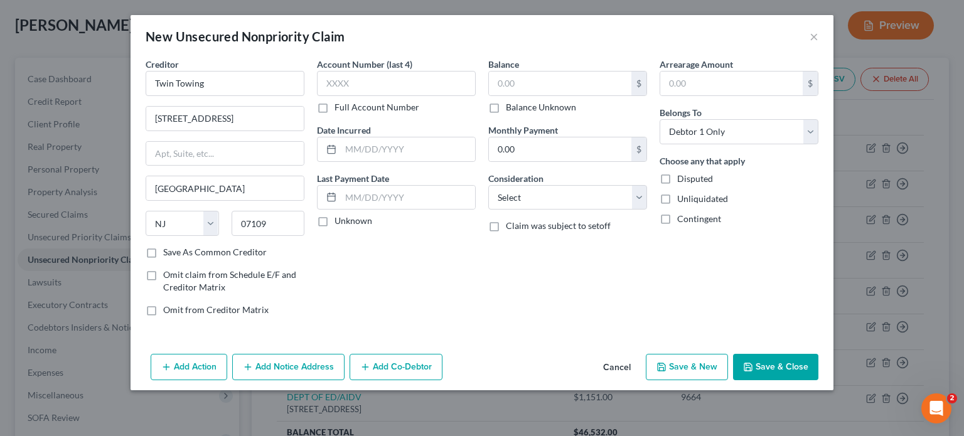
click at [163, 248] on label "Save As Common Creditor" at bounding box center [215, 252] width 104 height 13
click at [168, 248] on input "Save As Common Creditor" at bounding box center [172, 250] width 8 height 8
checkbox input "true"
click at [511, 77] on input "text" at bounding box center [560, 84] width 142 height 24
click at [506, 107] on label "Balance Unknown" at bounding box center [541, 107] width 70 height 13
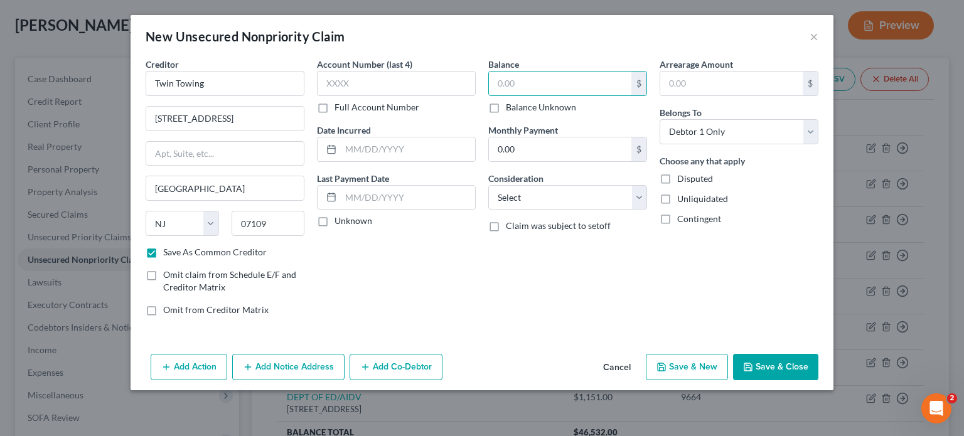
click at [511, 107] on input "Balance Unknown" at bounding box center [515, 105] width 8 height 8
checkbox input "true"
type input "0.00"
click at [541, 198] on select "Select Cable / Satellite Services Collection Agency Credit Card Debt Debt Couns…" at bounding box center [567, 197] width 159 height 25
select select "14"
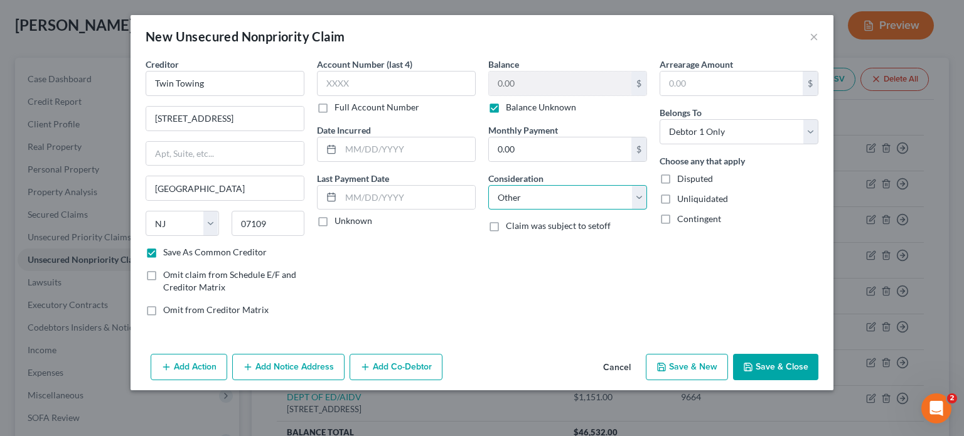
click at [488, 185] on select "Select Cable / Satellite Services Collection Agency Credit Card Debt Debt Couns…" at bounding box center [567, 197] width 159 height 25
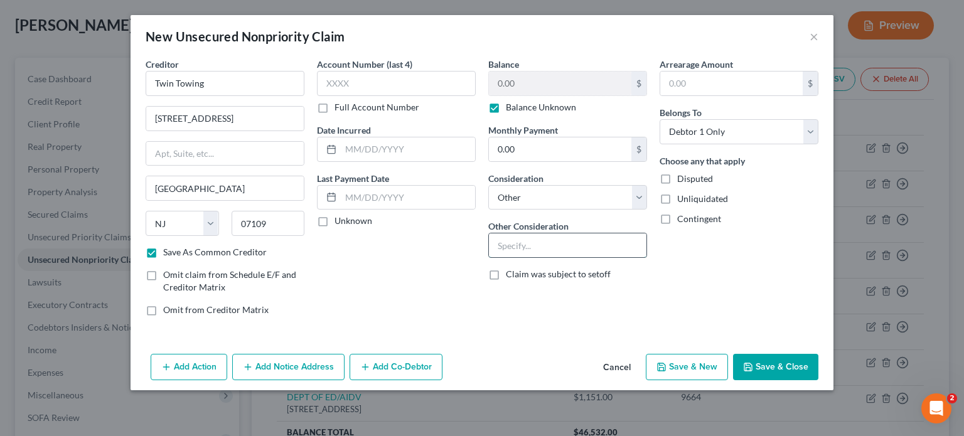
click at [519, 240] on input "text" at bounding box center [567, 245] width 157 height 24
type input "towing and storage of vehicle"
click at [506, 274] on label "Claim was subject to setoff" at bounding box center [558, 274] width 105 height 13
click at [511, 274] on input "Claim was subject to setoff" at bounding box center [515, 272] width 8 height 8
checkbox input "true"
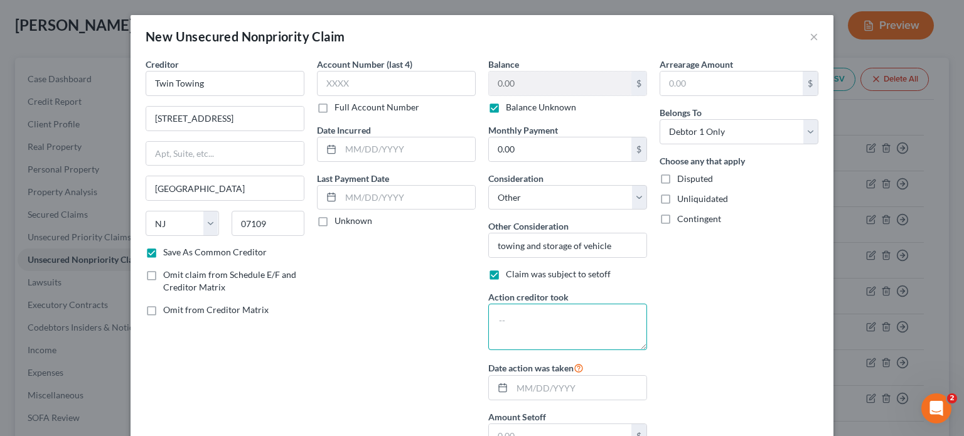
click at [498, 311] on textarea at bounding box center [567, 327] width 159 height 46
type textarea "retain vehicle"
click at [727, 272] on div "Arrearage Amount $ Belongs To * Select Debtor 1 Only Debtor 2 Only Debtor 1 And…" at bounding box center [738, 258] width 171 height 401
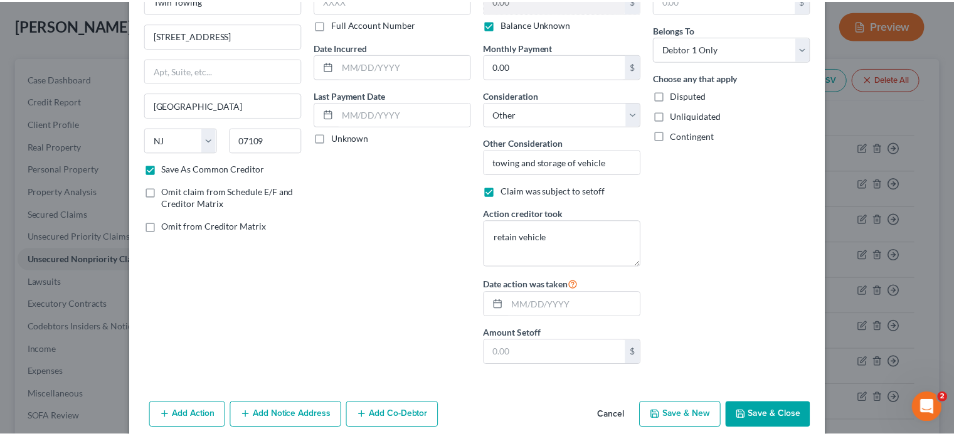
scroll to position [99, 0]
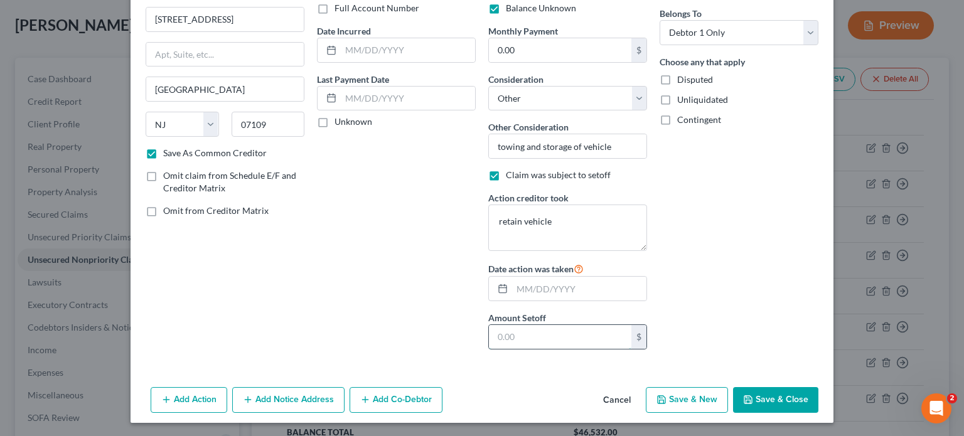
click at [513, 338] on input "text" at bounding box center [560, 337] width 142 height 24
type input "5,000"
click at [750, 388] on button "Save & Close" at bounding box center [775, 400] width 85 height 26
checkbox input "false"
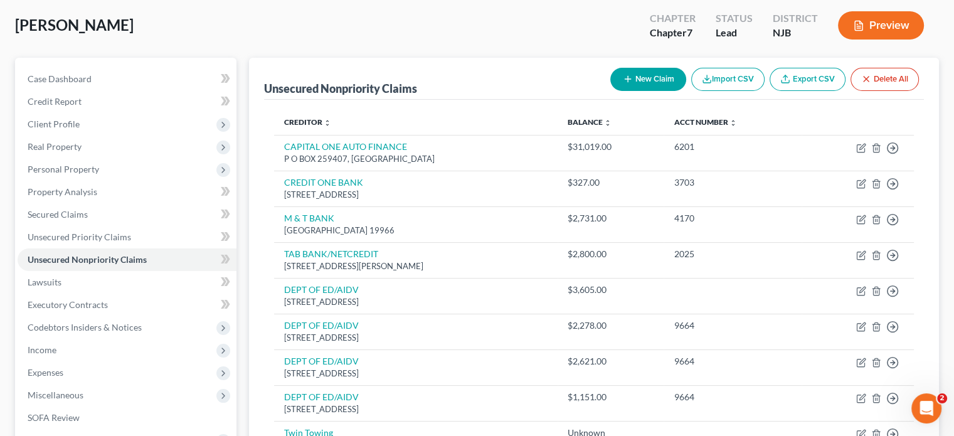
click at [656, 78] on button "New Claim" at bounding box center [649, 79] width 76 height 23
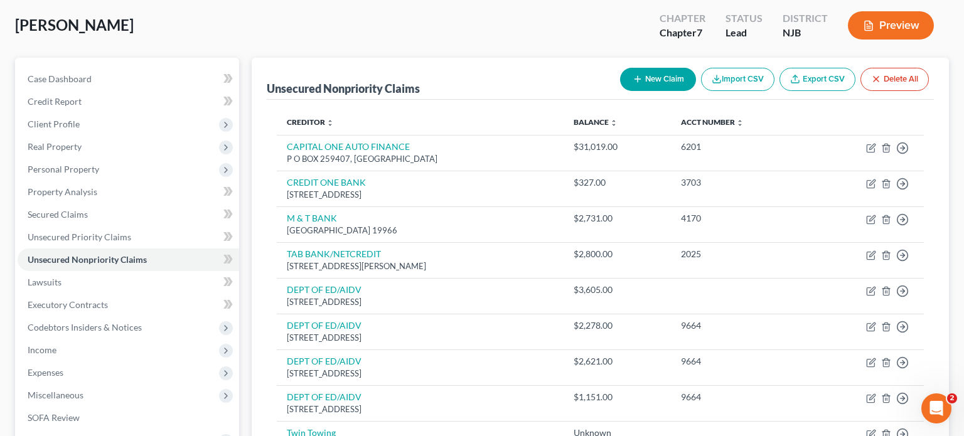
select select "0"
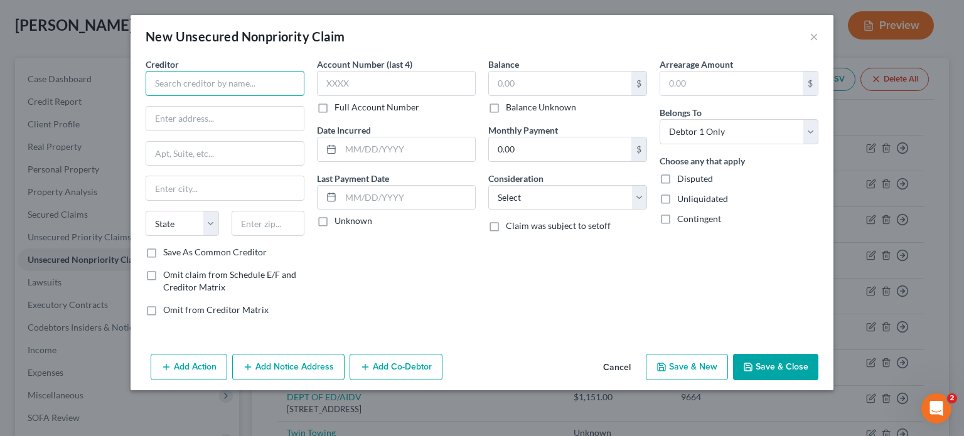
drag, startPoint x: 229, startPoint y: 77, endPoint x: 233, endPoint y: 70, distance: 8.4
click at [229, 77] on input "text" at bounding box center [225, 83] width 159 height 25
type input "NYS Attorney General"
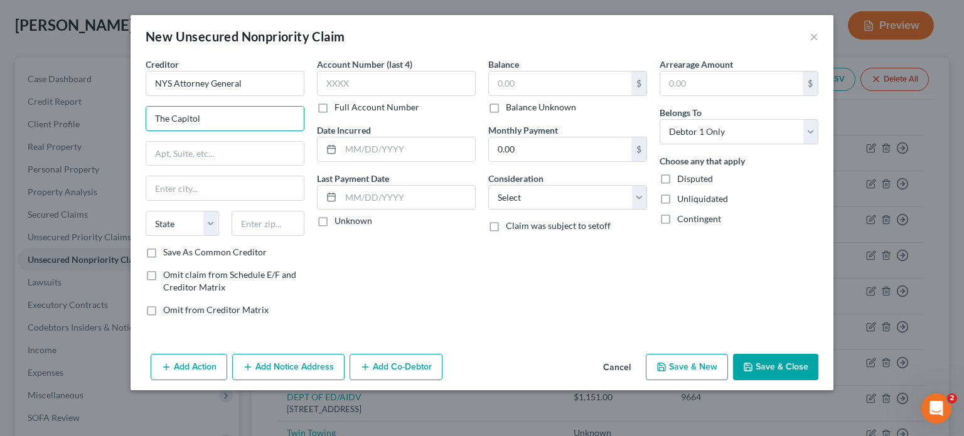
type input "The Capitol"
type input "Civil Recoveries Unit"
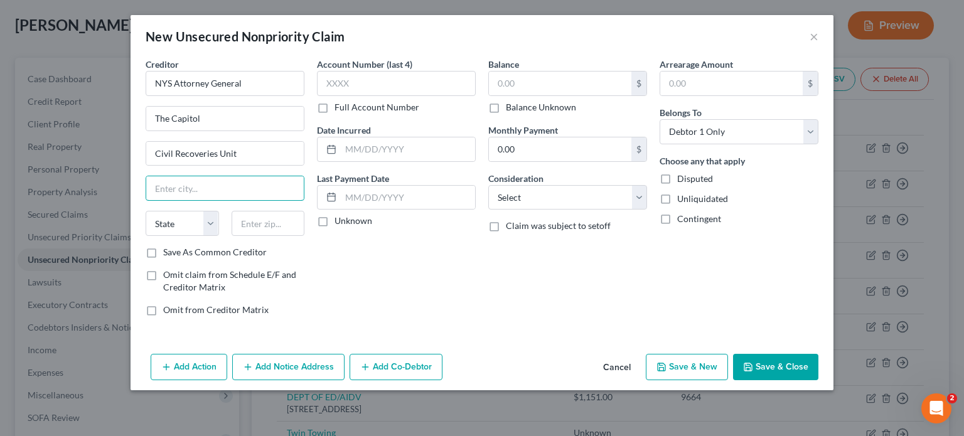
type input "A"
click at [252, 223] on input "text" at bounding box center [268, 223] width 73 height 25
type input "12224"
type input "[GEOGRAPHIC_DATA]"
select select "35"
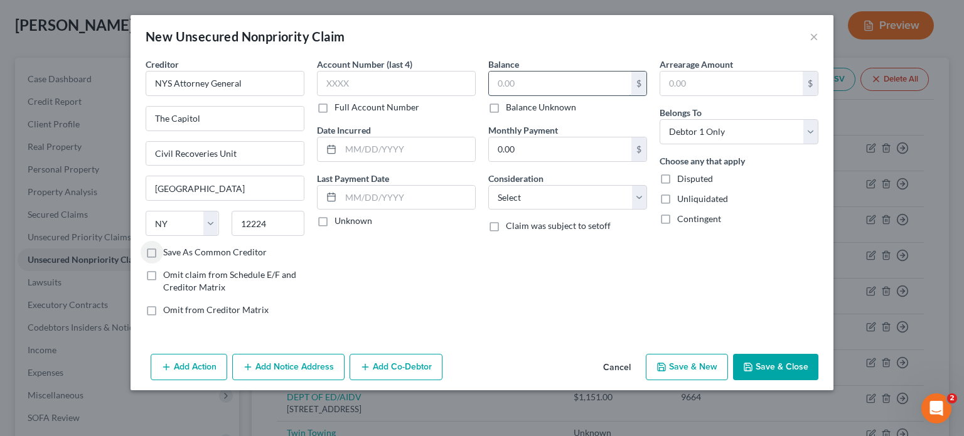
click at [501, 83] on input "text" at bounding box center [560, 84] width 142 height 24
type input "2,830.51"
click at [346, 145] on input "text" at bounding box center [408, 149] width 134 height 24
type input "[DATE]"
click at [353, 82] on input "text" at bounding box center [396, 83] width 159 height 25
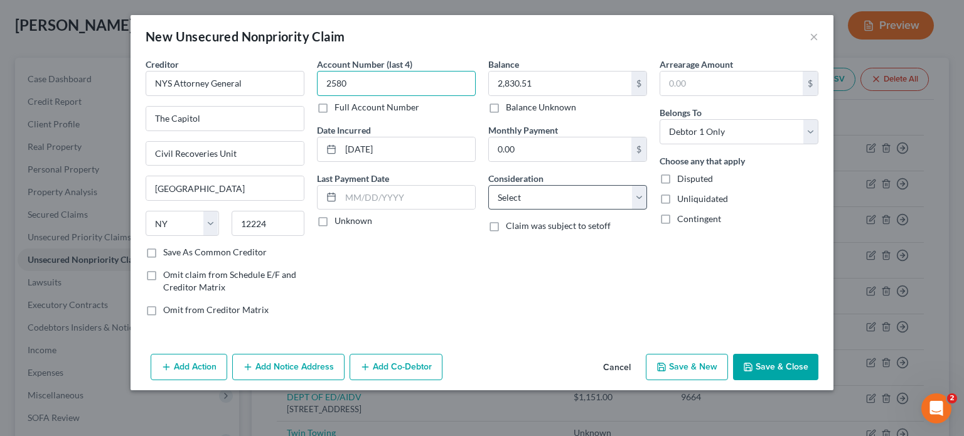
type input "2580"
click at [514, 193] on select "Select Cable / Satellite Services Collection Agency Credit Card Debt Debt Couns…" at bounding box center [567, 197] width 159 height 25
select select "14"
click at [488, 185] on select "Select Cable / Satellite Services Collection Agency Credit Card Debt Debt Couns…" at bounding box center [567, 197] width 159 height 25
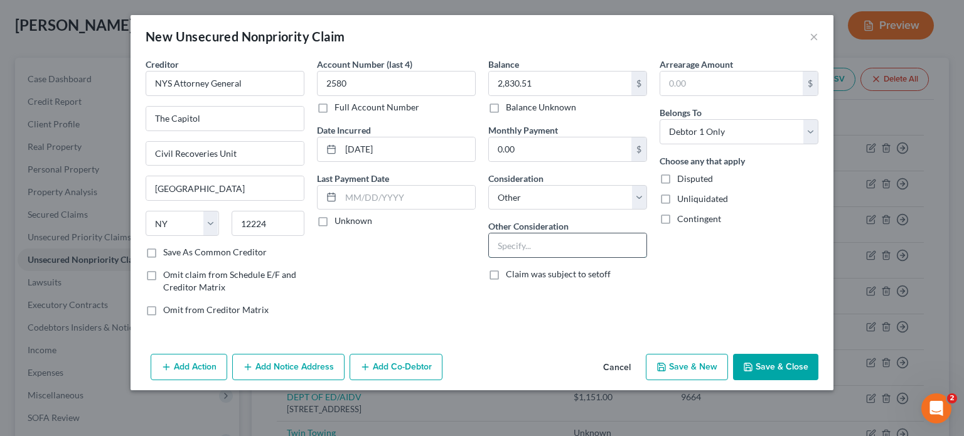
click at [512, 242] on input "text" at bounding box center [567, 245] width 157 height 24
type input "damage to sign"
click at [784, 366] on button "Save & Close" at bounding box center [775, 367] width 85 height 26
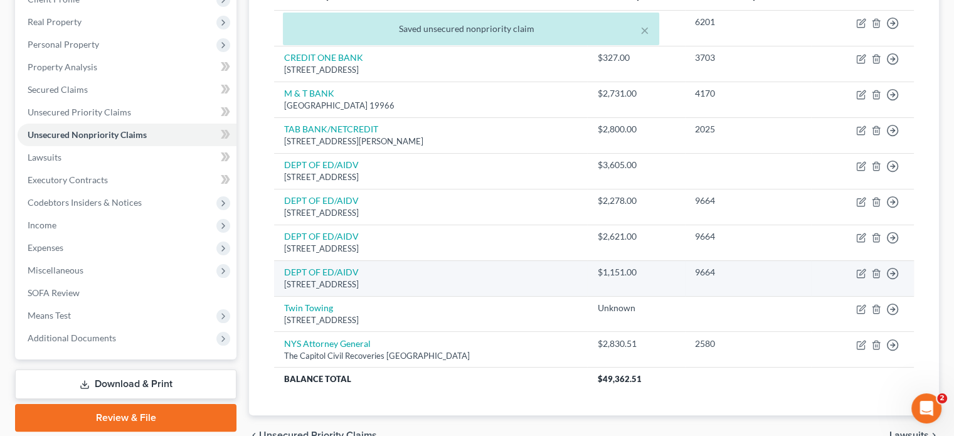
scroll to position [188, 0]
